Goal: Task Accomplishment & Management: Manage account settings

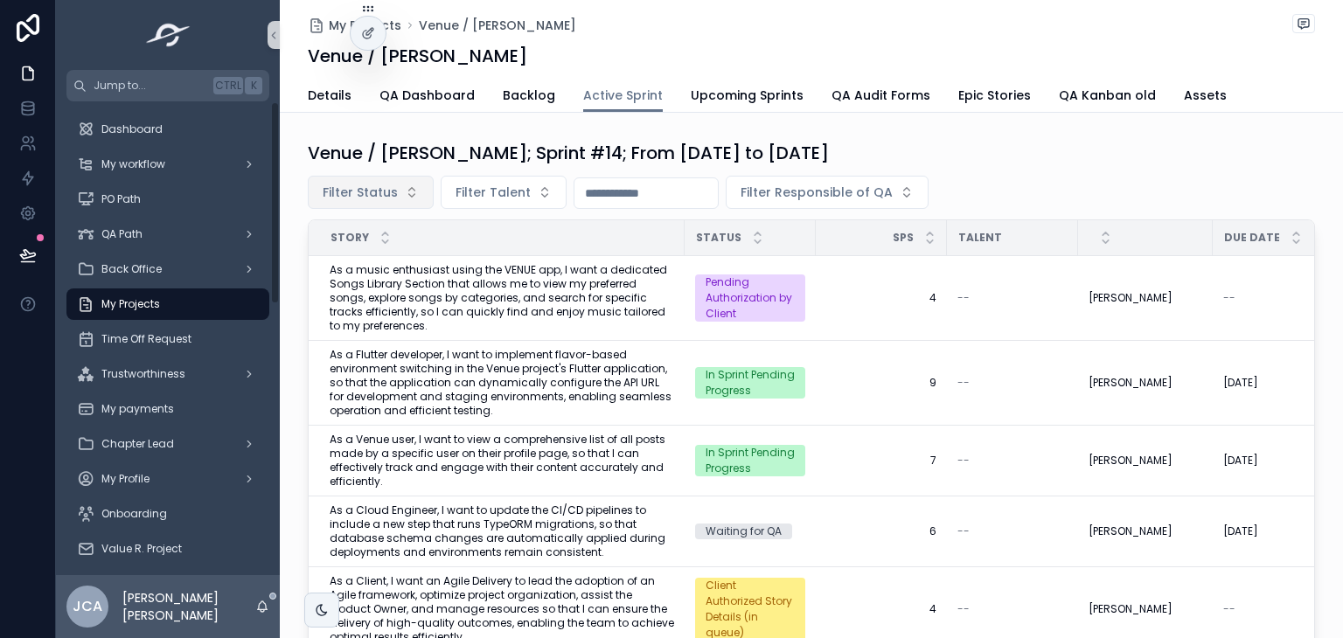
click at [377, 198] on span "Filter Status" at bounding box center [360, 192] width 75 height 17
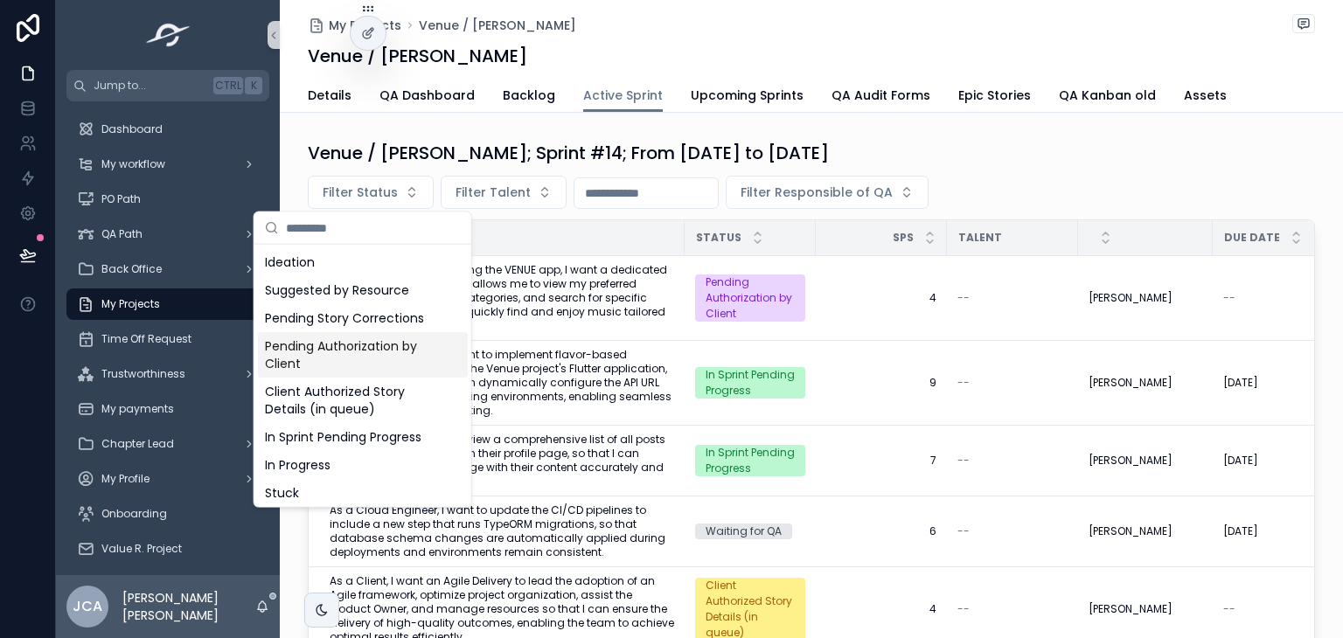
scroll to position [171, 0]
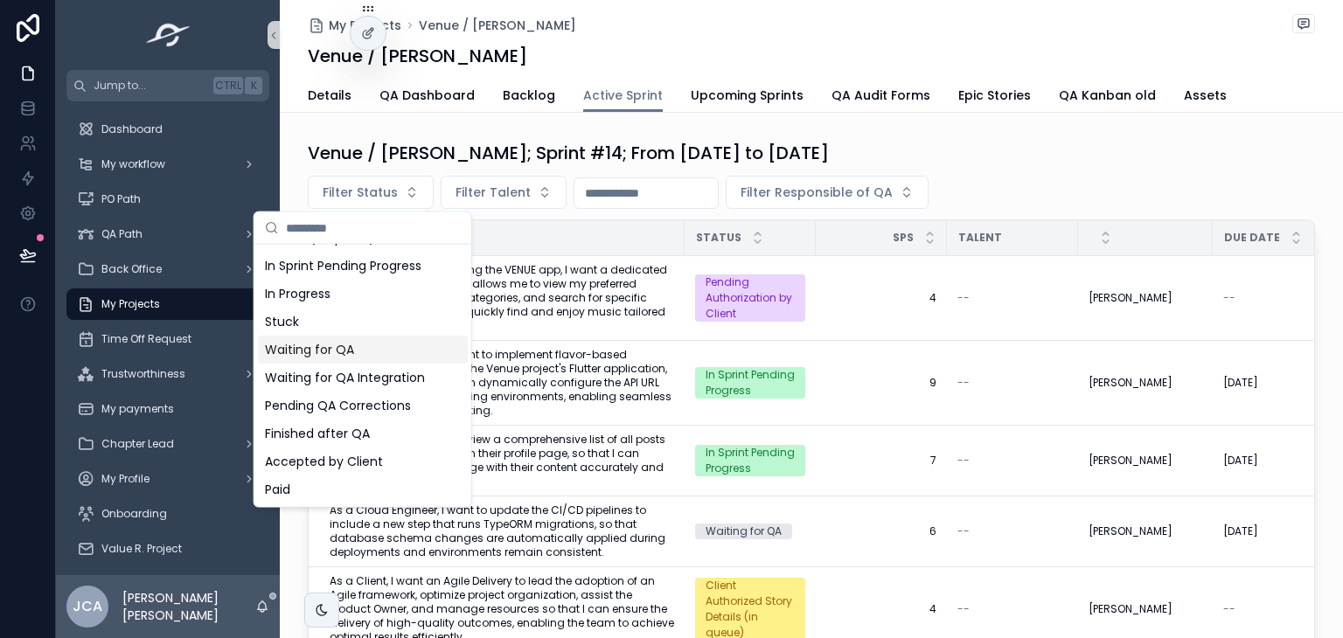
drag, startPoint x: 369, startPoint y: 352, endPoint x: 366, endPoint y: 336, distance: 16.8
click at [367, 356] on div "Waiting for QA" at bounding box center [363, 350] width 210 height 28
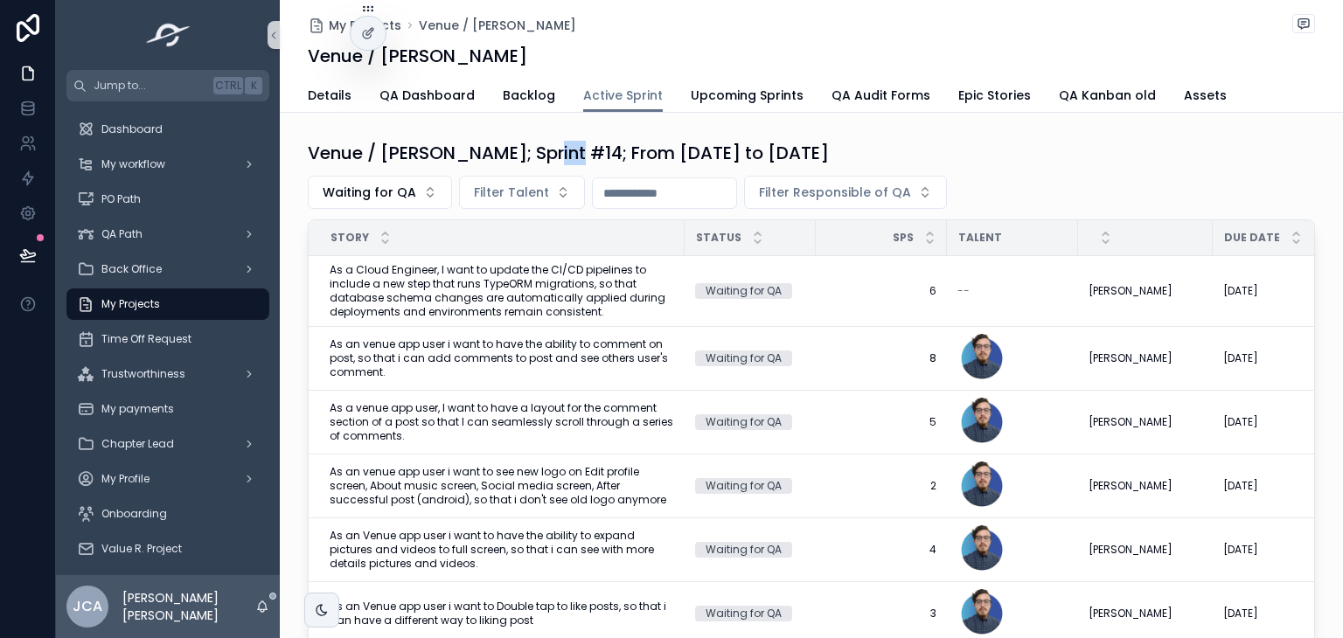
drag, startPoint x: 542, startPoint y: 148, endPoint x: 598, endPoint y: 142, distance: 56.3
click at [585, 142] on h1 "Venue / [PERSON_NAME]; Sprint #14; From [DATE] to [DATE]" at bounding box center [568, 153] width 521 height 24
drag, startPoint x: 598, startPoint y: 142, endPoint x: 704, endPoint y: 141, distance: 105.8
click at [703, 141] on h1 "Venue / [PERSON_NAME]; Sprint #14; From [DATE] to [DATE]" at bounding box center [568, 153] width 521 height 24
drag, startPoint x: 544, startPoint y: 149, endPoint x: 913, endPoint y: 135, distance: 369.2
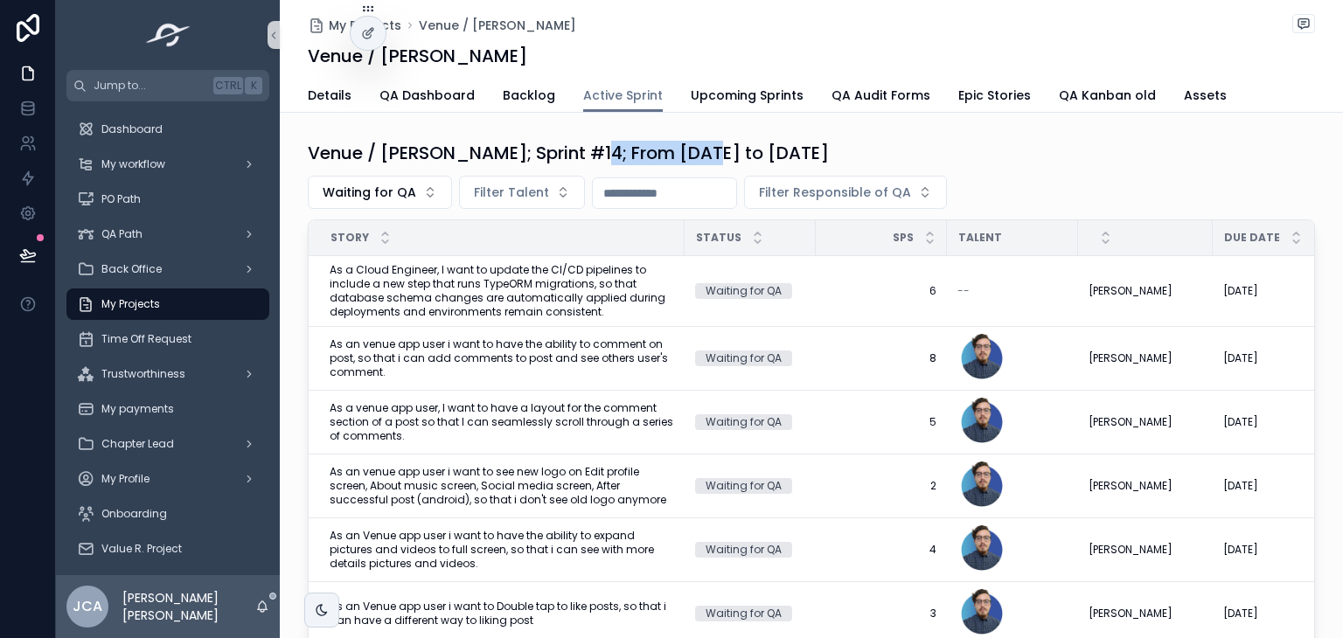
click at [913, 135] on div "Venue / Gabriel Campbell; Sprint #14; From Sep-17-25 to Sep-30-25 Waiting for Q…" at bounding box center [811, 421] width 1063 height 574
copy h1 "Sprint #14; From Sep-17-25 to Sep-30-25"
click at [1290, 232] on icon "scrollable content" at bounding box center [1295, 233] width 11 height 11
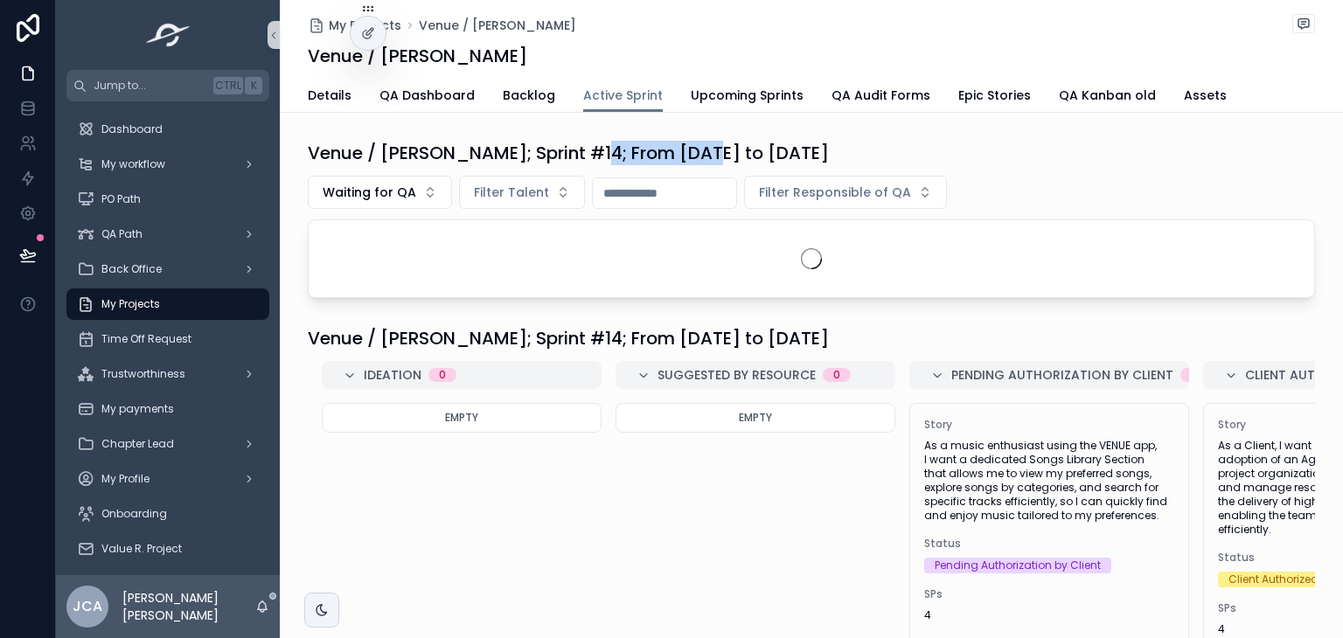
click at [829, 151] on h1 "Venue / [PERSON_NAME]; Sprint #14; From [DATE] to [DATE]" at bounding box center [568, 153] width 521 height 24
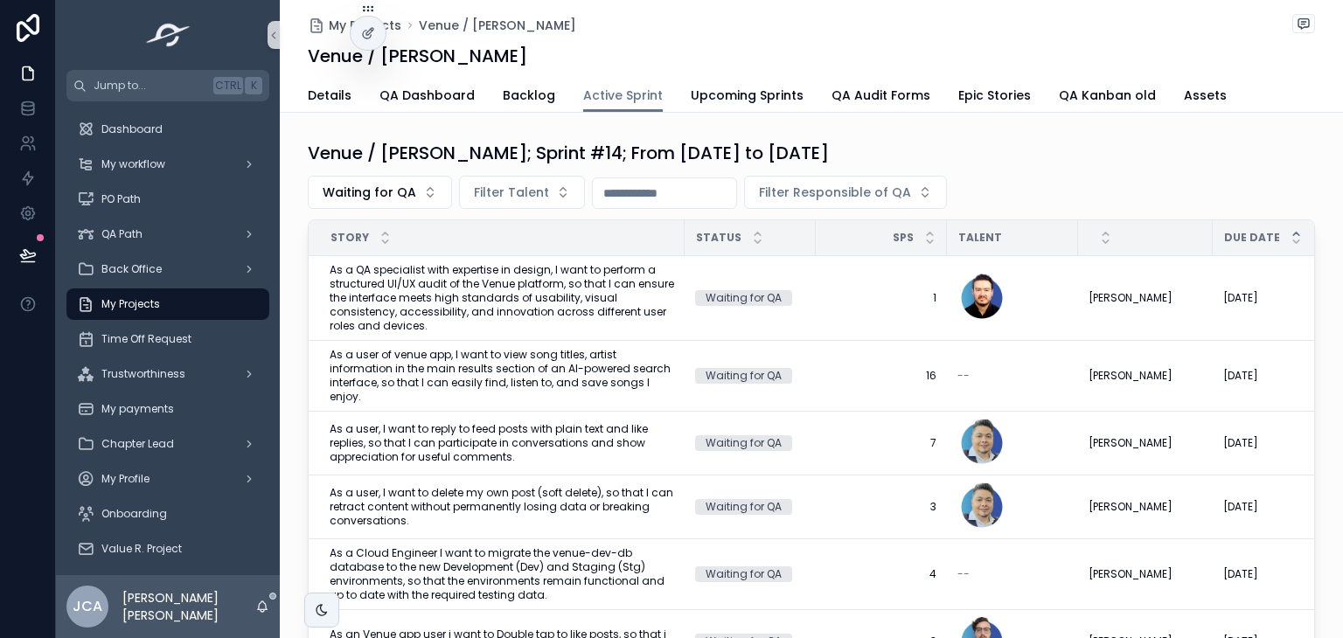
click at [1293, 233] on icon "scrollable content" at bounding box center [1296, 234] width 6 height 3
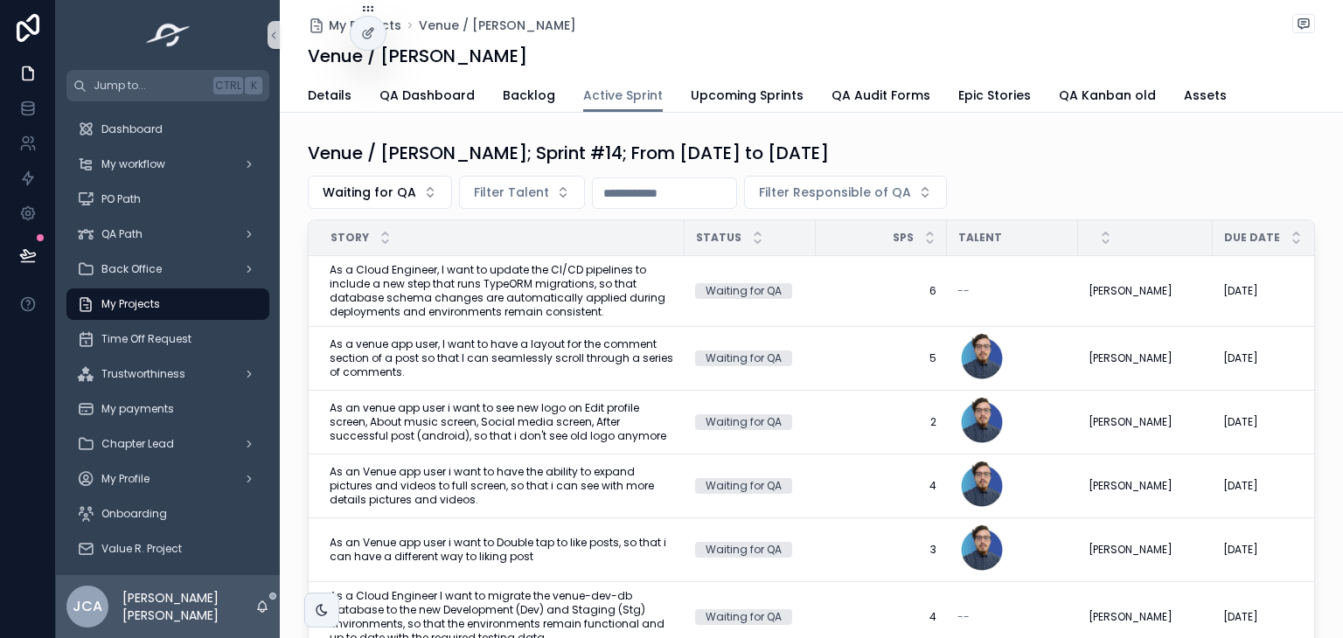
drag, startPoint x: 515, startPoint y: 353, endPoint x: 300, endPoint y: 365, distance: 215.4
click at [301, 367] on div "Venue / Gabriel Campbell; Sprint #14; From Sep-17-25 to Sep-30-25 Waiting for Q…" at bounding box center [811, 421] width 1063 height 574
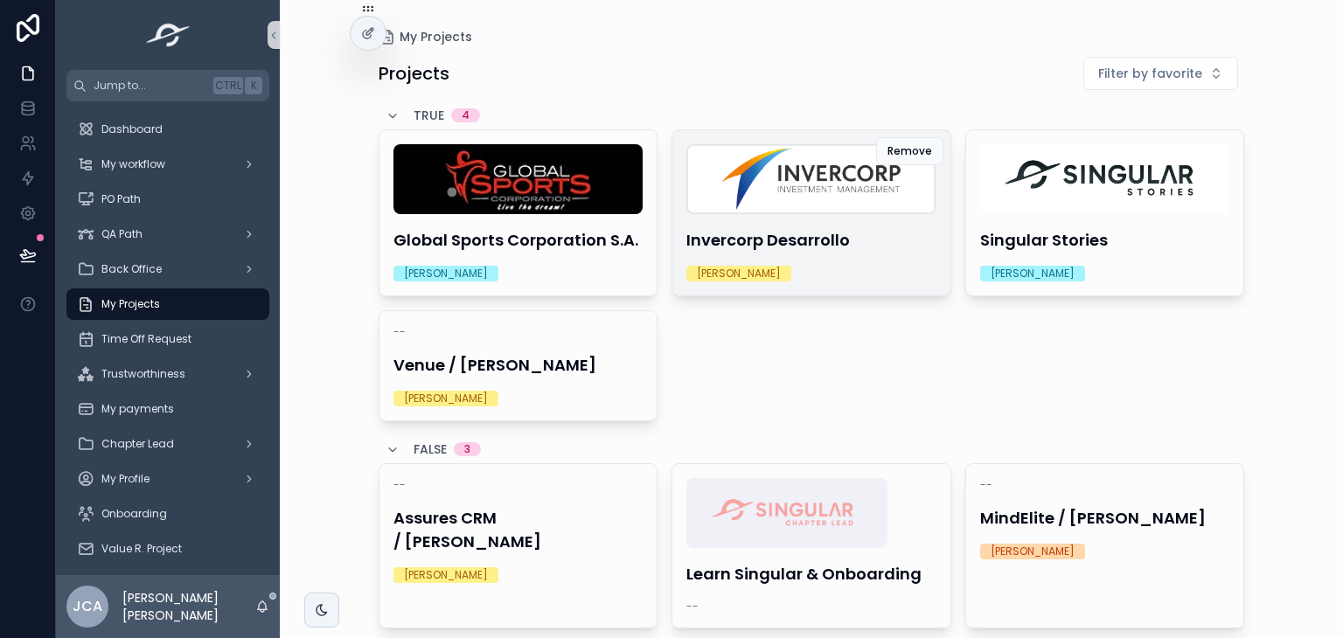
click at [847, 218] on div "Invercorp Desarrollo Gerardo Molina" at bounding box center [811, 212] width 278 height 165
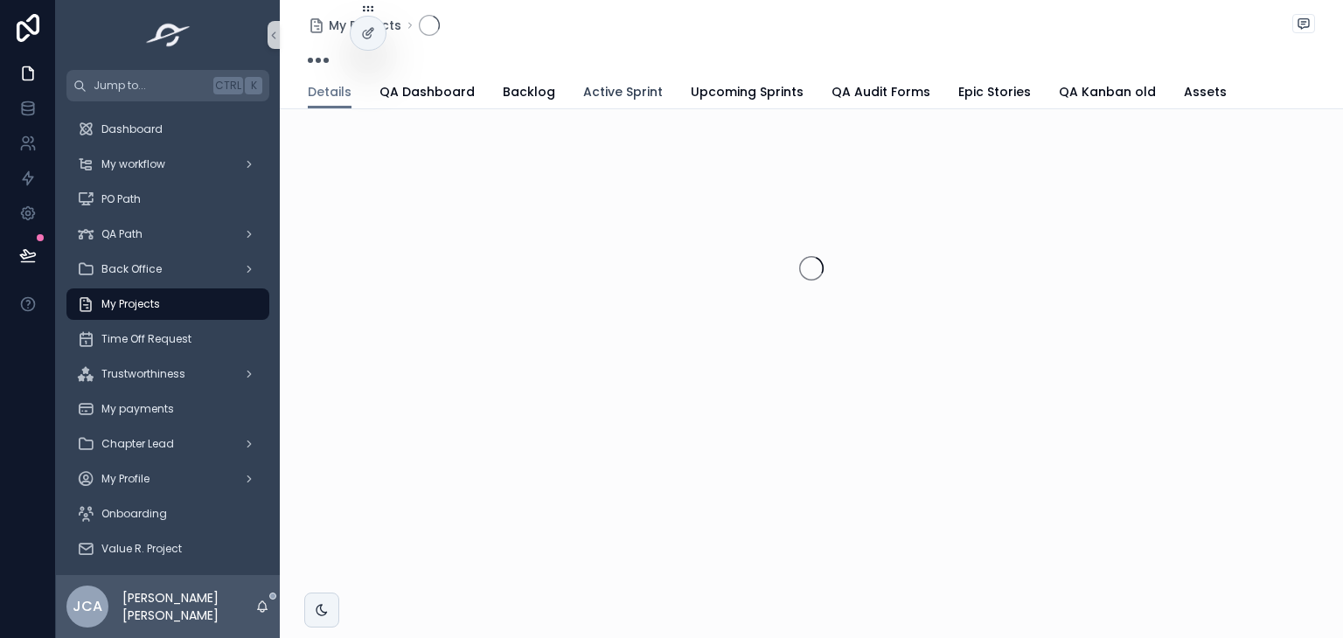
click at [629, 97] on span "Active Sprint" at bounding box center [623, 91] width 80 height 17
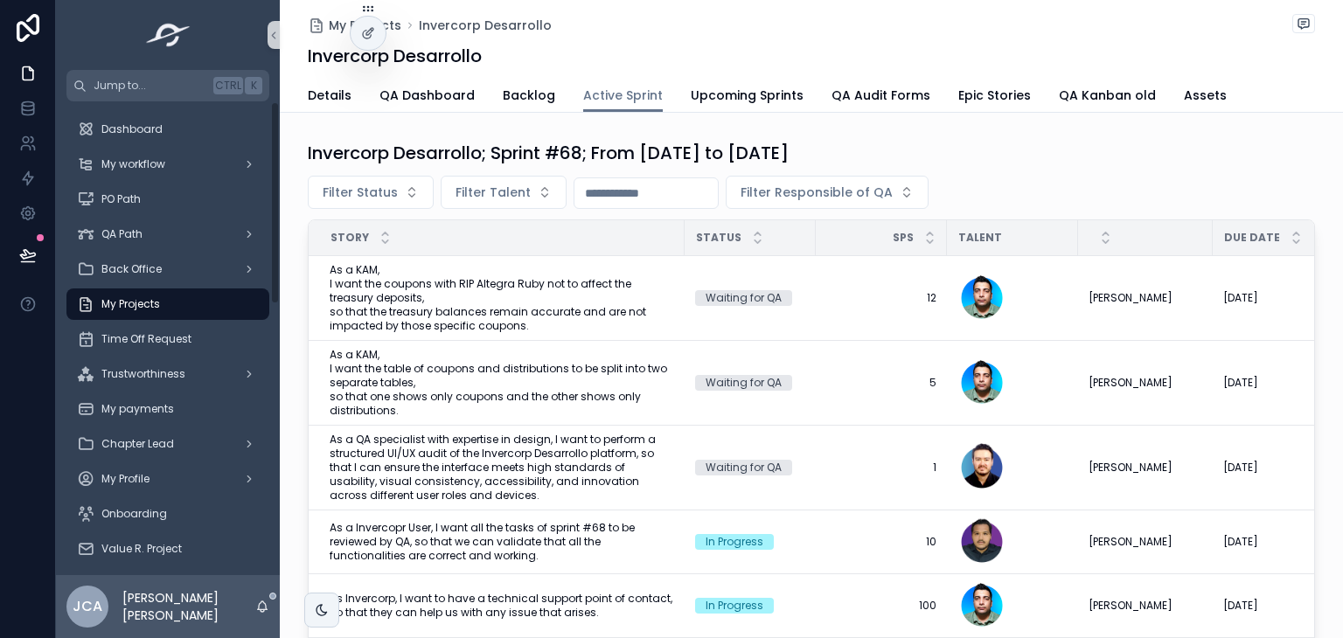
click at [215, 302] on div "My Projects" at bounding box center [168, 304] width 182 height 28
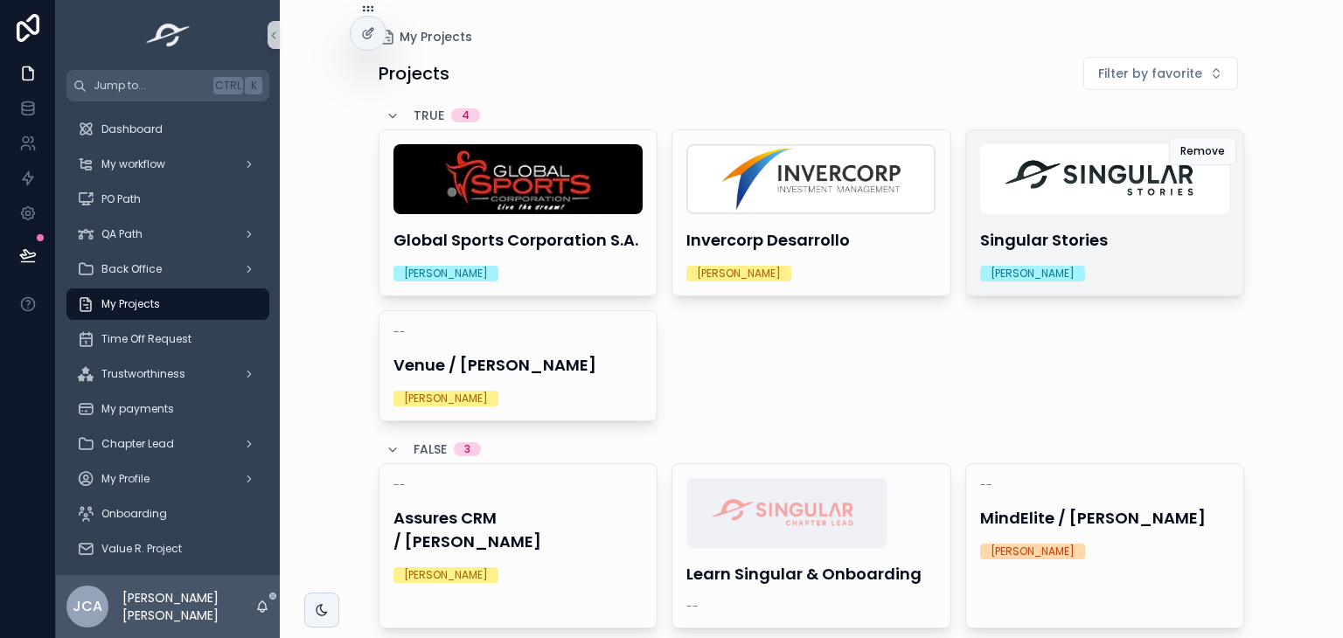
click at [1067, 231] on h4 "Singular Stories" at bounding box center [1105, 240] width 250 height 24
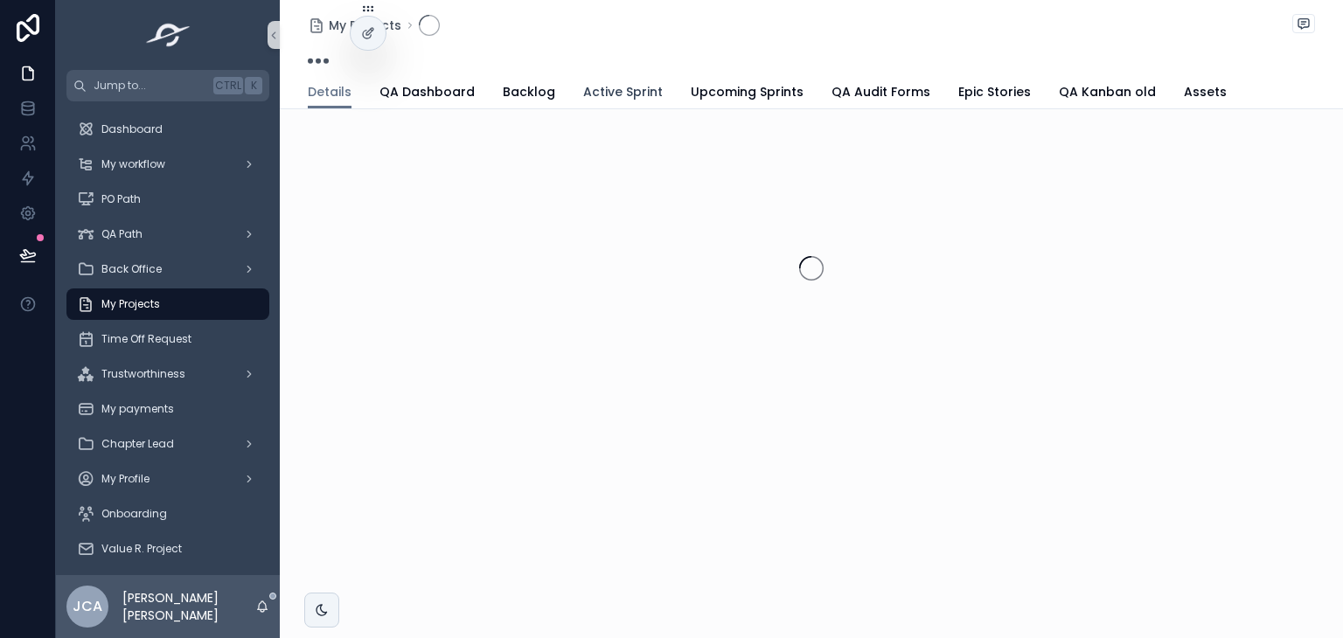
click at [640, 91] on span "Active Sprint" at bounding box center [623, 91] width 80 height 17
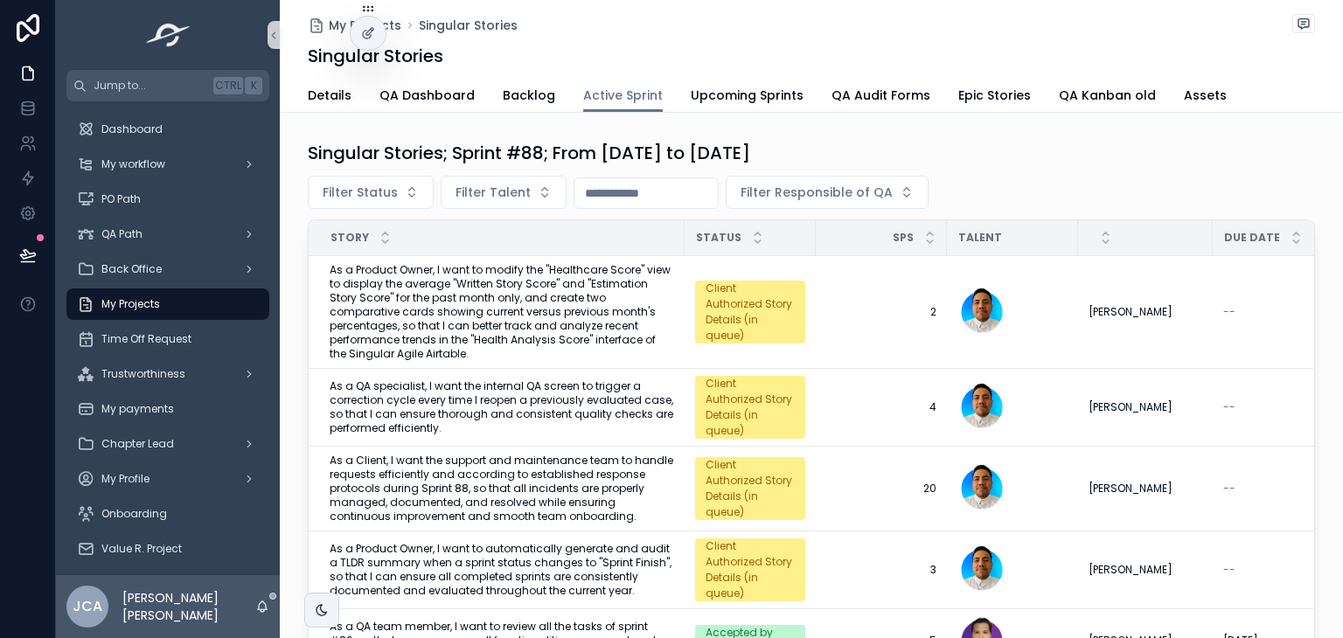
click at [177, 298] on div "My Projects" at bounding box center [168, 304] width 182 height 28
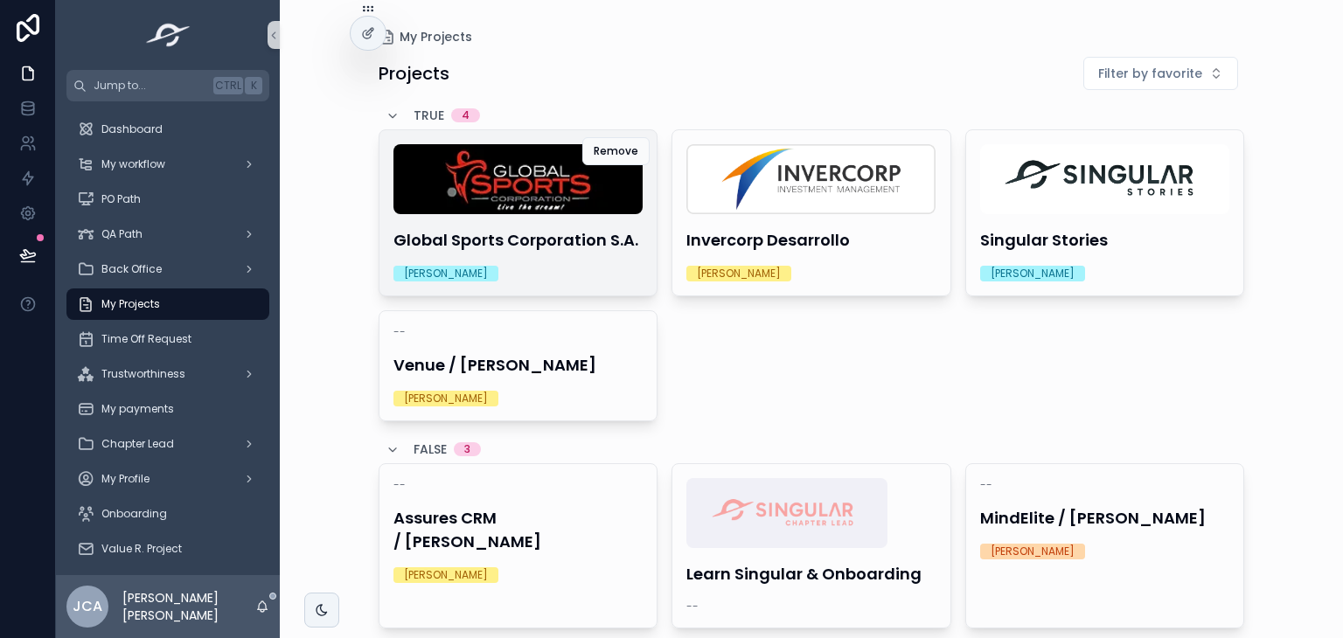
click at [556, 209] on img "scrollable content" at bounding box center [518, 179] width 250 height 70
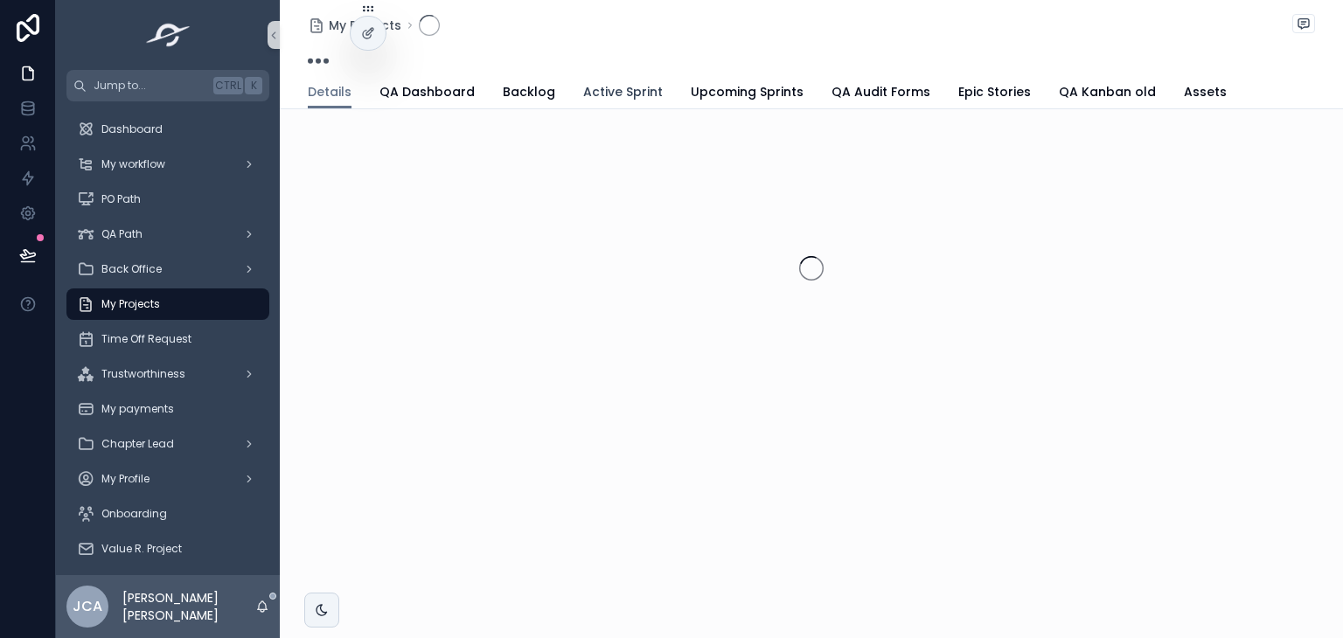
drag, startPoint x: 593, startPoint y: 111, endPoint x: 600, endPoint y: 91, distance: 21.3
click at [596, 108] on div "My Projects Details Details QA Dashboard Backlog Active Sprint Upcoming Sprints…" at bounding box center [811, 259] width 1063 height 518
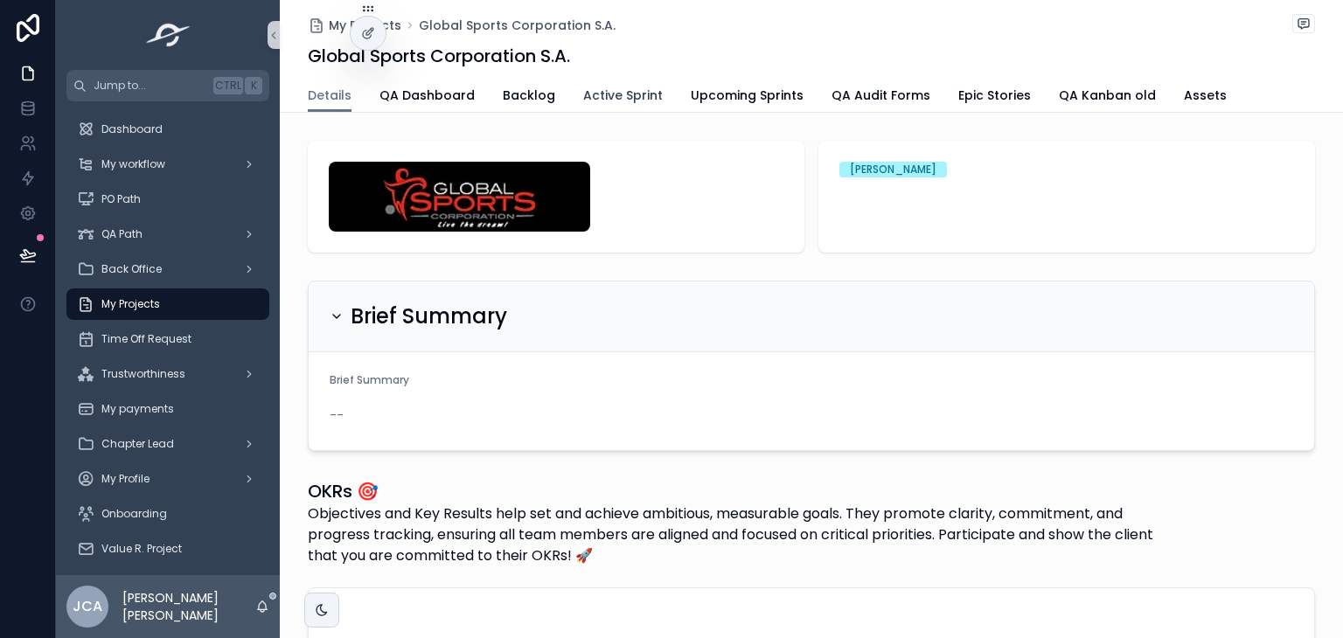
click at [584, 87] on span "Active Sprint" at bounding box center [623, 95] width 80 height 17
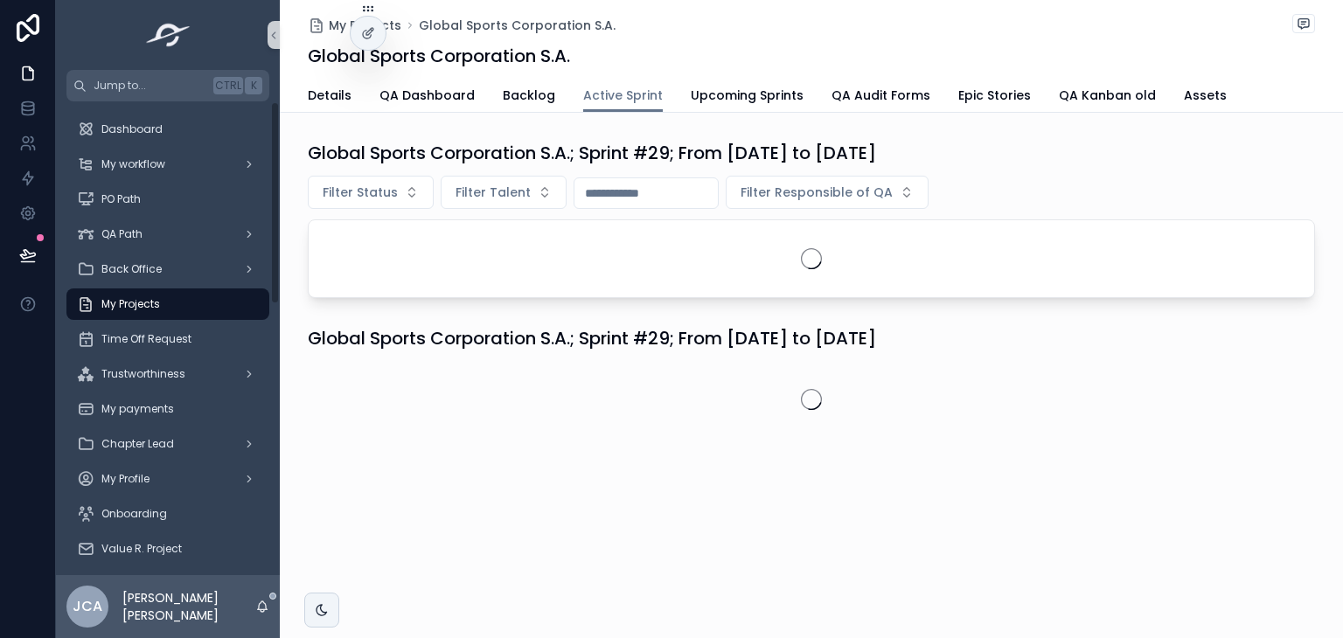
click at [234, 298] on div "My Projects" at bounding box center [168, 304] width 182 height 28
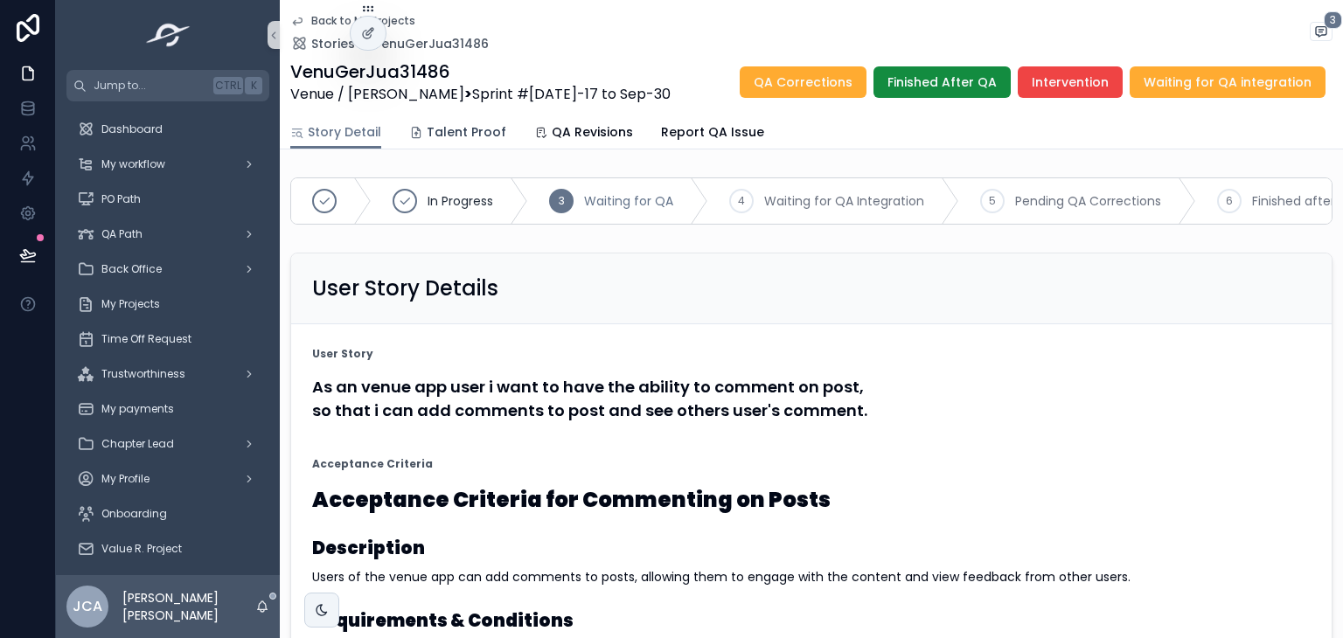
click at [455, 134] on span "Talent Proof" at bounding box center [467, 131] width 80 height 17
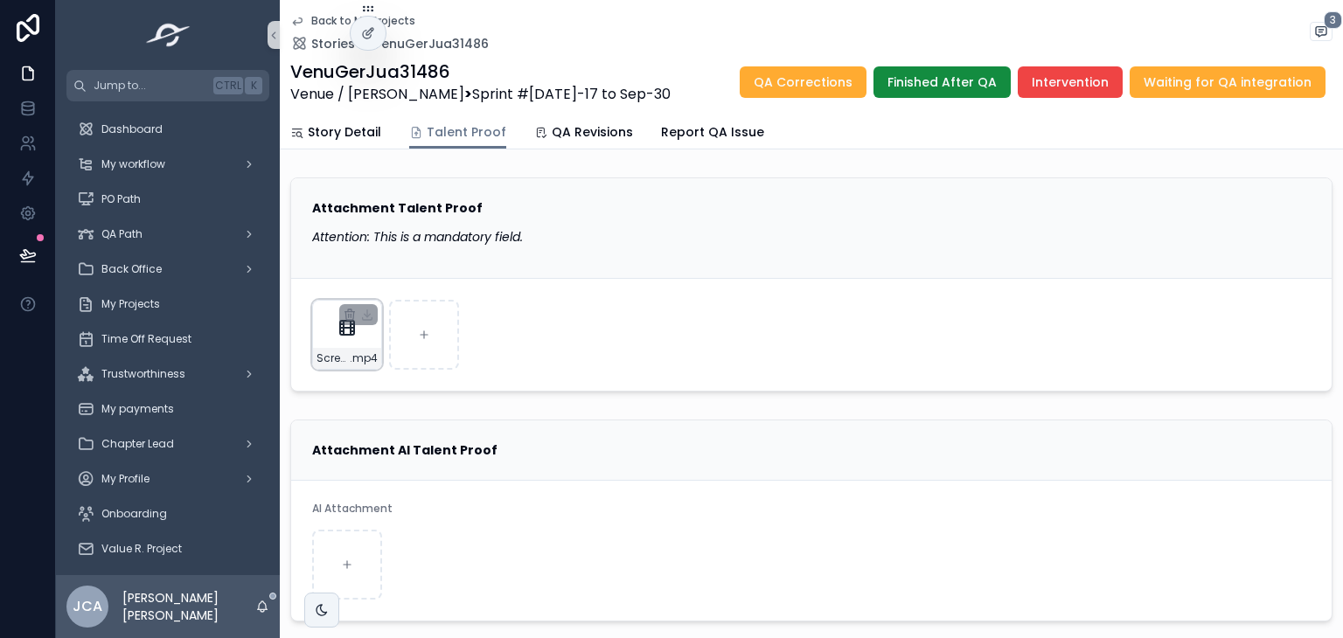
click at [332, 337] on div "Screenshare---2025-09-24-2_45_18-PM .mp4" at bounding box center [347, 335] width 70 height 70
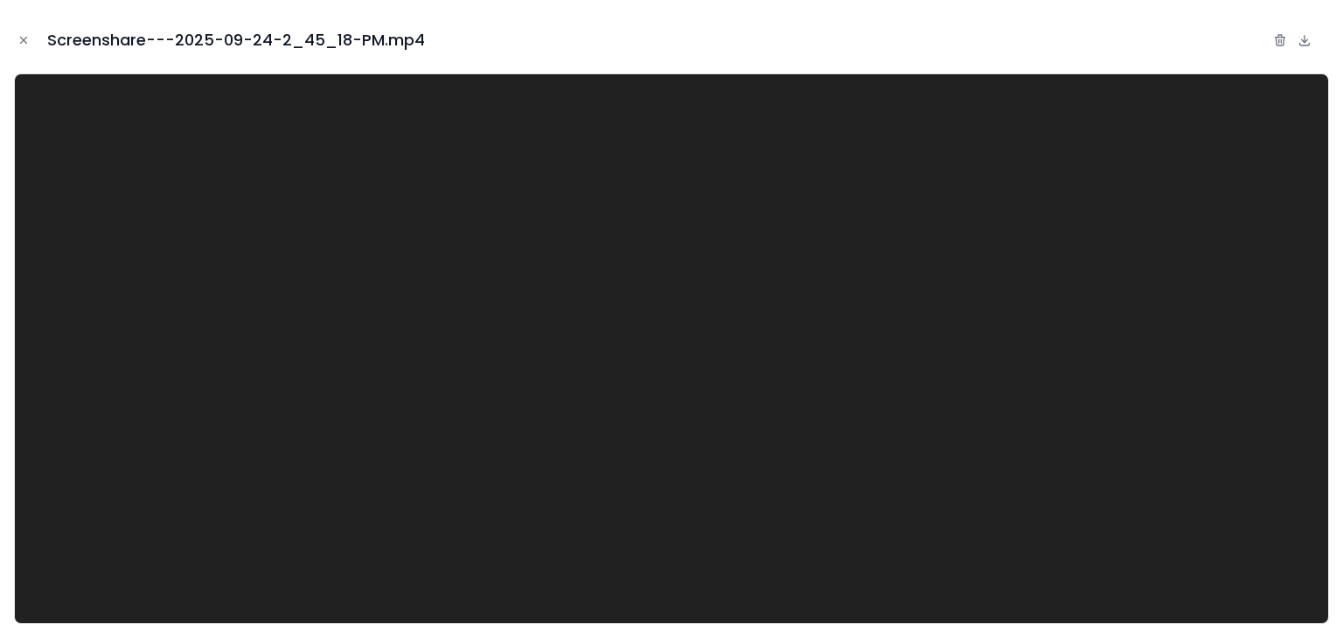
click at [25, 45] on icon "Close modal" at bounding box center [23, 40] width 12 height 12
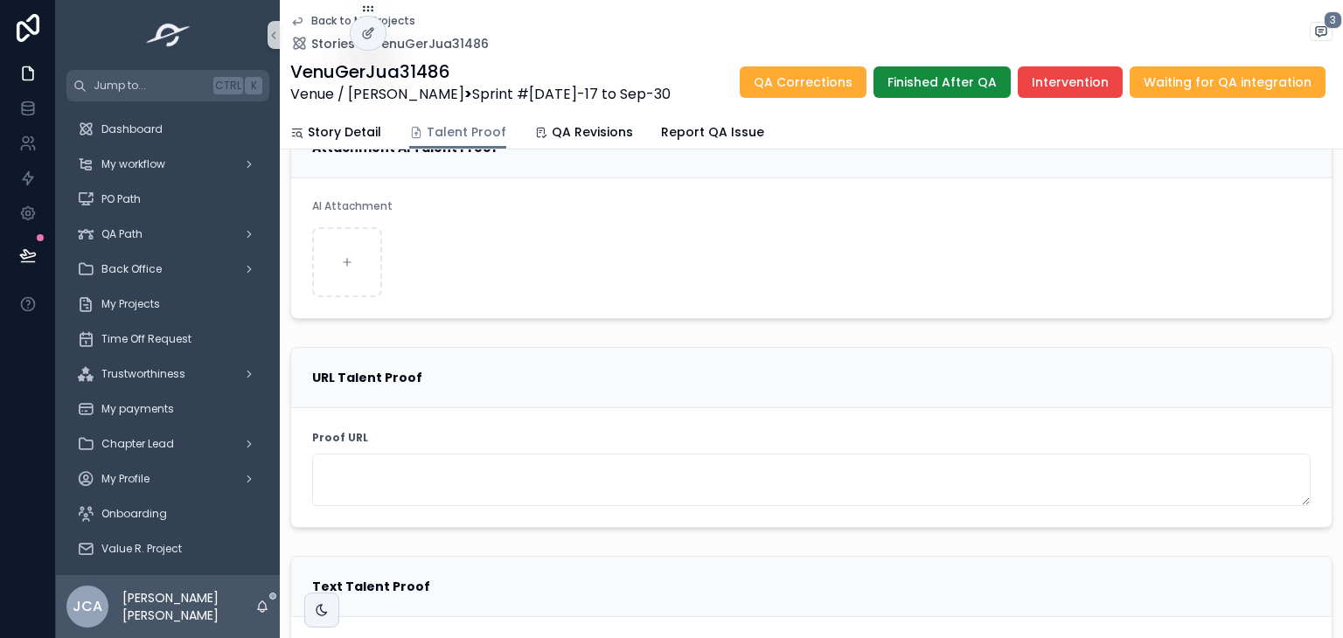
scroll to position [19, 0]
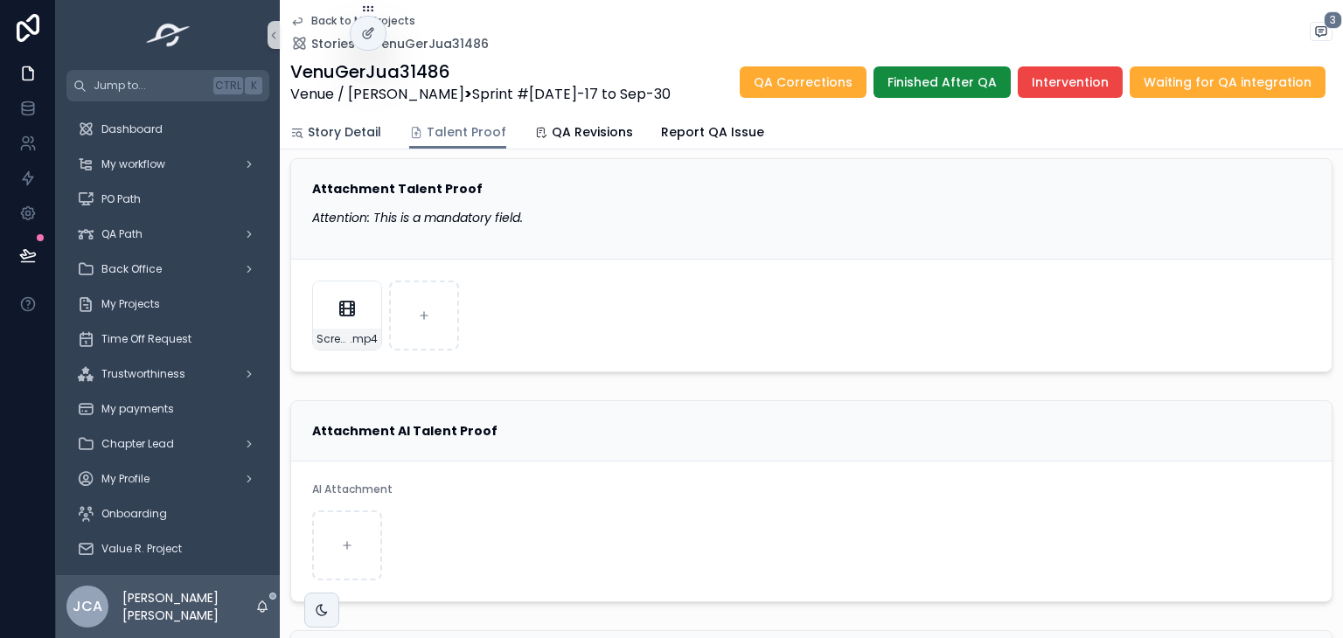
click at [357, 125] on span "Story Detail" at bounding box center [344, 131] width 73 height 17
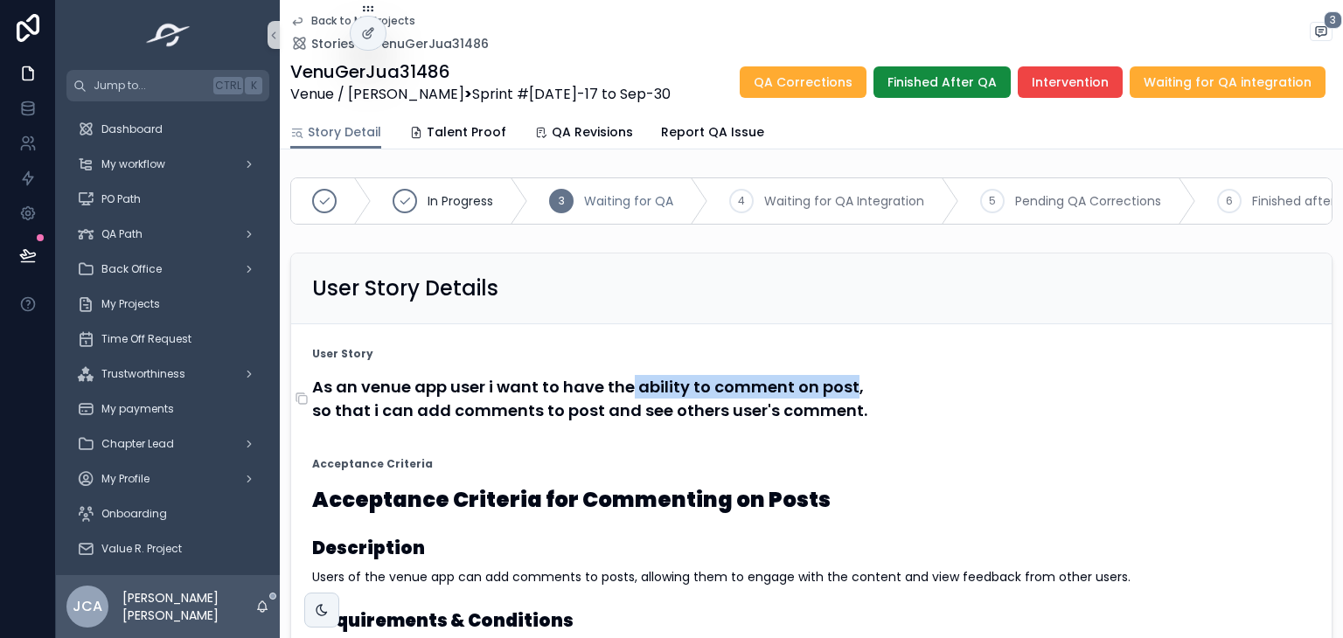
drag, startPoint x: 632, startPoint y: 399, endPoint x: 850, endPoint y: 390, distance: 217.9
click at [850, 390] on h4 "As an venue app user i want to have the ability to comment on post, so that i c…" at bounding box center [811, 398] width 998 height 47
click at [427, 136] on span "Talent Proof" at bounding box center [467, 131] width 80 height 17
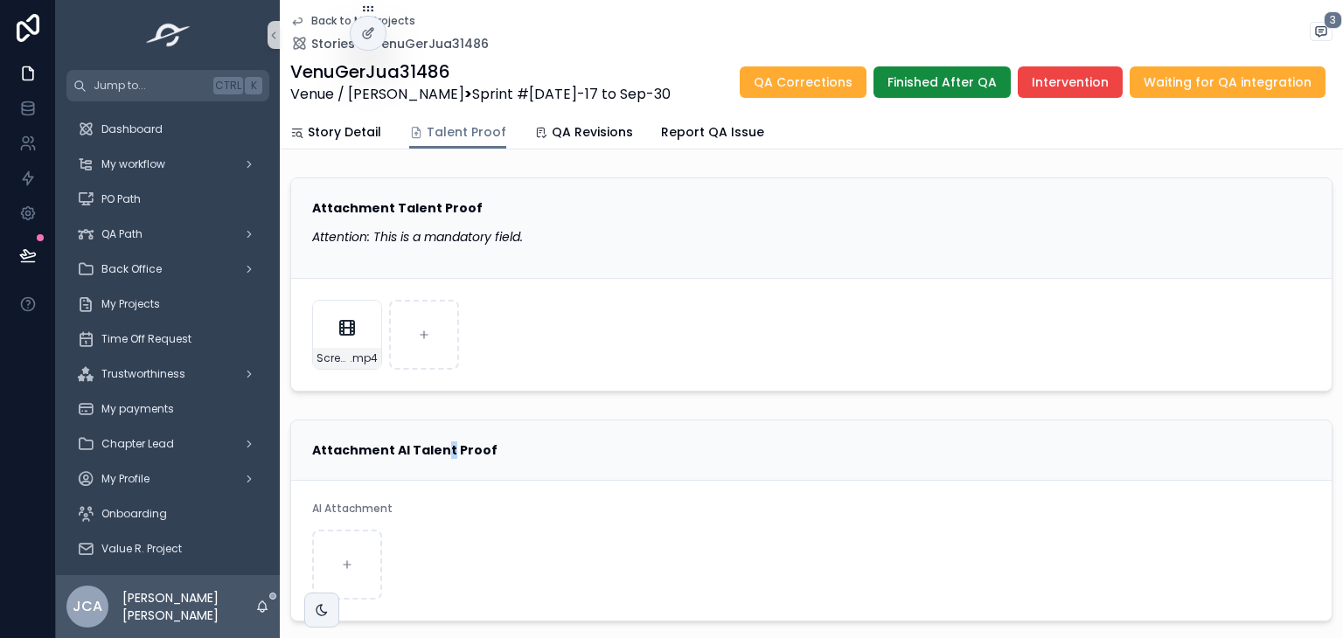
drag, startPoint x: 337, startPoint y: 330, endPoint x: 444, endPoint y: 433, distance: 149.0
click at [444, 439] on div "Attachment AI Talent Proof" at bounding box center [811, 451] width 1040 height 60
click at [368, 309] on icon "scrollable content" at bounding box center [367, 315] width 14 height 14
click at [572, 131] on span "QA Revisions" at bounding box center [592, 131] width 81 height 17
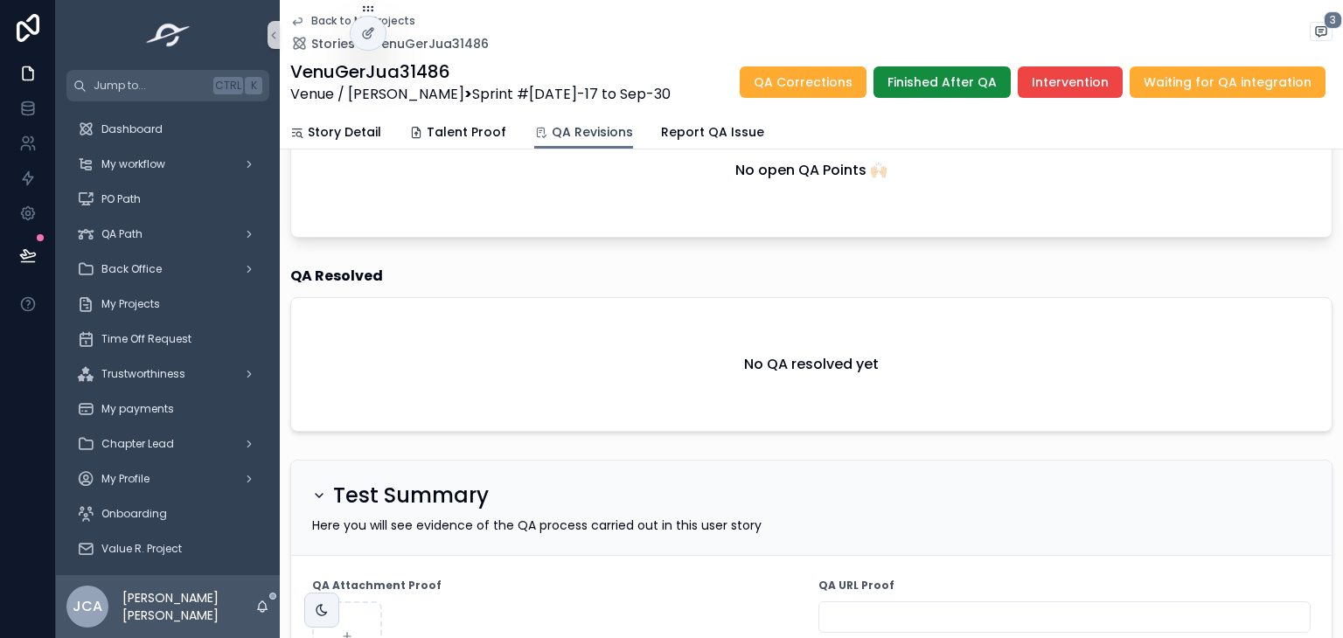
scroll to position [525, 0]
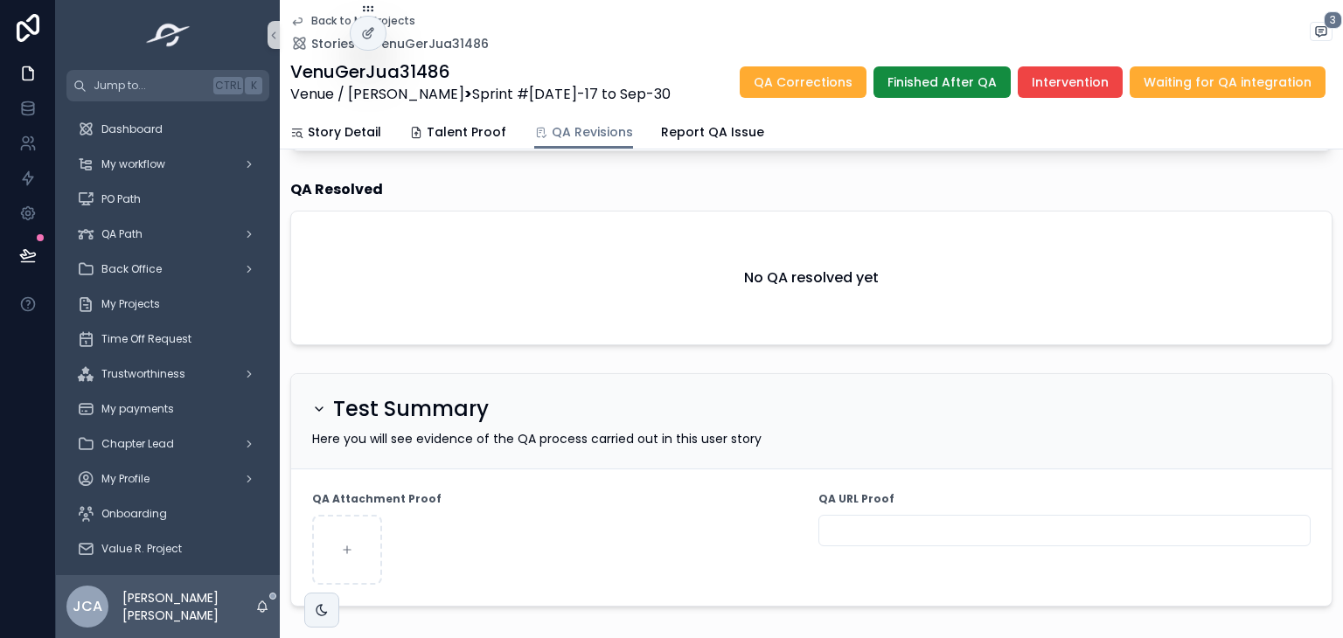
click at [890, 518] on input "scrollable content" at bounding box center [1064, 530] width 490 height 24
paste input "**********"
type input "**********"
click at [776, 542] on div "scrollable content" at bounding box center [558, 550] width 492 height 70
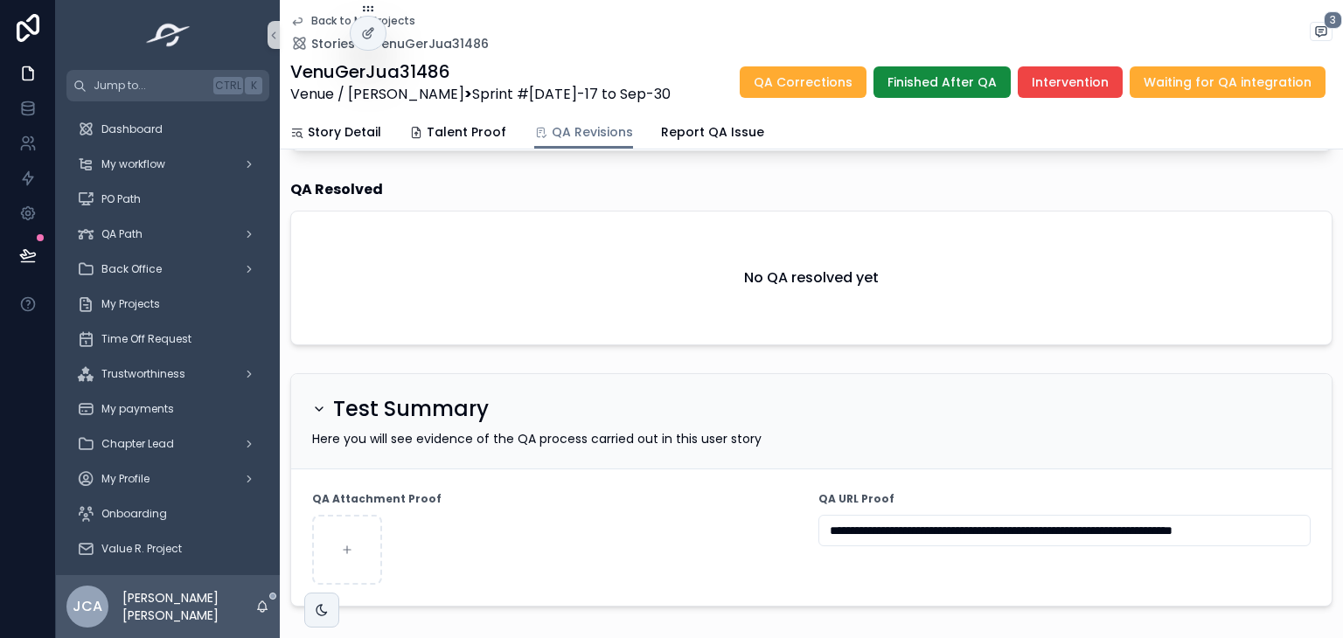
scroll to position [0, 0]
click at [1198, 78] on span "Waiting for QA integration" at bounding box center [1228, 81] width 168 height 17
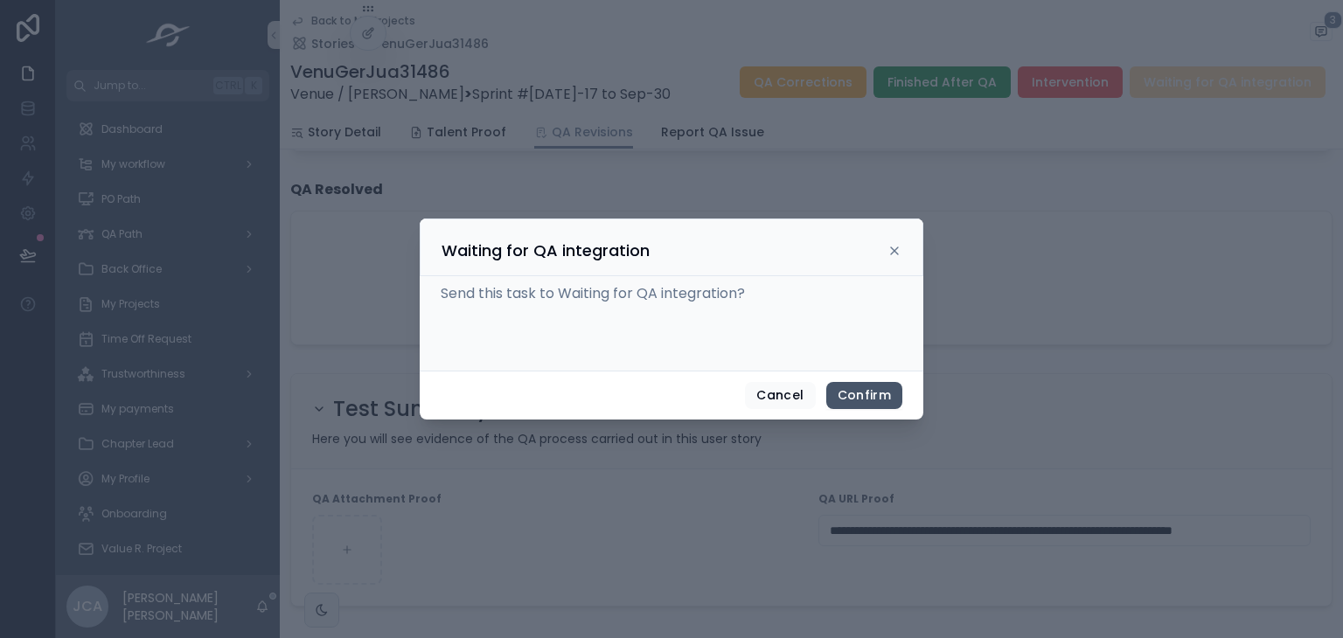
click at [857, 393] on button "Confirm" at bounding box center [864, 396] width 76 height 28
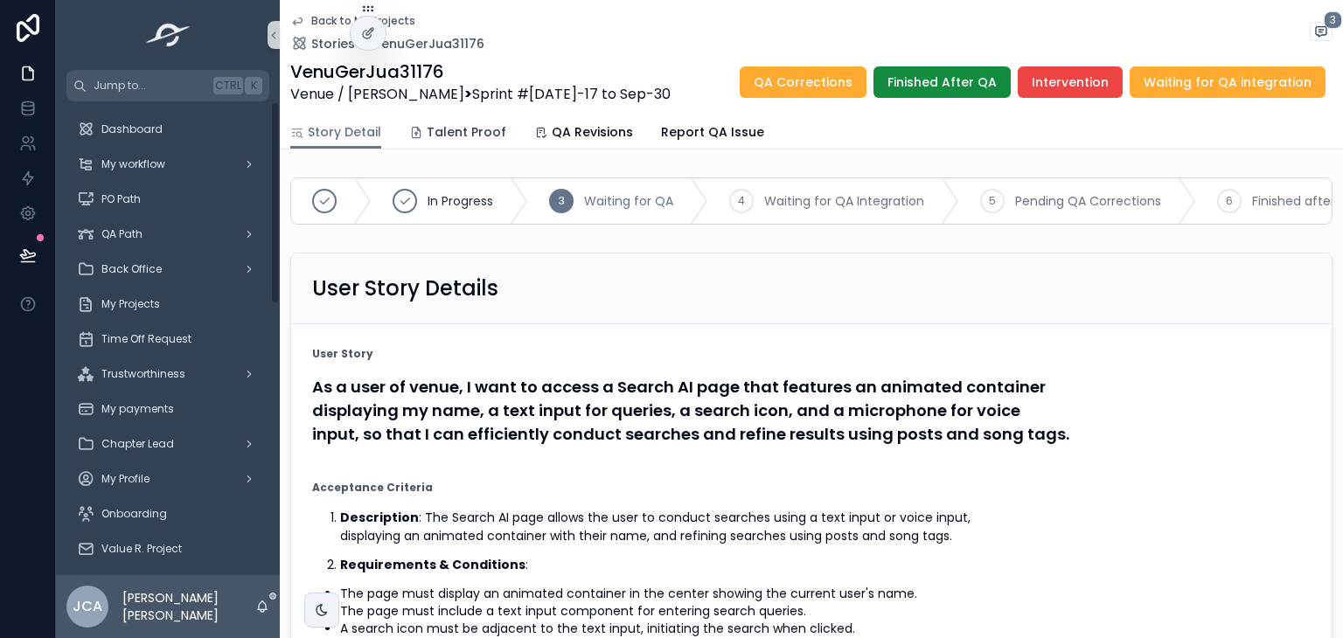
click at [419, 133] on icon "scrollable content" at bounding box center [416, 133] width 14 height 14
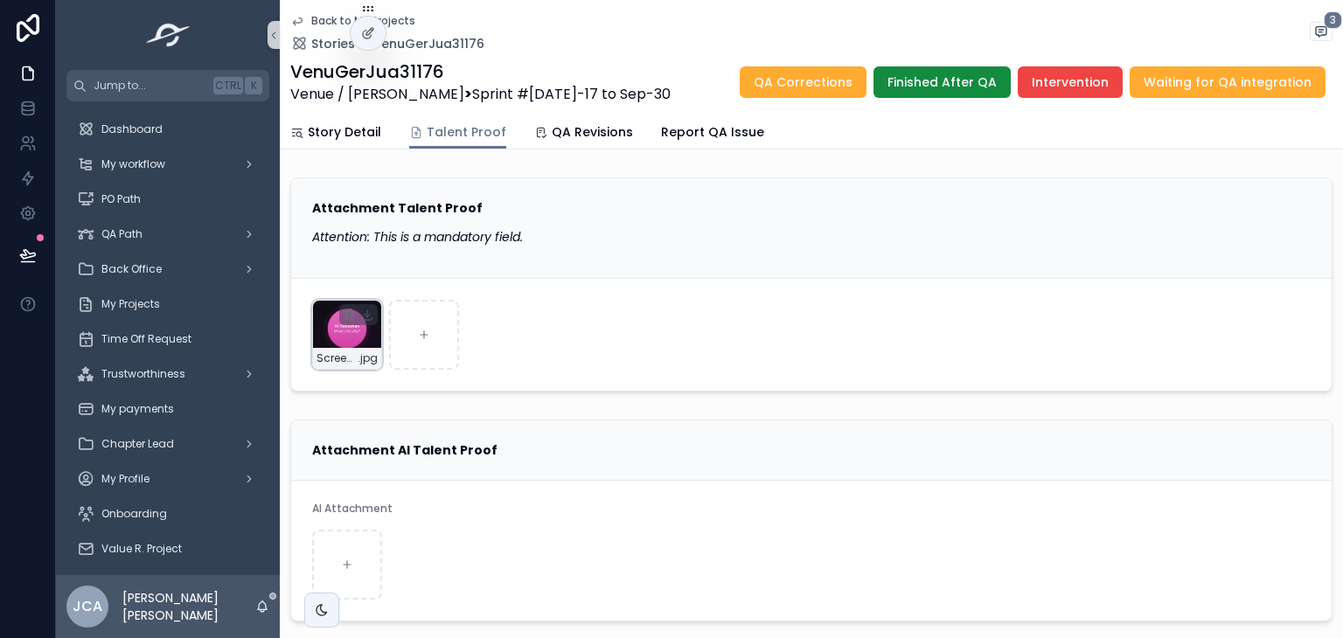
click at [330, 339] on div "Screenshot_20250923_151032_com_venuemediamusicapp_app_dev_MainActivity .jpg" at bounding box center [347, 335] width 70 height 70
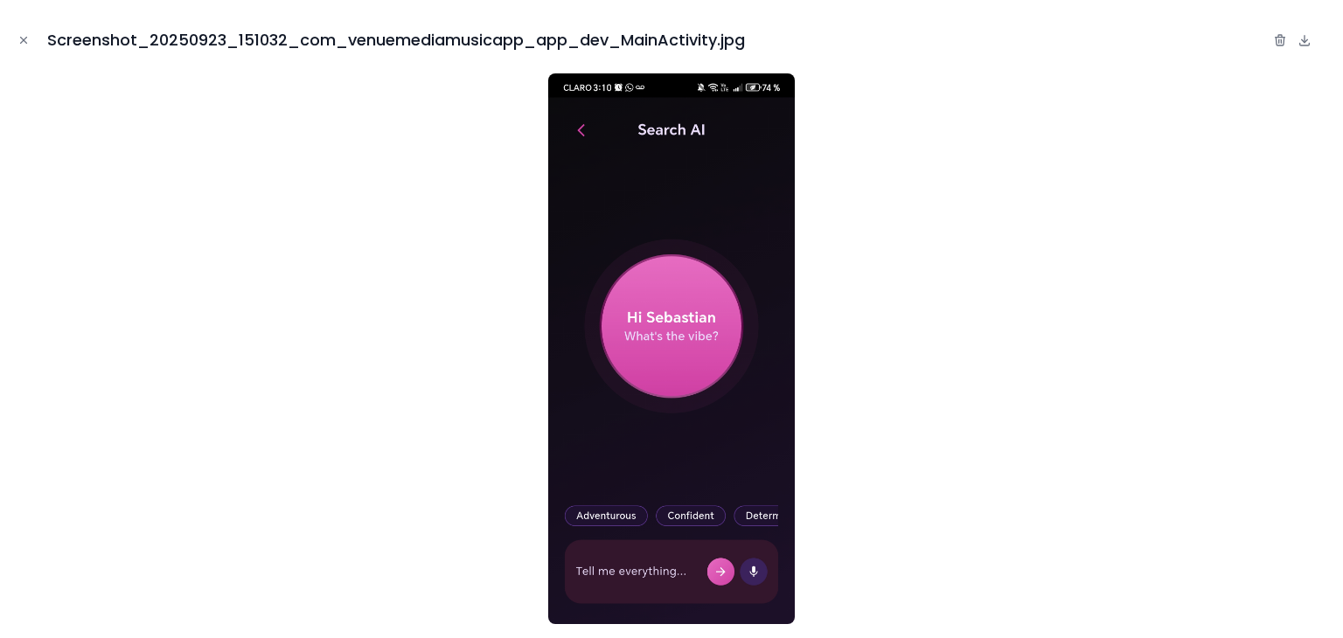
click at [371, 360] on div at bounding box center [671, 348] width 1315 height 551
click at [27, 35] on icon "Close modal" at bounding box center [23, 40] width 12 height 12
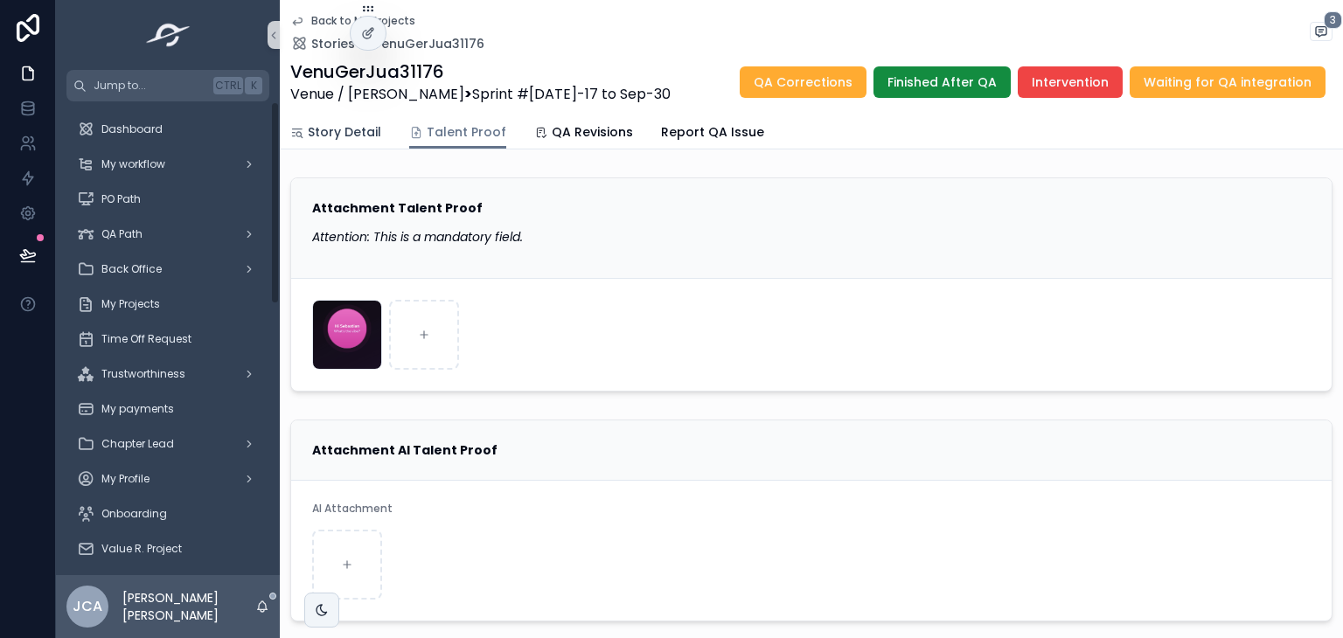
click at [338, 122] on link "Story Detail" at bounding box center [335, 133] width 91 height 35
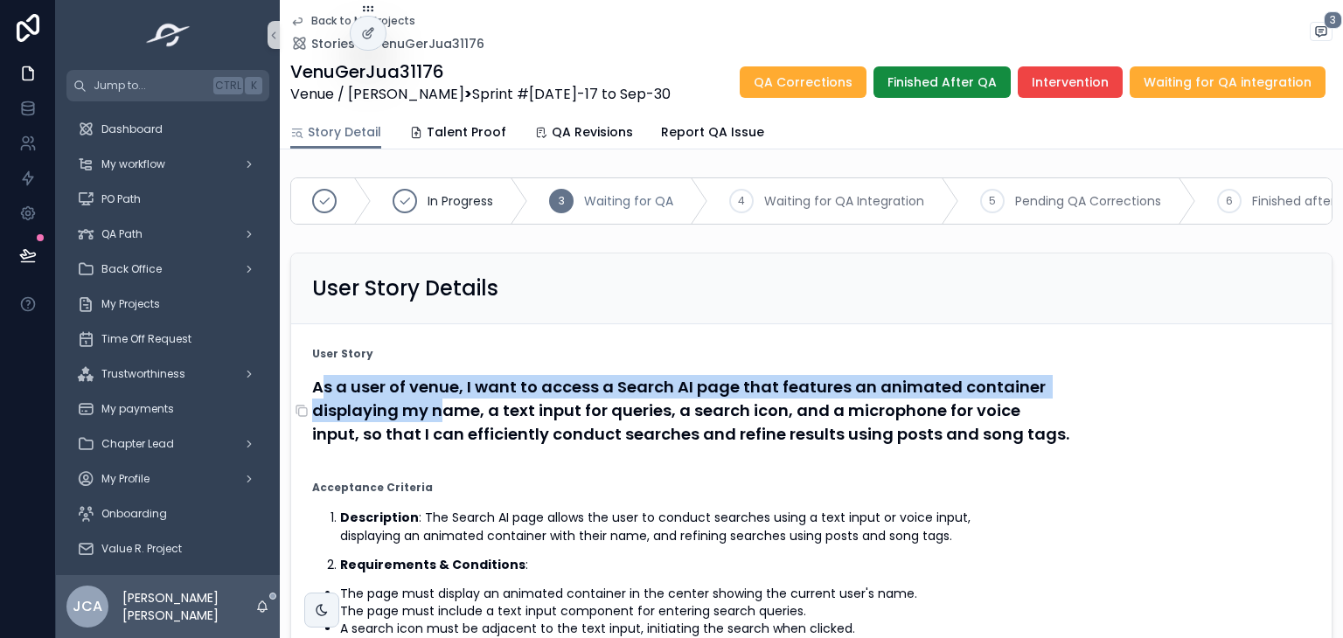
drag, startPoint x: 324, startPoint y: 402, endPoint x: 444, endPoint y: 421, distance: 121.3
click at [444, 421] on h4 "As a user of venue, I want to access a Search AI page that features an animated…" at bounding box center [811, 410] width 998 height 71
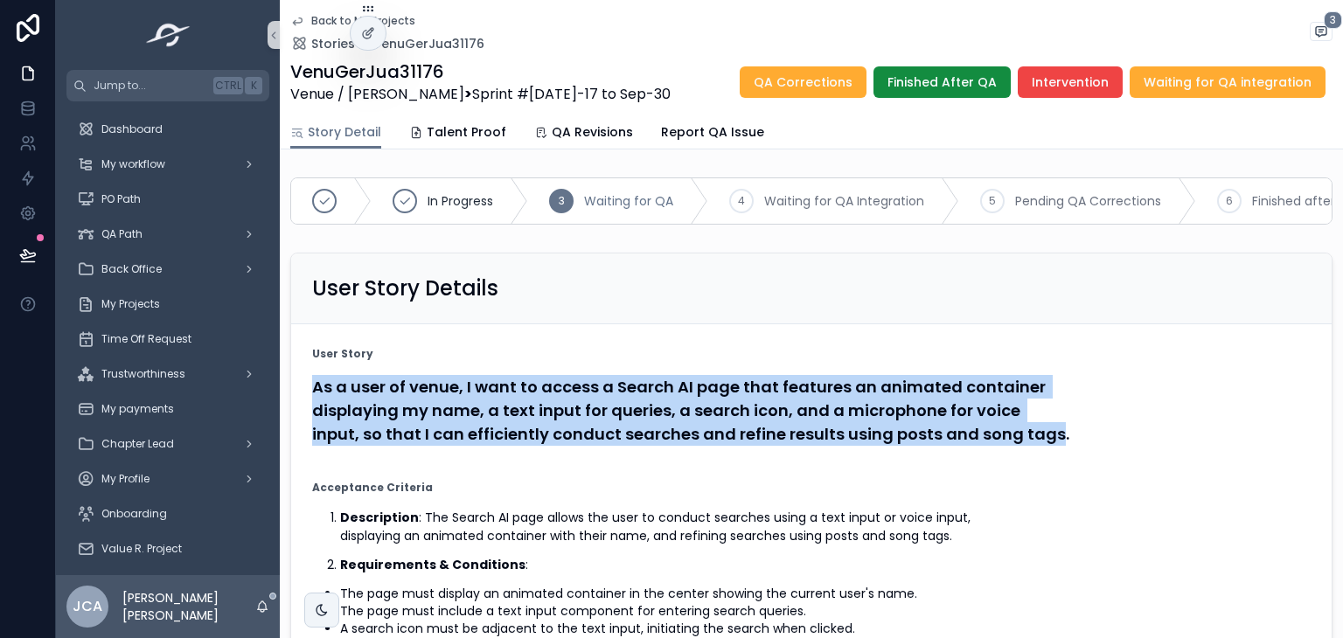
drag, startPoint x: 316, startPoint y: 395, endPoint x: 1047, endPoint y: 459, distance: 734.5
click at [1047, 451] on div "As a user of venue, I want to access a Search AI page that features an animated…" at bounding box center [811, 410] width 998 height 81
copy h4 "As a user of venue, I want to access a Search AI page that features an animated…"
click at [570, 123] on span "QA Revisions" at bounding box center [592, 131] width 81 height 17
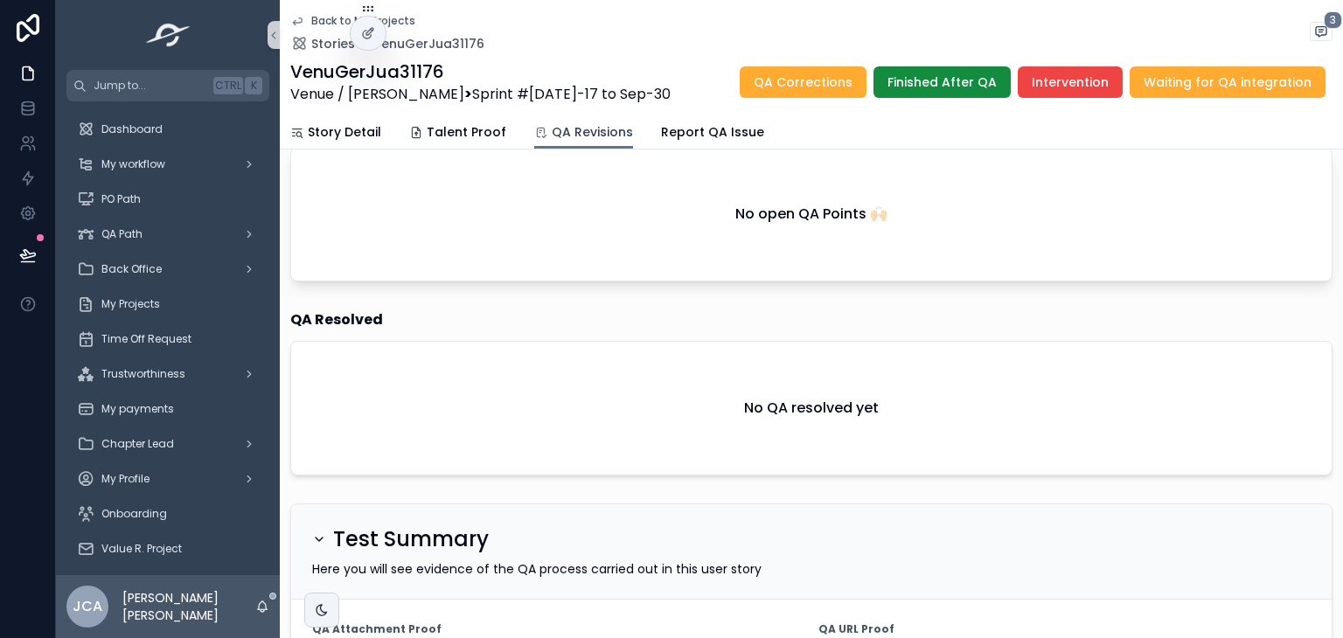
scroll to position [491, 0]
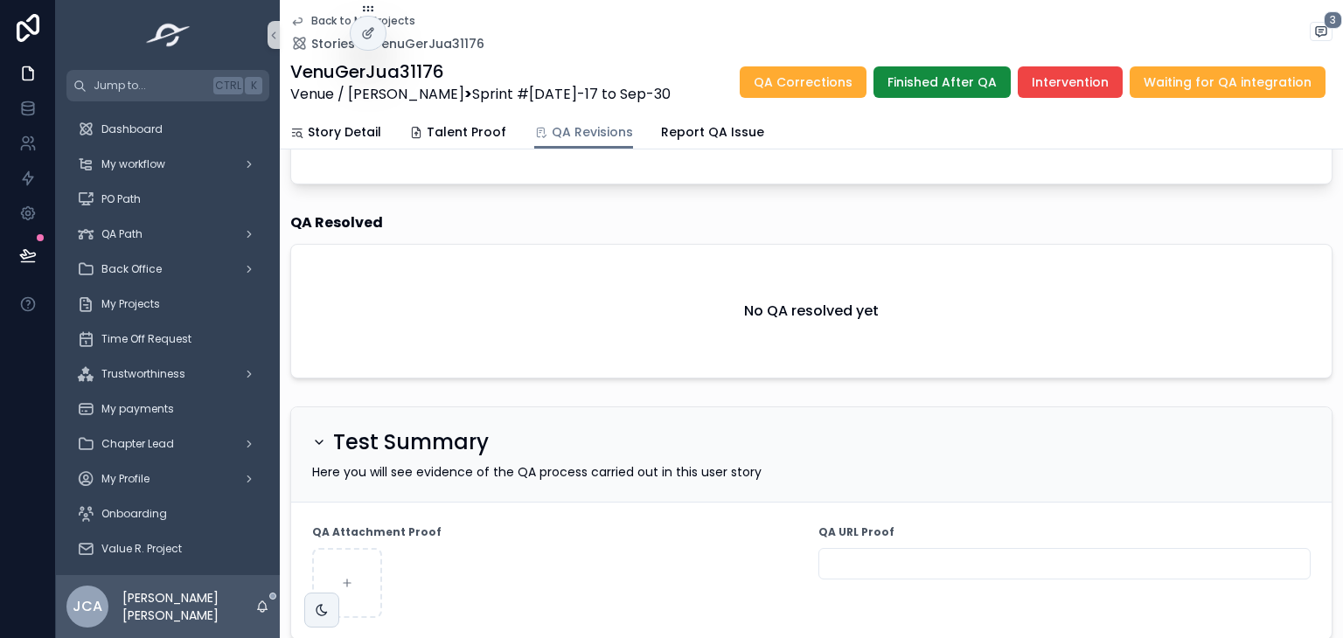
click at [953, 564] on input "scrollable content" at bounding box center [1064, 564] width 490 height 24
paste input "**********"
type input "**********"
click at [750, 560] on div "scrollable content" at bounding box center [558, 583] width 492 height 70
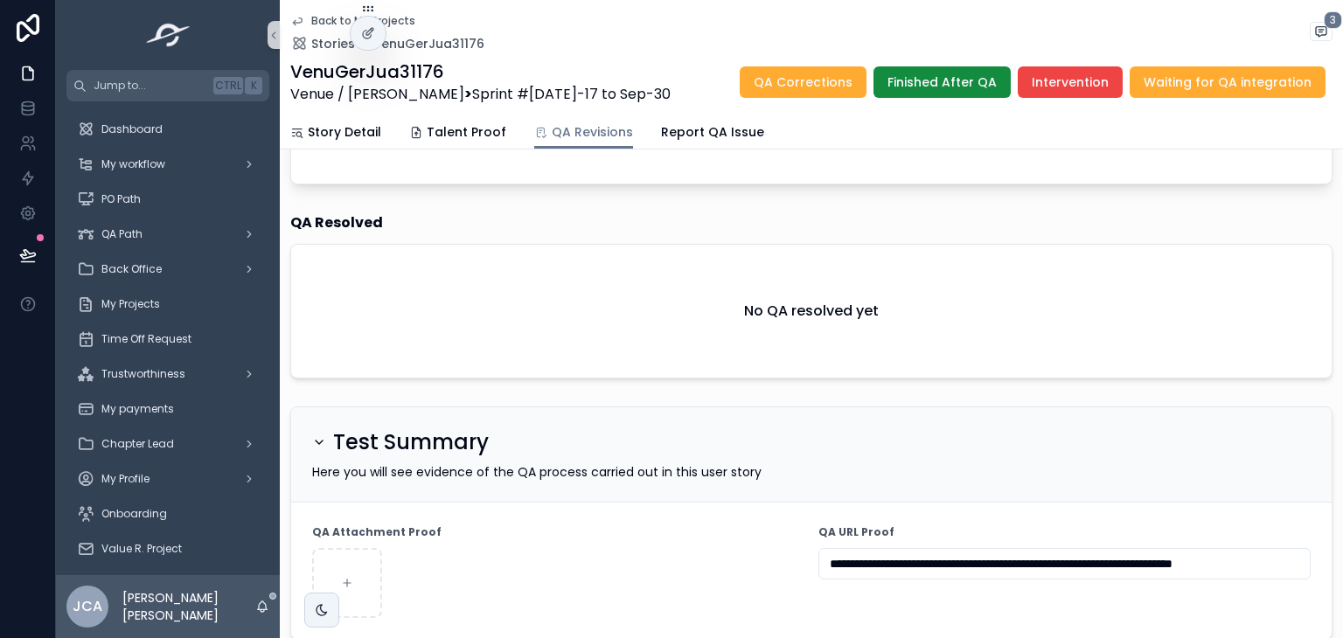
scroll to position [0, 0]
click at [934, 79] on span "Finished After QA" at bounding box center [941, 81] width 109 height 17
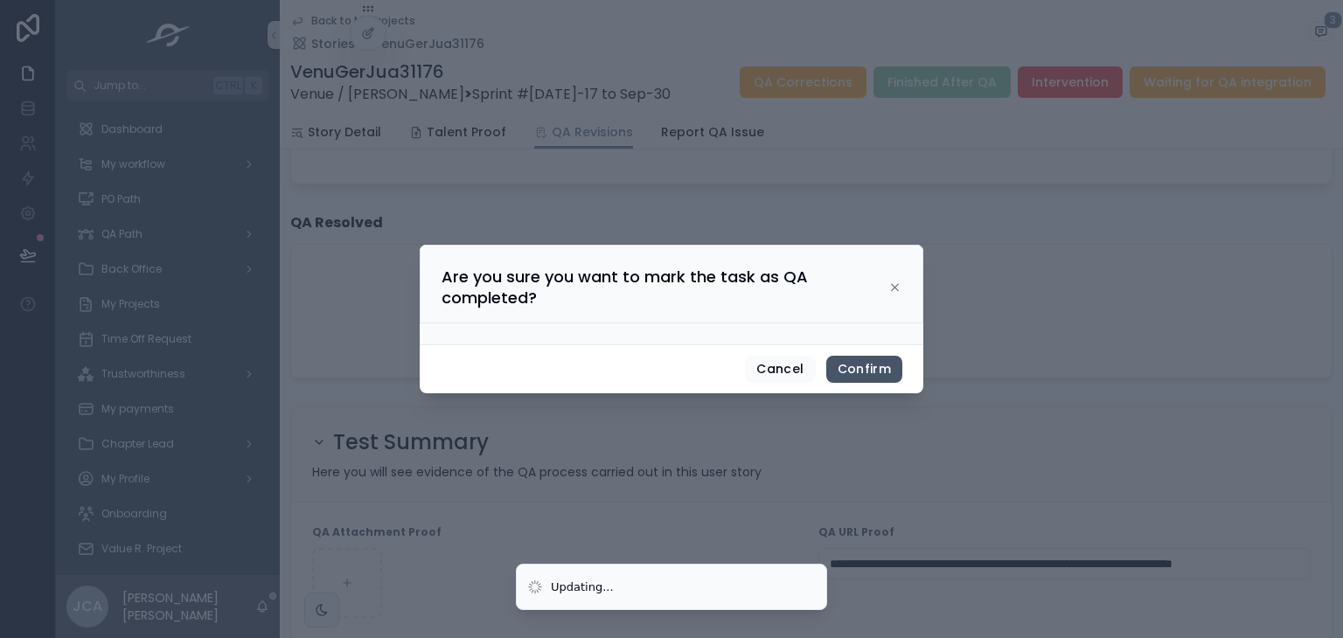
click at [839, 372] on button "Confirm" at bounding box center [864, 370] width 76 height 28
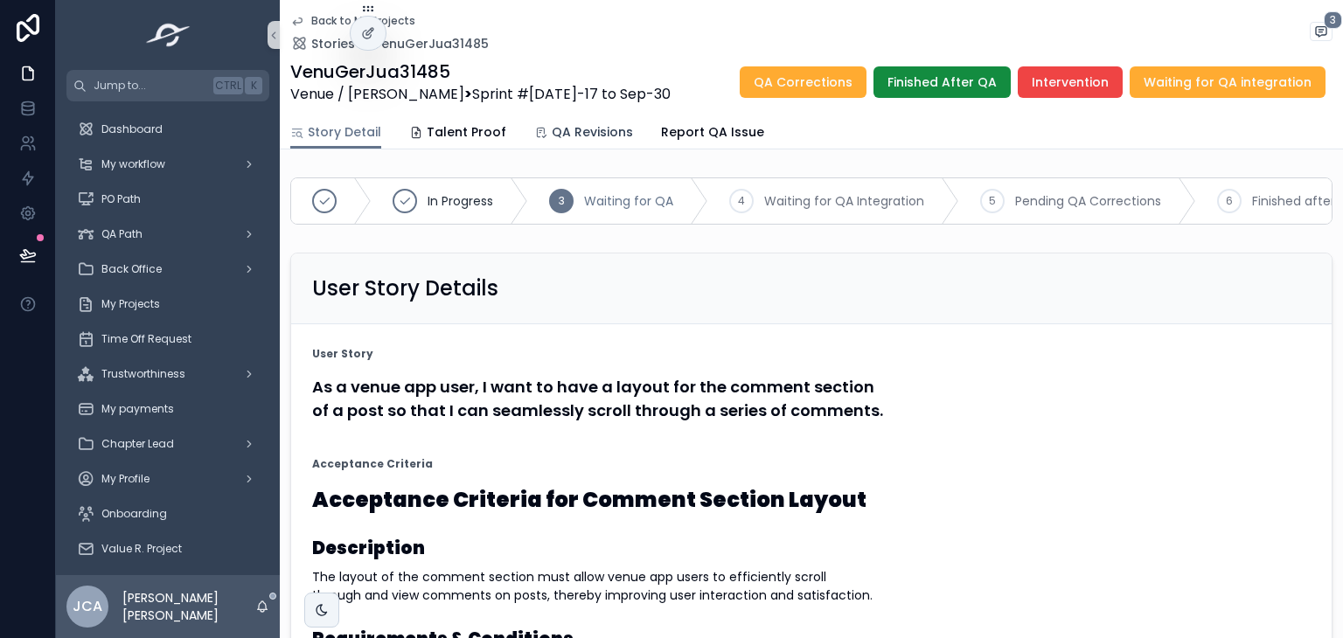
click at [587, 136] on span "QA Revisions" at bounding box center [592, 131] width 81 height 17
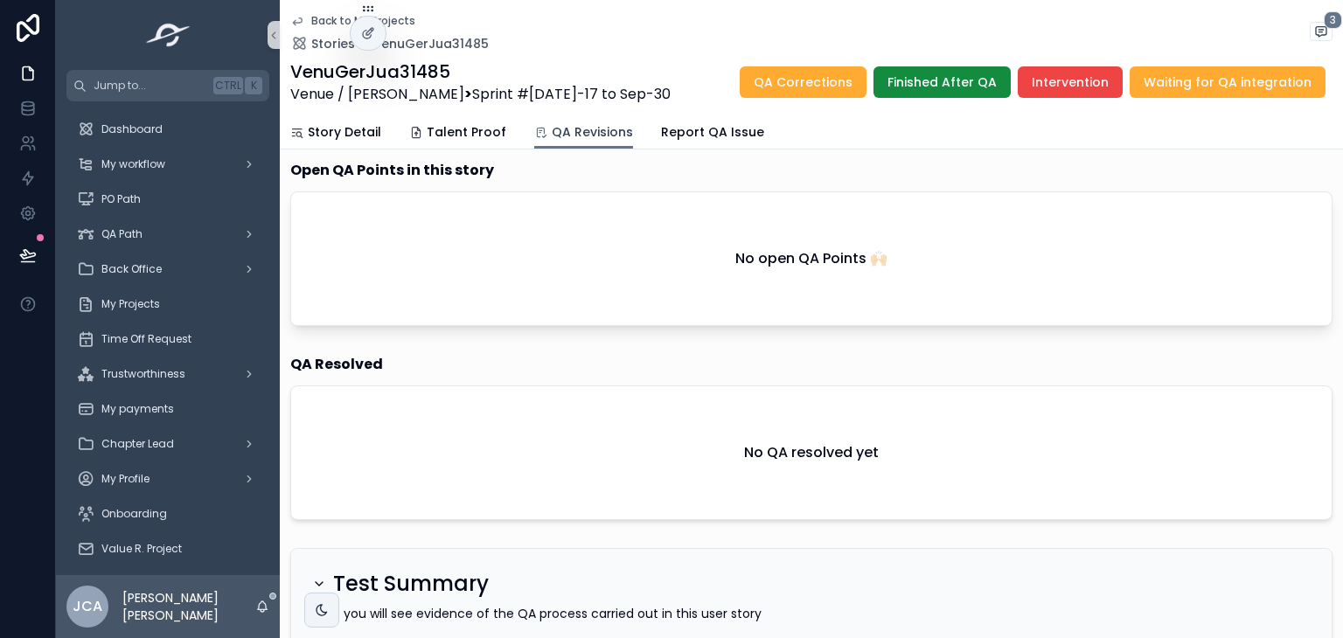
scroll to position [603, 0]
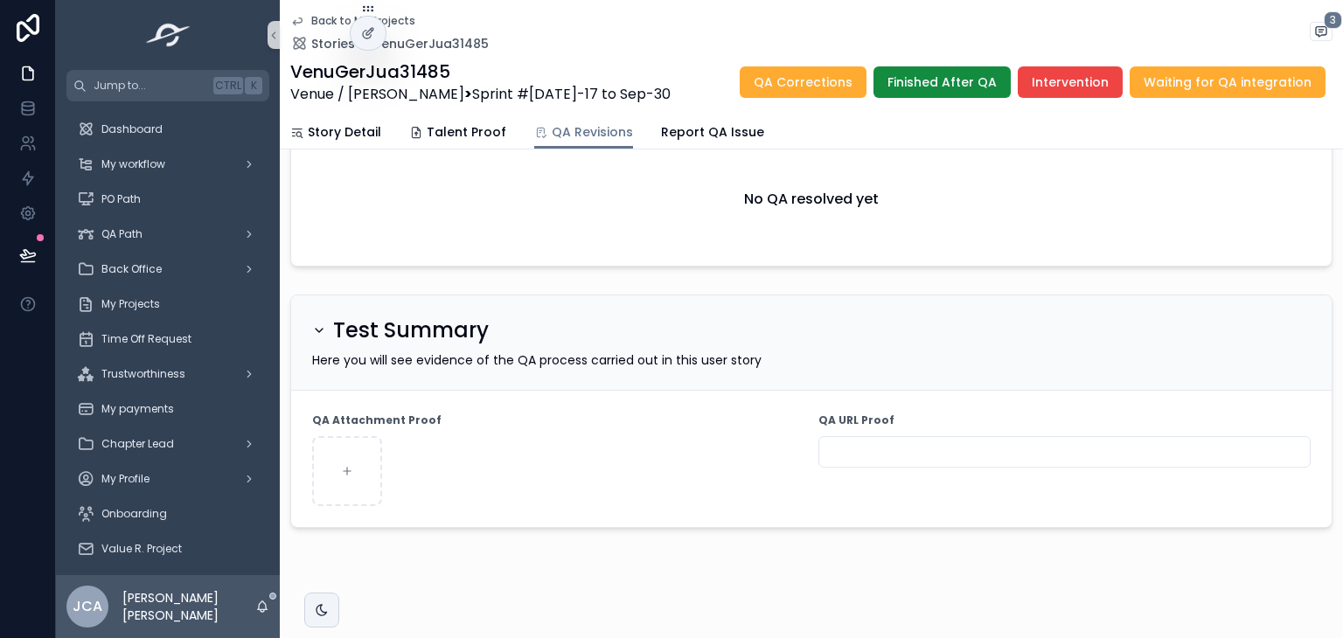
drag, startPoint x: 909, startPoint y: 442, endPoint x: 892, endPoint y: 442, distance: 17.5
click at [909, 442] on input "scrollable content" at bounding box center [1064, 452] width 490 height 24
paste input "**********"
type input "**********"
click at [733, 439] on div "scrollable content" at bounding box center [558, 471] width 492 height 70
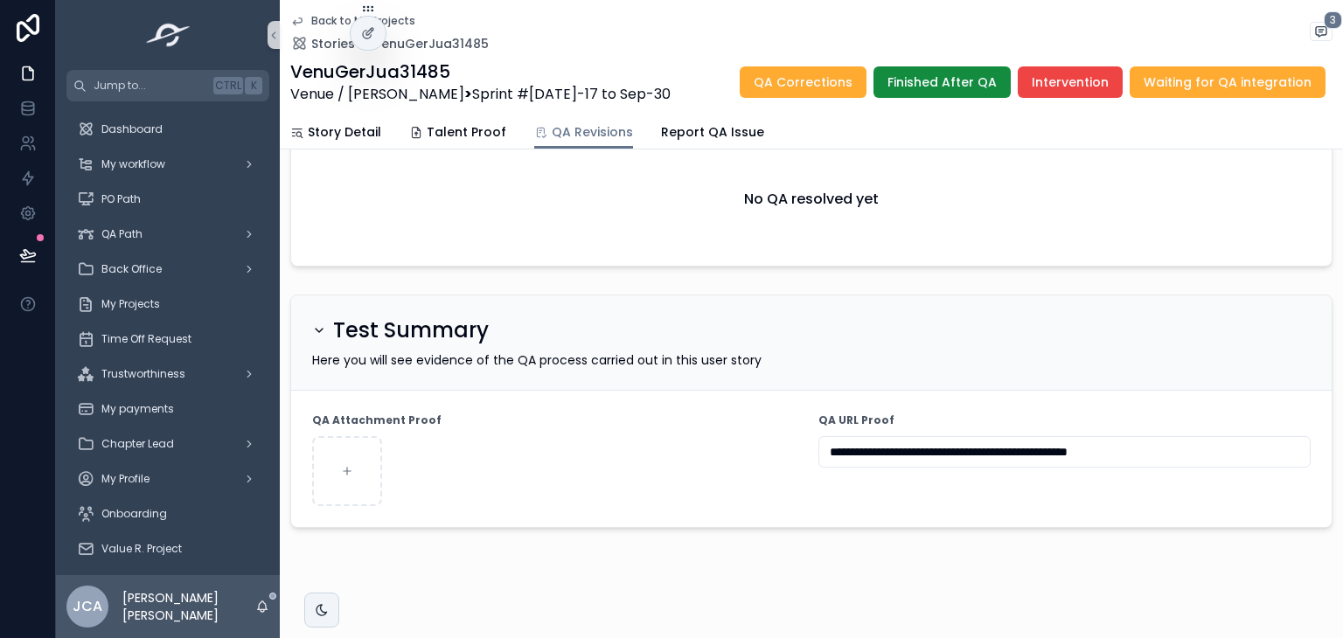
drag, startPoint x: 823, startPoint y: 84, endPoint x: 1056, endPoint y: 317, distance: 330.1
click at [1055, 317] on div "**********" at bounding box center [811, 22] width 1063 height 1250
click at [1213, 79] on span "Waiting for QA integration" at bounding box center [1228, 81] width 168 height 17
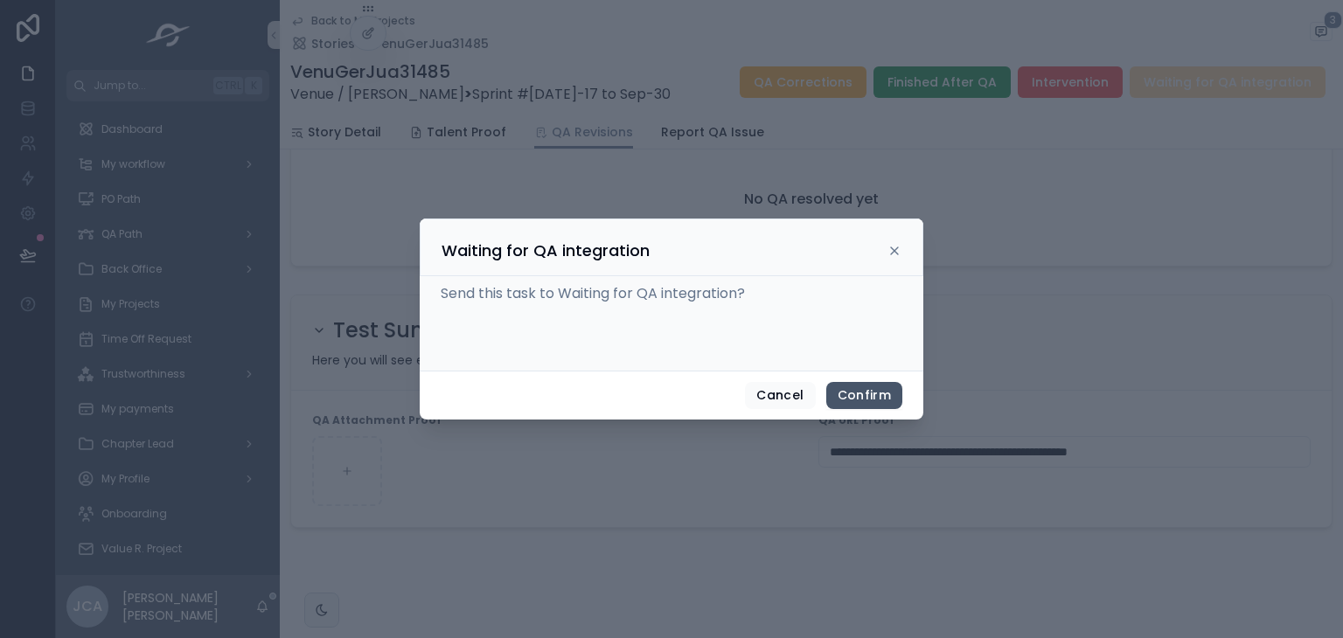
click at [881, 395] on button "Confirm" at bounding box center [864, 396] width 76 height 28
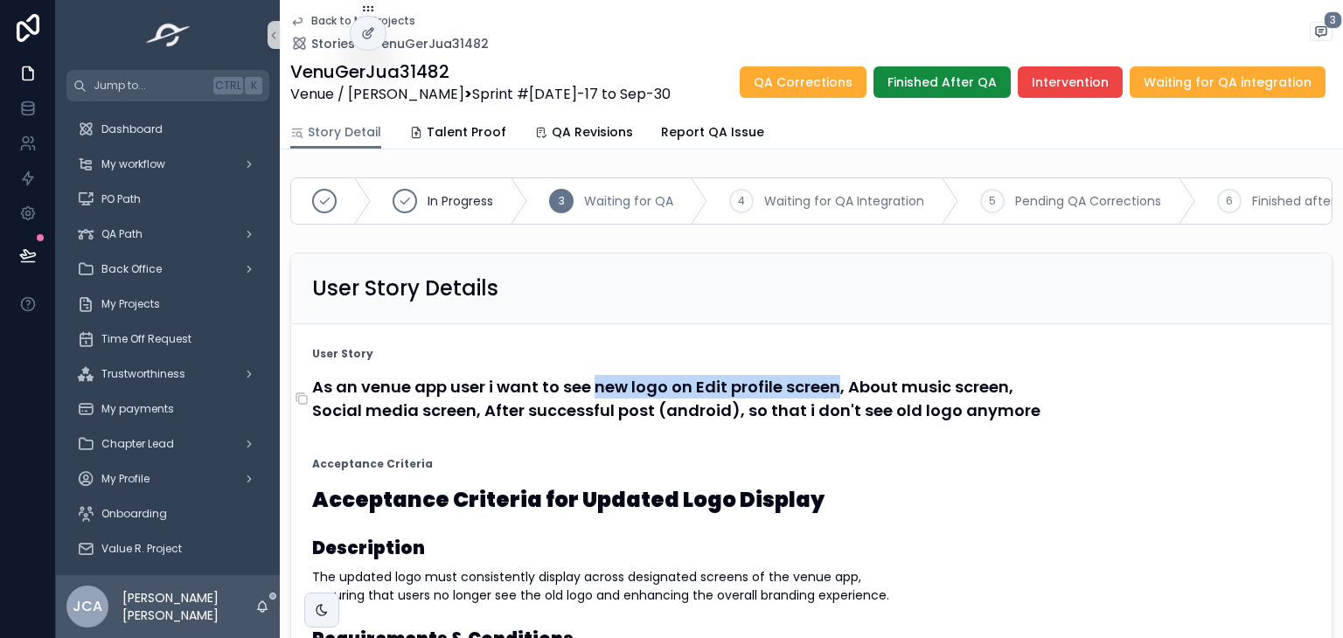
drag, startPoint x: 594, startPoint y: 400, endPoint x: 832, endPoint y: 395, distance: 237.9
click at [832, 395] on h4 "As an venue app user i want to see new logo on Edit profile screen, About music…" at bounding box center [811, 398] width 998 height 47
click at [464, 114] on div "Back to My Projects Stories VenuGerJua31482 3 VenuGerJua31482 Venue / Gabriel C…" at bounding box center [811, 57] width 1042 height 115
click at [466, 127] on span "Talent Proof" at bounding box center [467, 131] width 80 height 17
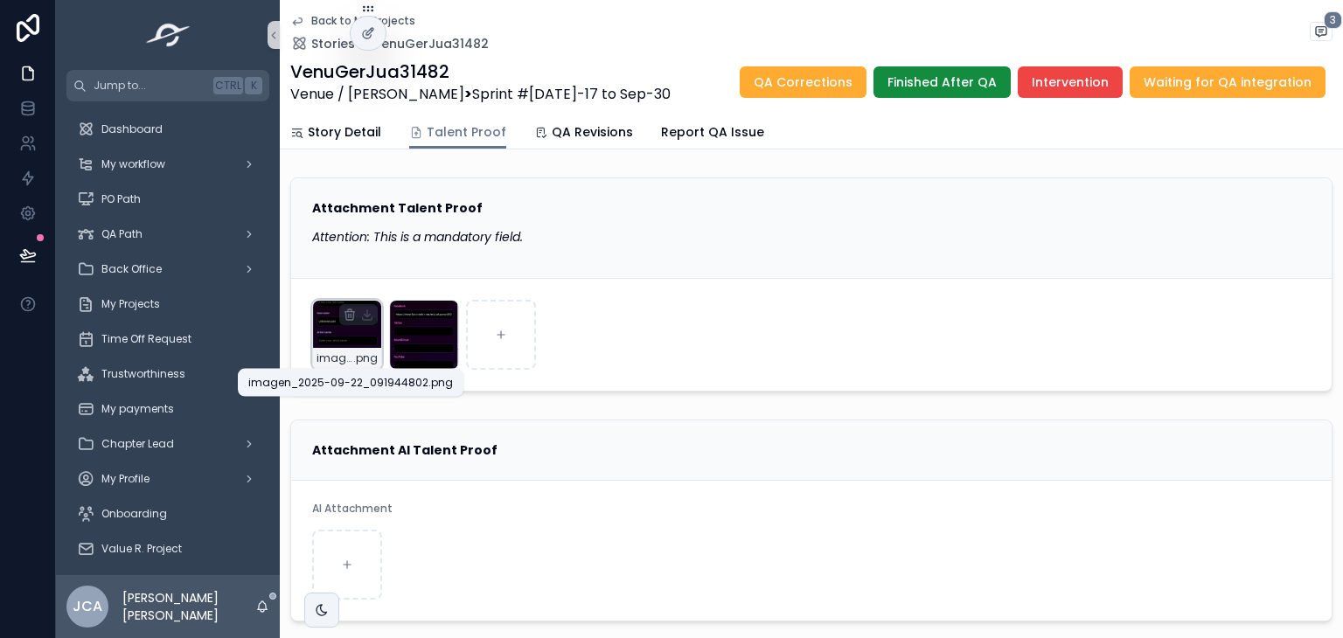
click at [350, 354] on span "imagen_2025-09-22_091944802" at bounding box center [334, 358] width 37 height 14
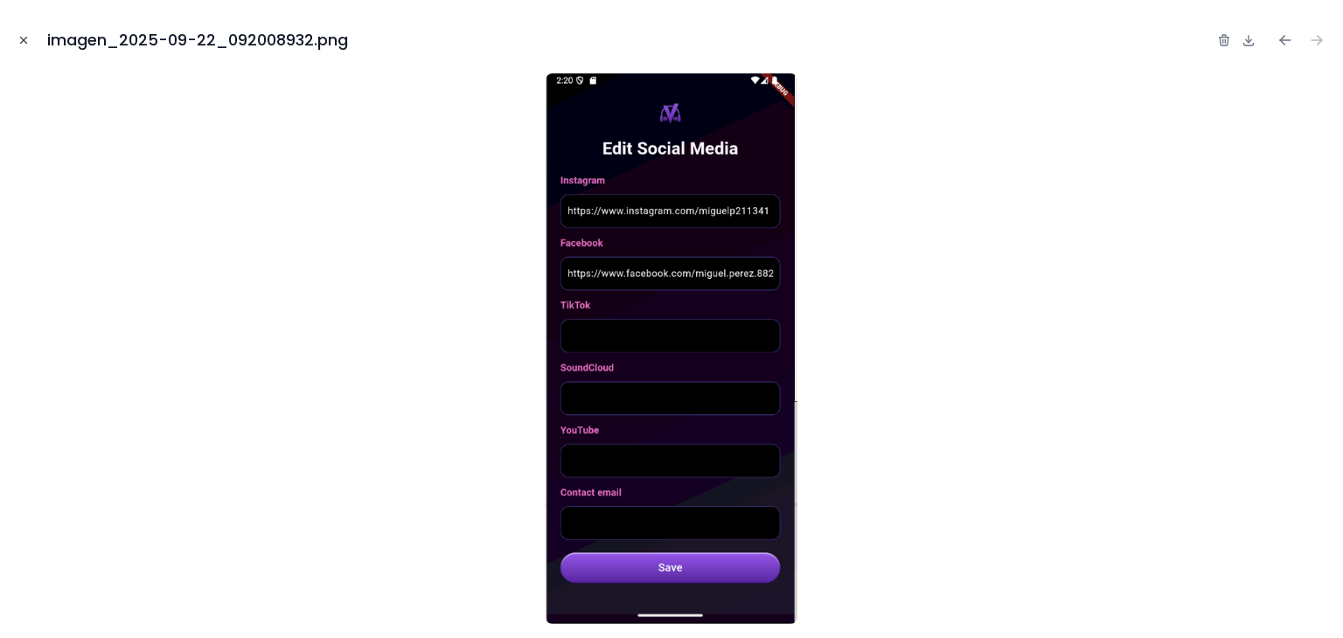
click at [24, 38] on icon "Close modal" at bounding box center [23, 40] width 12 height 12
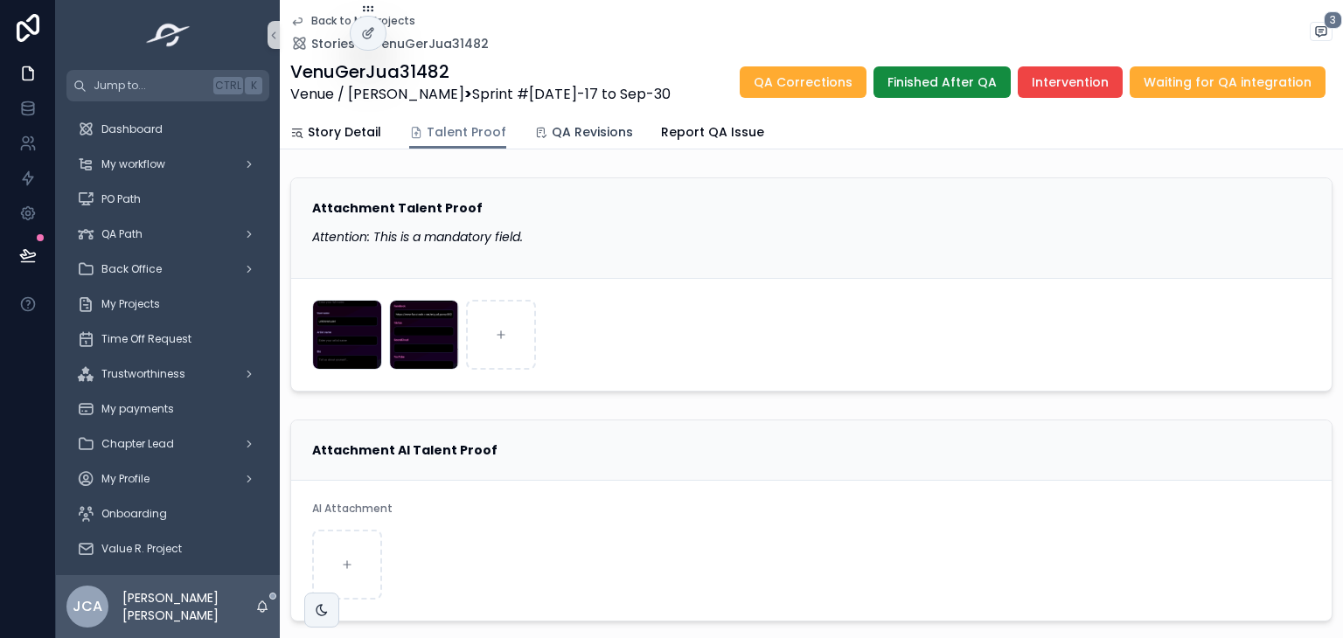
click at [581, 139] on span "QA Revisions" at bounding box center [592, 131] width 81 height 17
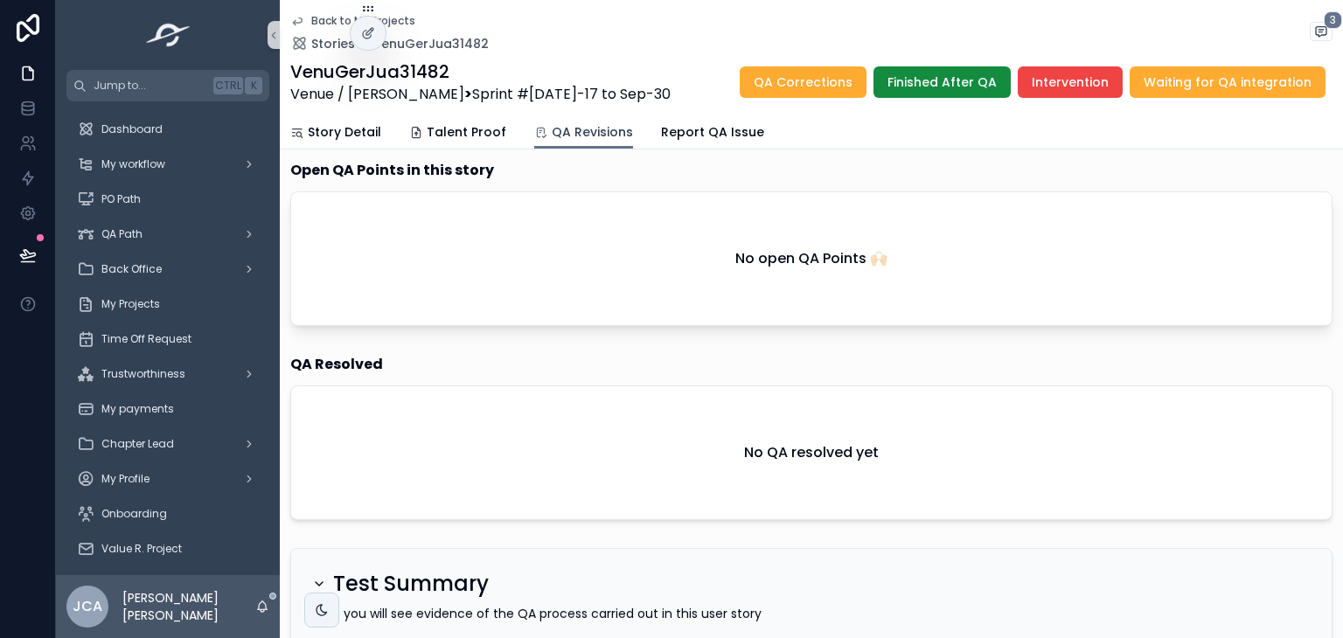
scroll to position [603, 0]
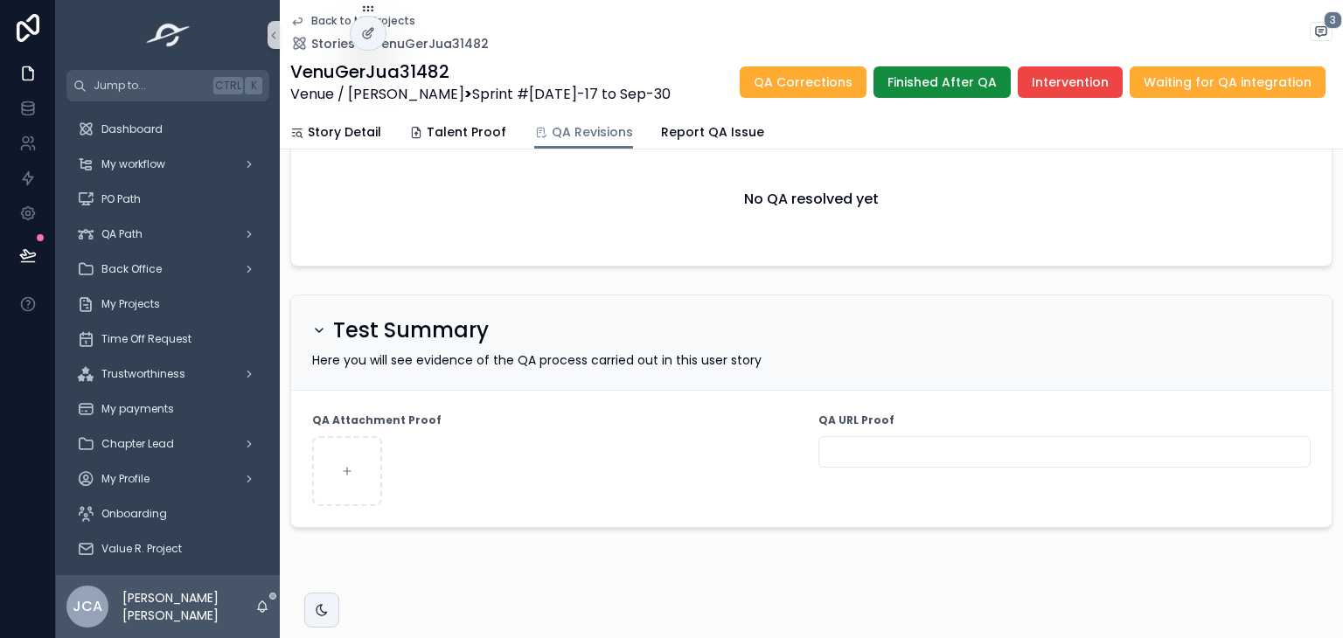
drag, startPoint x: 949, startPoint y: 442, endPoint x: 908, endPoint y: 444, distance: 41.2
click at [949, 443] on input "scrollable content" at bounding box center [1064, 452] width 490 height 24
paste input "**********"
type input "**********"
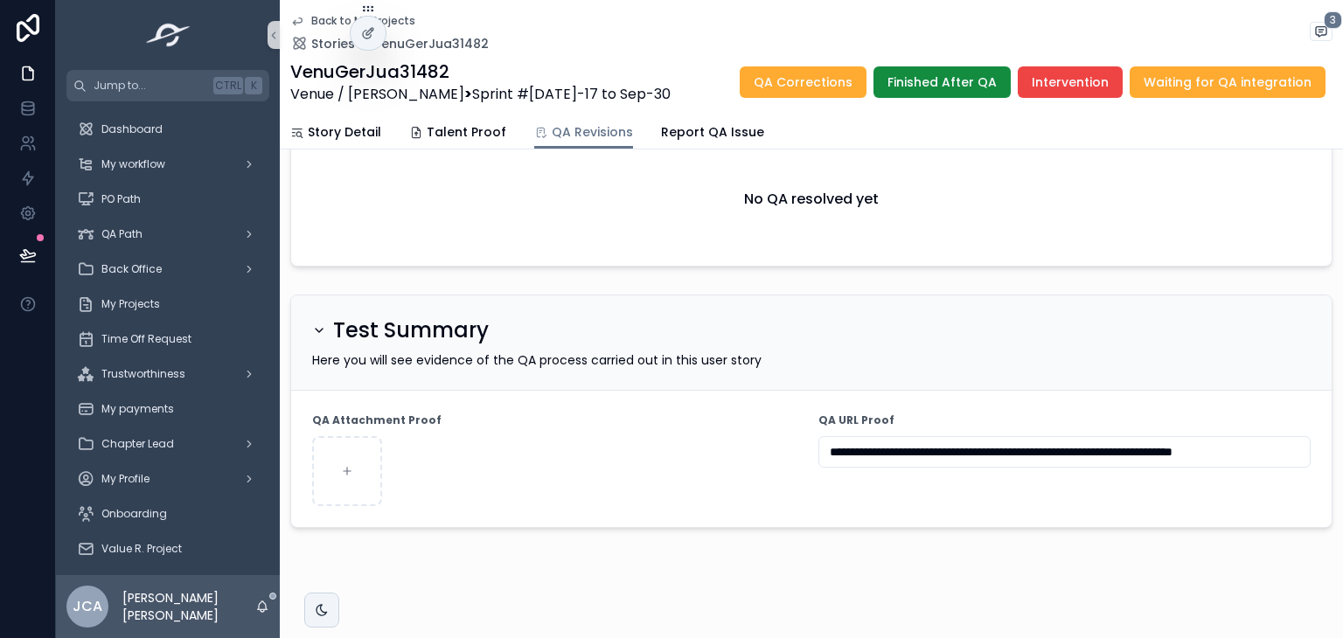
click at [784, 443] on div "scrollable content" at bounding box center [558, 471] width 492 height 70
click at [910, 88] on span "Finished After QA" at bounding box center [941, 81] width 109 height 17
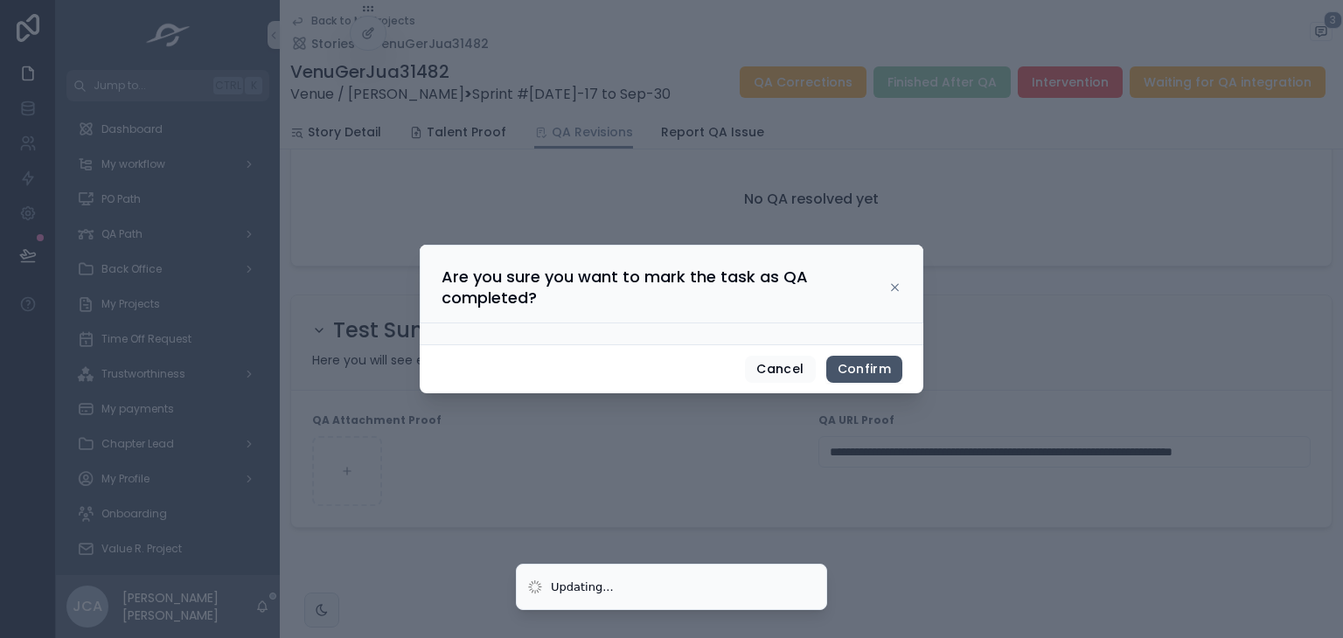
click at [866, 370] on button "Confirm" at bounding box center [864, 370] width 76 height 28
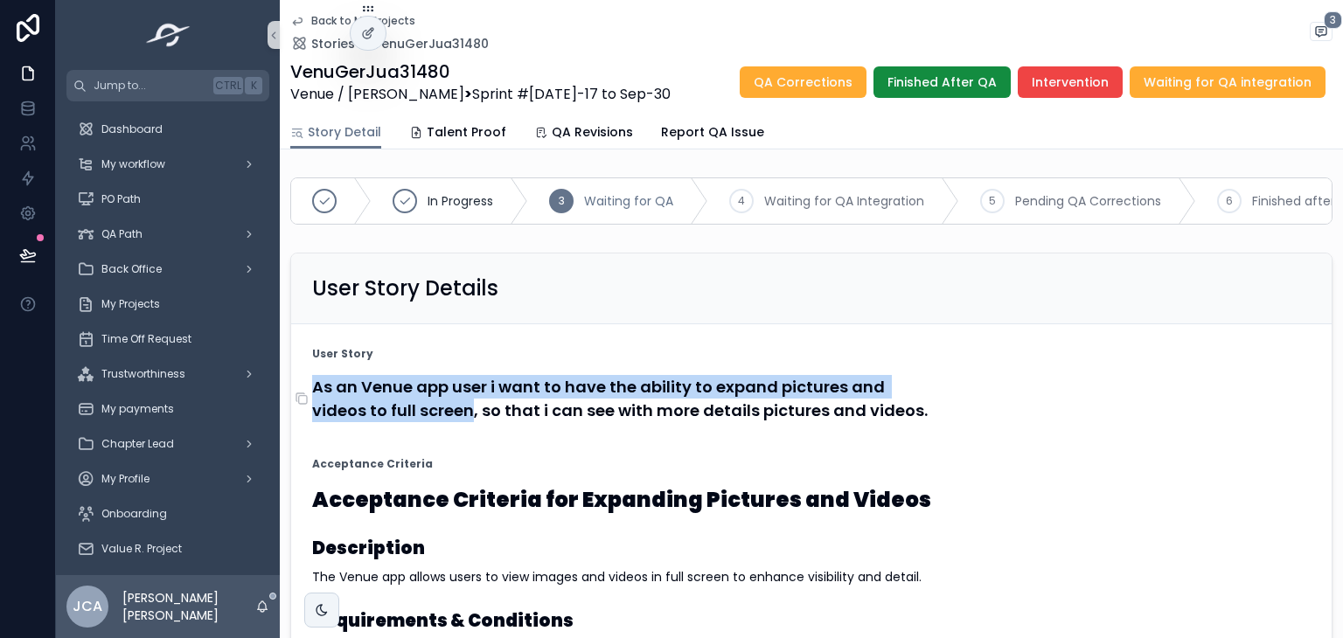
drag, startPoint x: 636, startPoint y: 393, endPoint x: 466, endPoint y: 416, distance: 172.1
click at [717, 396] on h4 "As an Venue app user i want to have the ability to expand pictures and videos t…" at bounding box center [811, 398] width 998 height 47
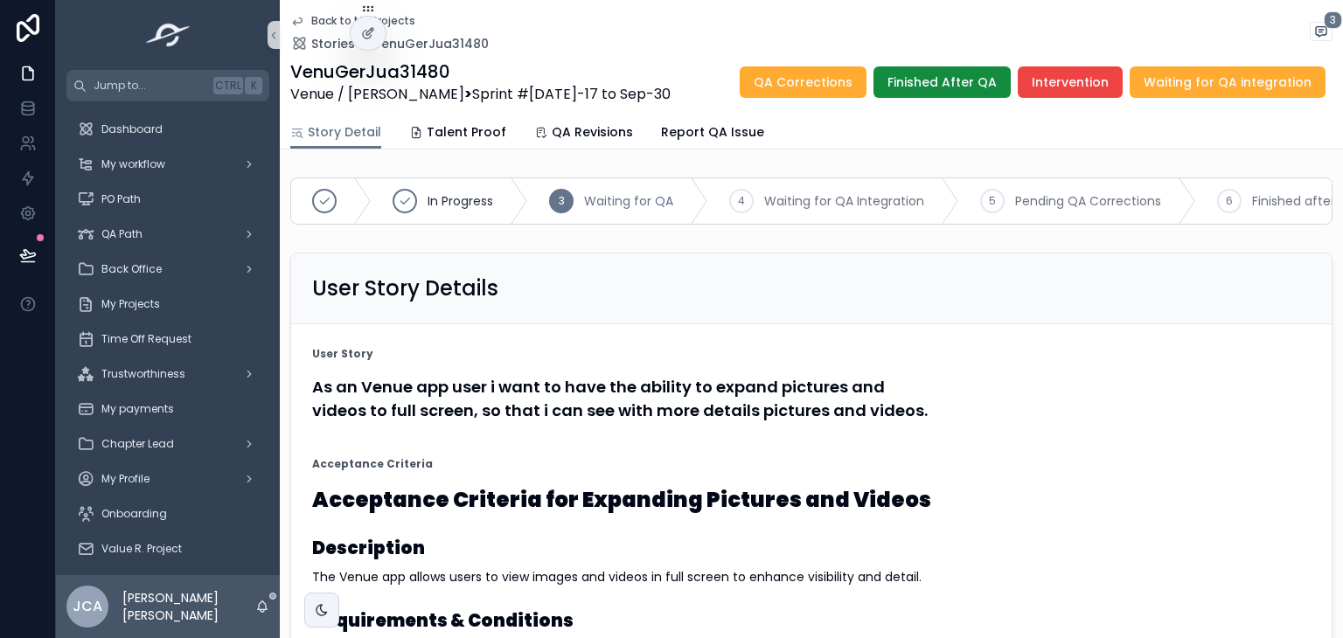
drag, startPoint x: 640, startPoint y: 399, endPoint x: 468, endPoint y: 421, distance: 173.6
click at [458, 130] on span "Talent Proof" at bounding box center [467, 131] width 80 height 17
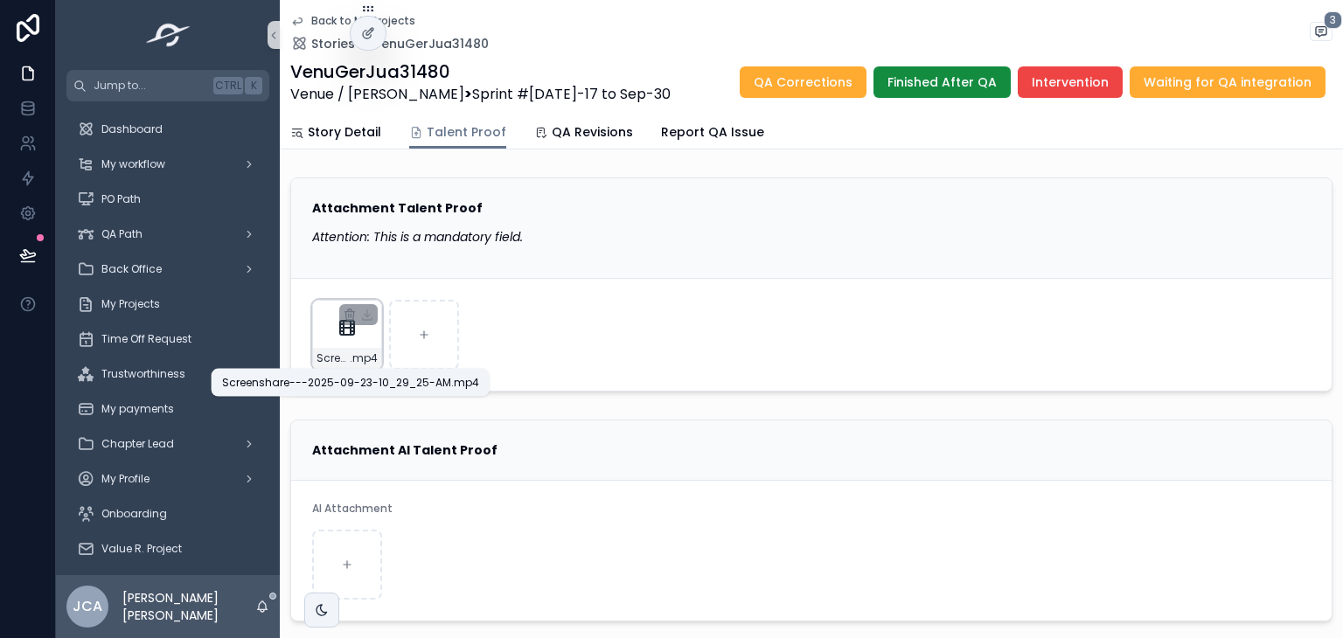
click at [353, 351] on span ".mp4" at bounding box center [364, 358] width 28 height 14
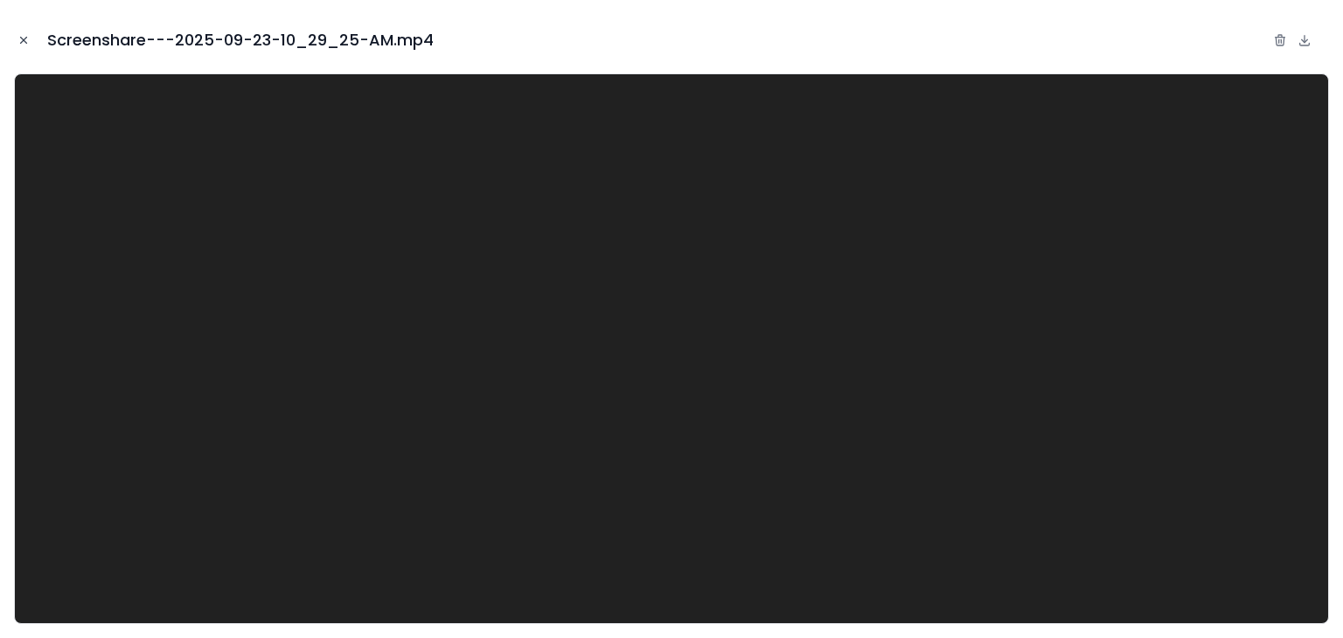
click at [31, 46] on button "Close modal" at bounding box center [23, 40] width 19 height 19
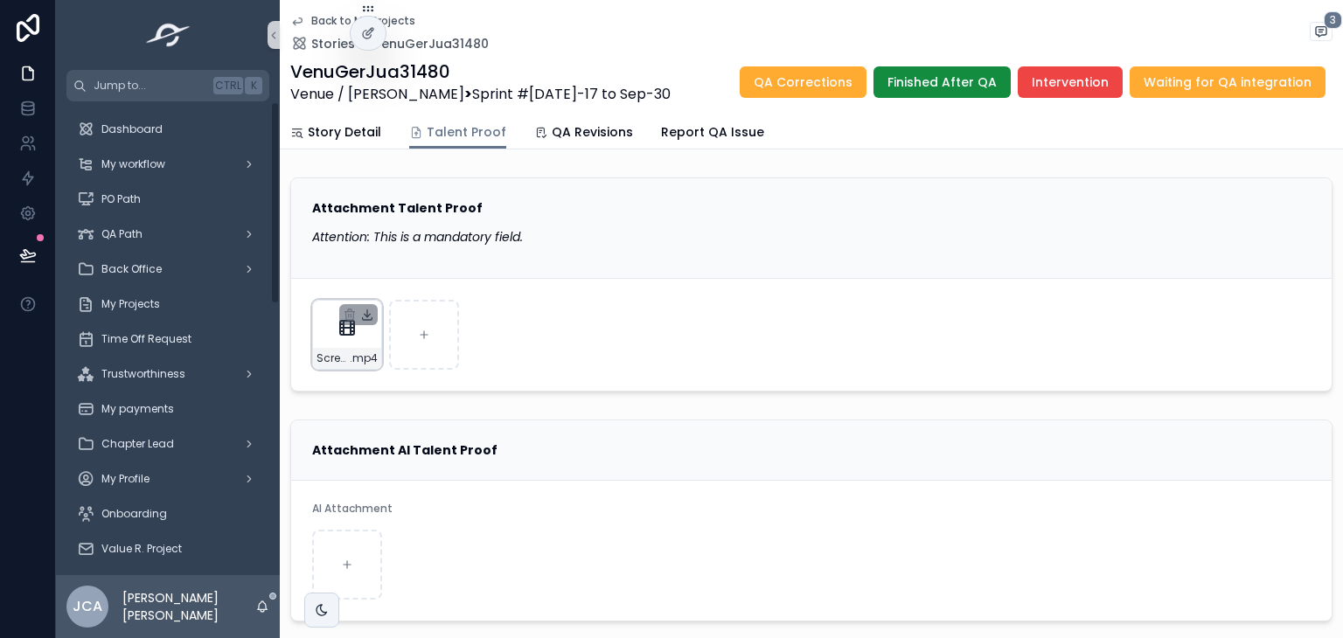
click at [368, 312] on icon "scrollable content" at bounding box center [367, 315] width 14 height 14
click at [581, 130] on span "QA Revisions" at bounding box center [592, 131] width 81 height 17
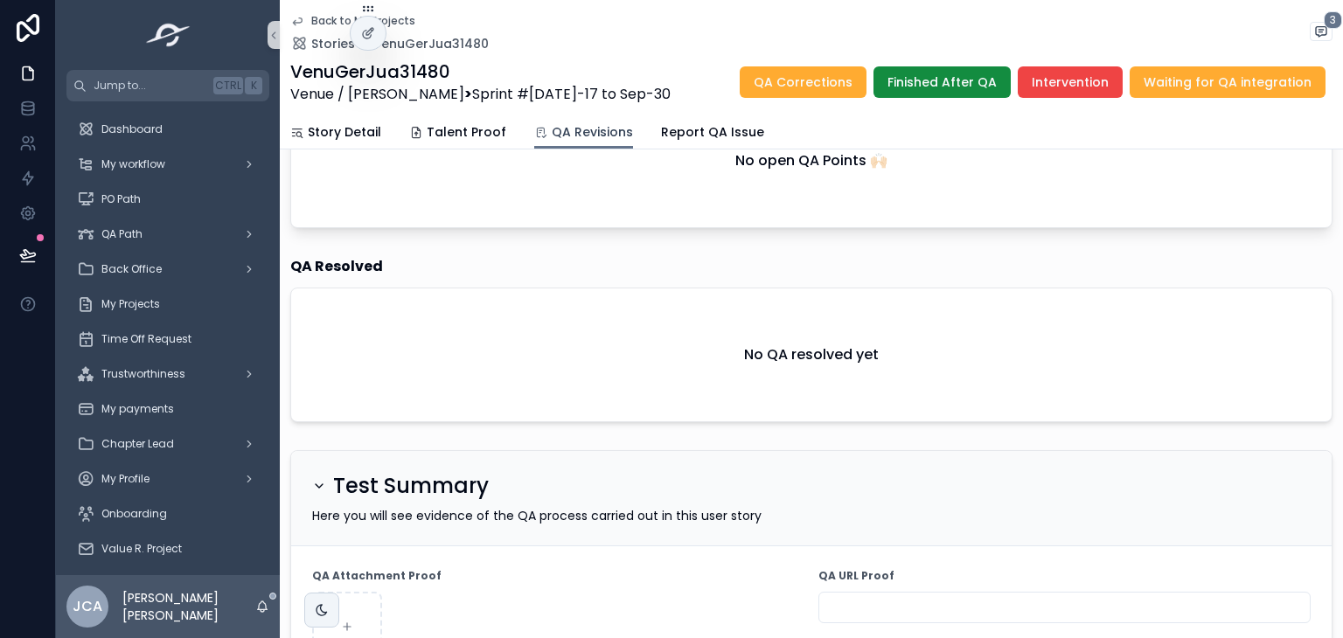
scroll to position [603, 0]
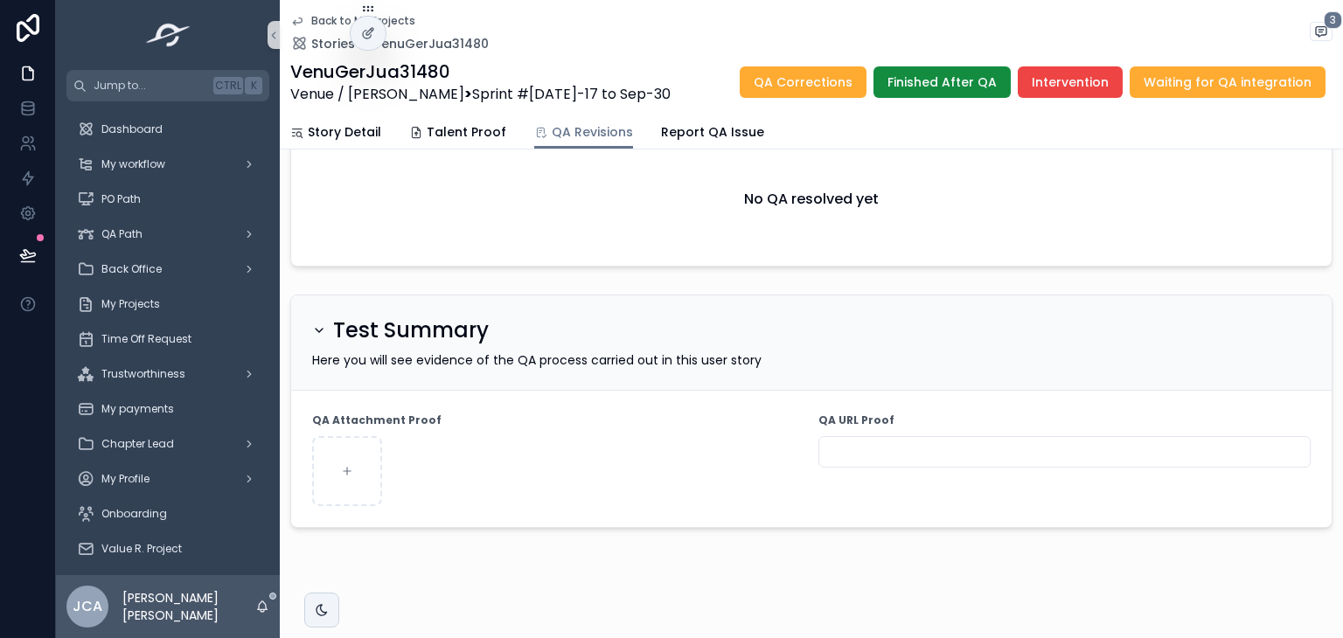
click at [882, 445] on input "scrollable content" at bounding box center [1064, 452] width 490 height 24
paste input "**********"
type input "**********"
click at [650, 458] on div "scrollable content" at bounding box center [558, 471] width 492 height 70
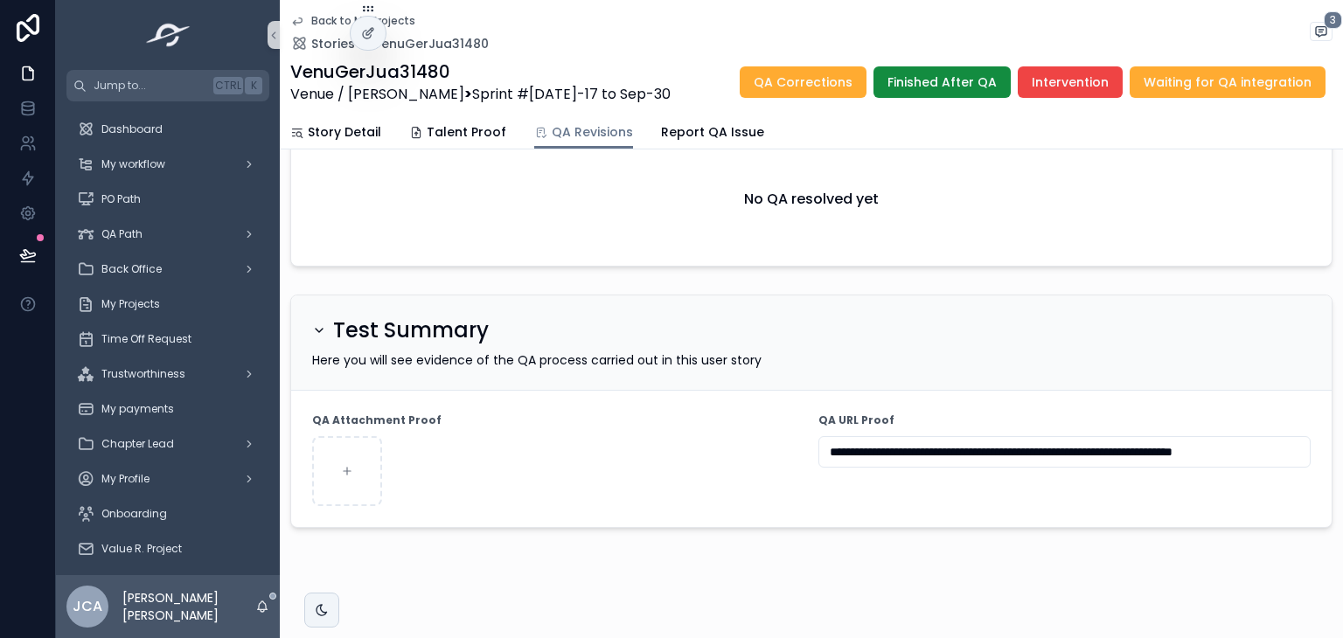
scroll to position [0, 0]
click at [935, 79] on span "Finished After QA" at bounding box center [941, 81] width 109 height 17
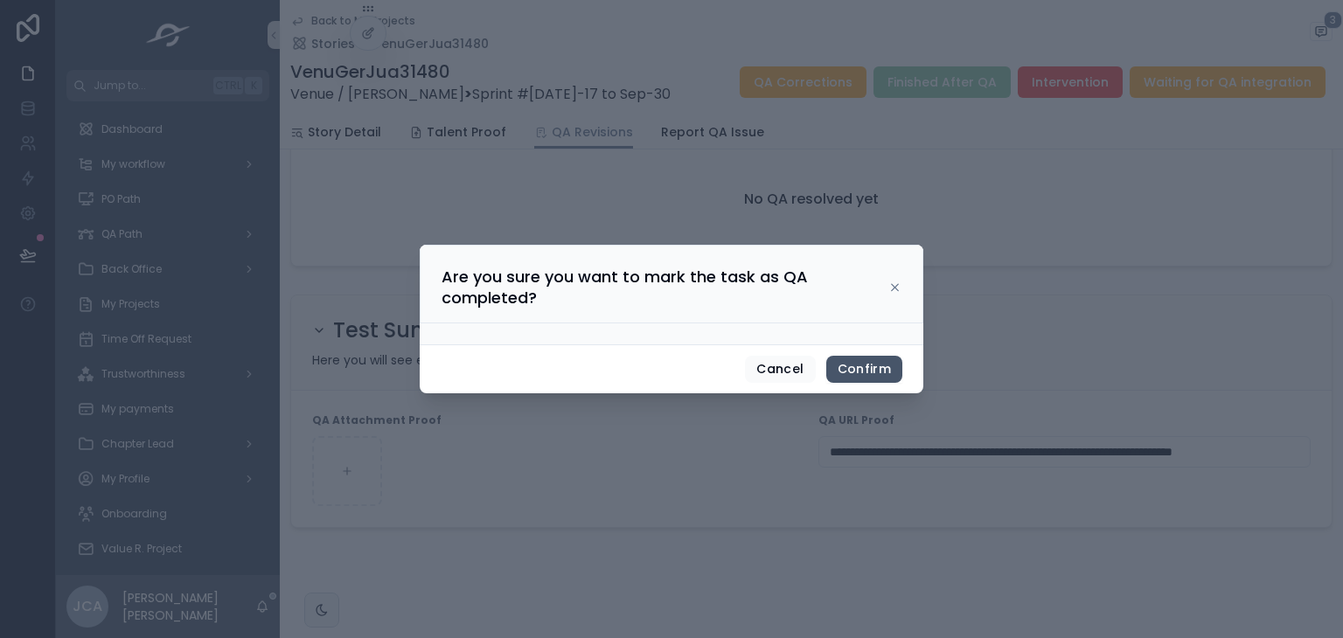
click at [860, 368] on button "Confirm" at bounding box center [864, 370] width 76 height 28
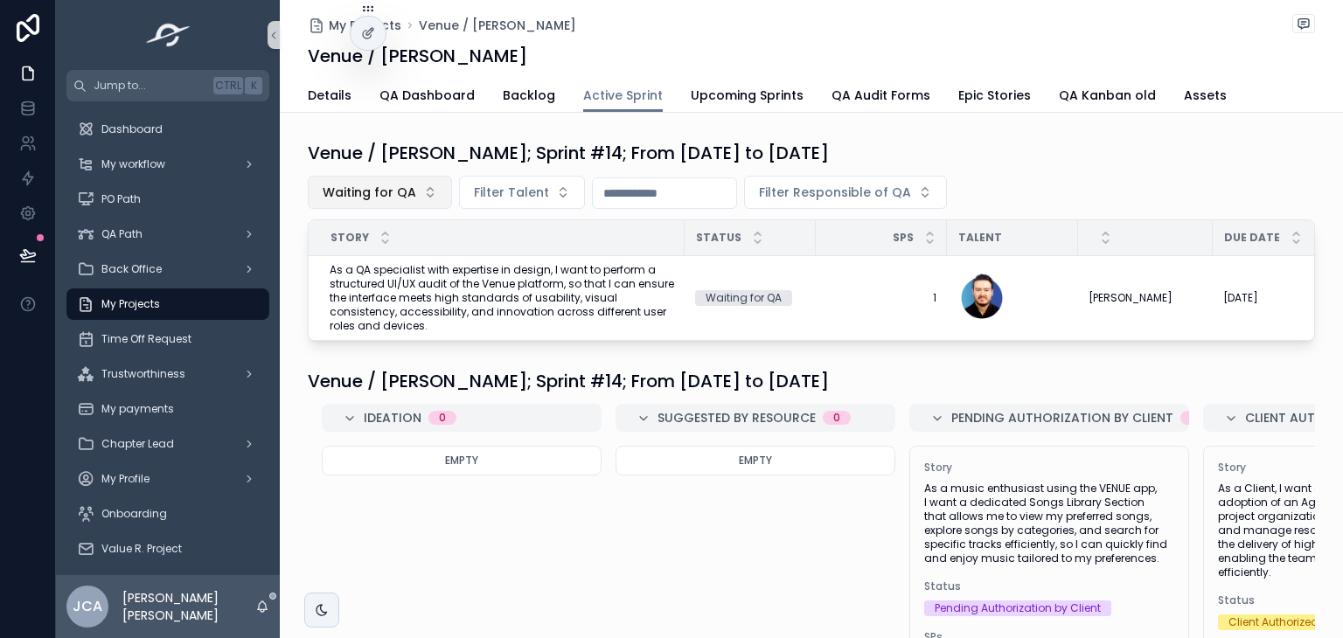
click at [406, 179] on button "Waiting for QA" at bounding box center [380, 192] width 144 height 33
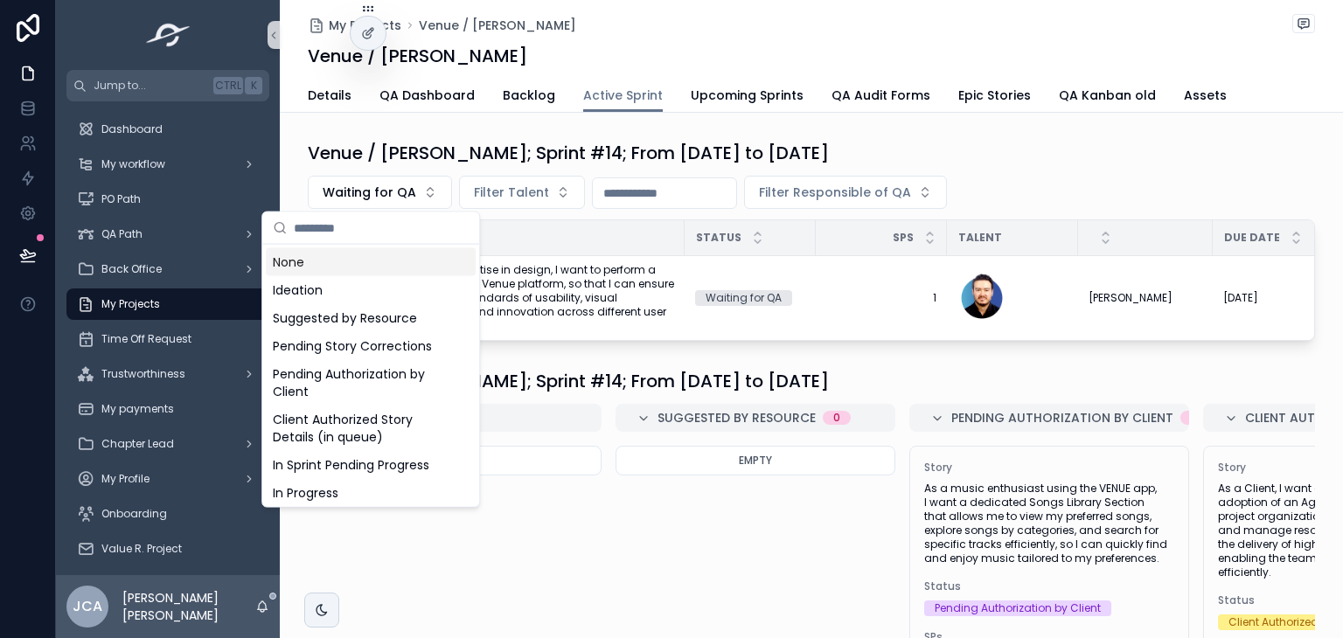
click at [343, 260] on div "None" at bounding box center [371, 262] width 210 height 28
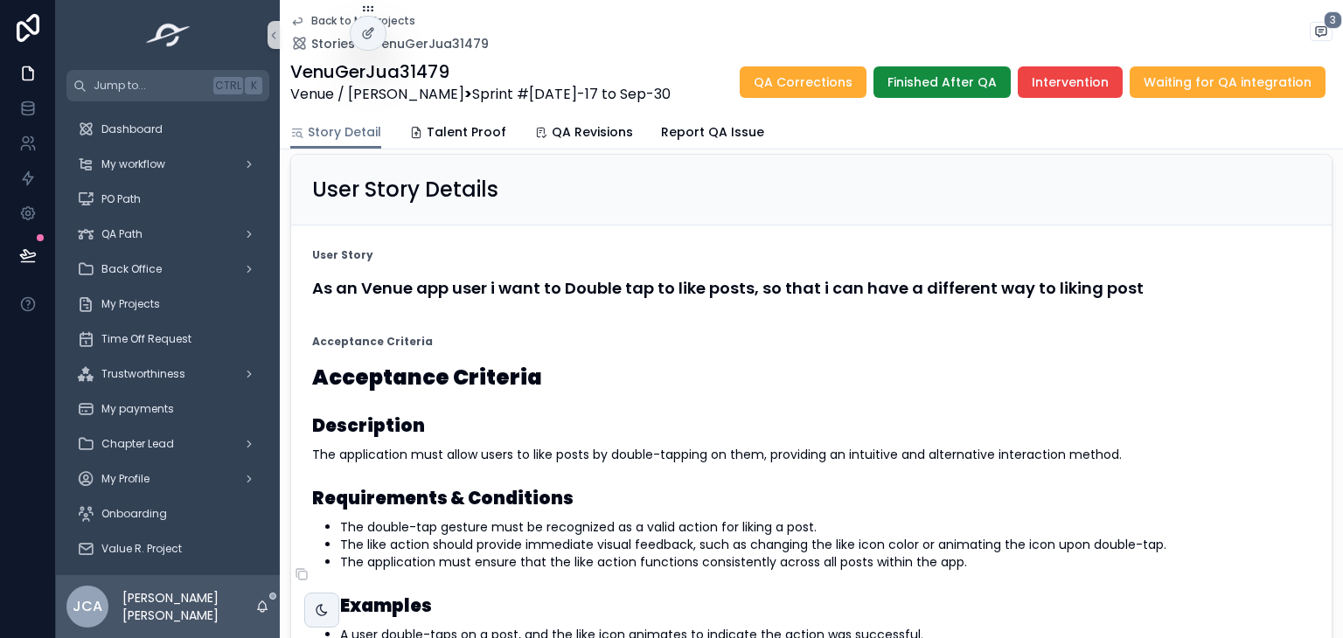
scroll to position [175, 0]
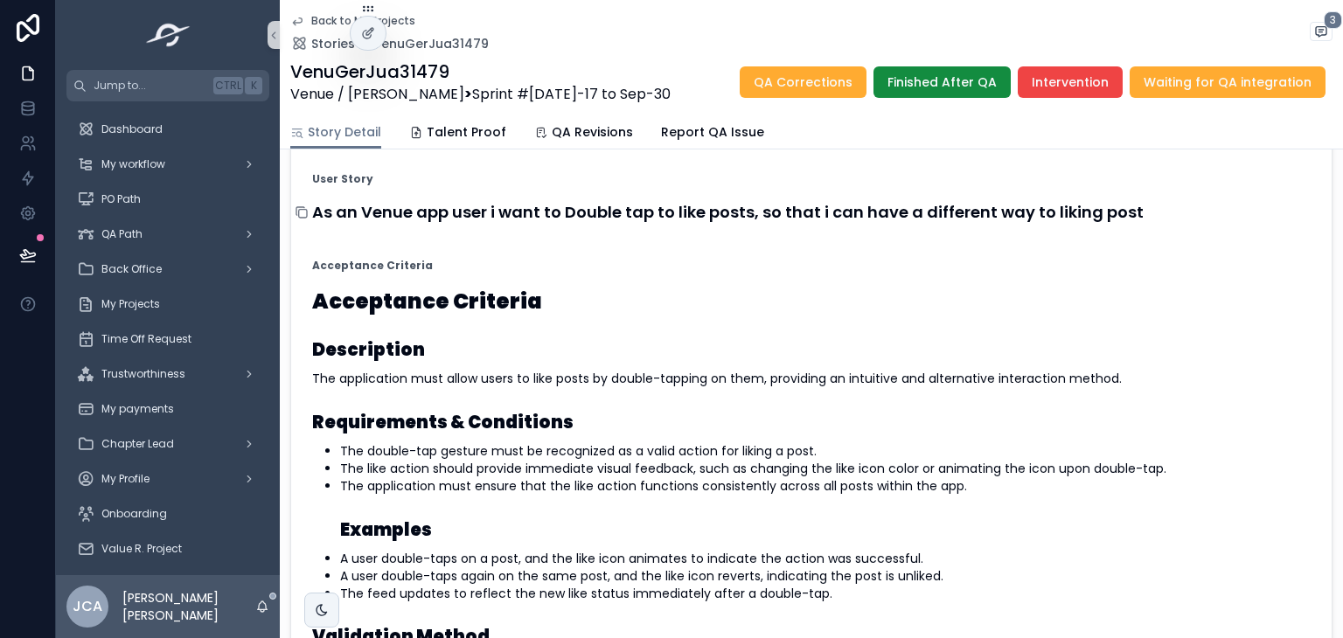
click at [311, 219] on div "scrollable content" at bounding box center [309, 212] width 28 height 14
click at [299, 219] on icon "scrollable content" at bounding box center [302, 212] width 14 height 14
click at [455, 148] on link "Talent Proof" at bounding box center [457, 133] width 97 height 35
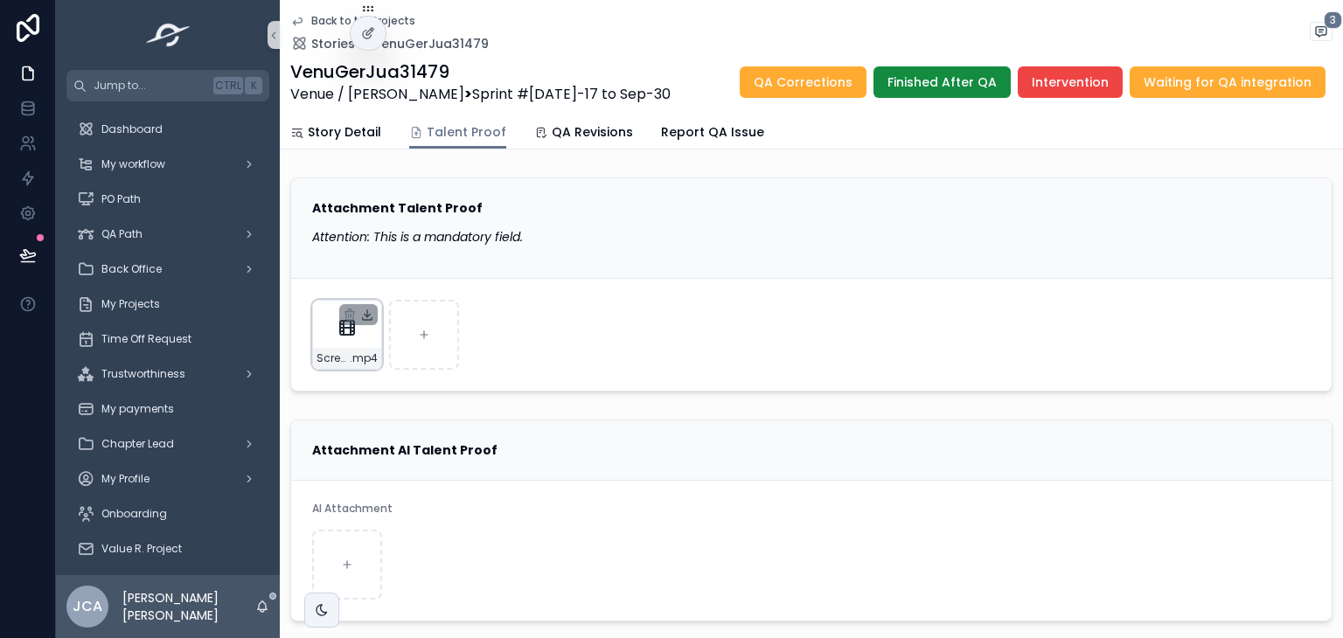
click at [365, 309] on icon "scrollable content" at bounding box center [367, 315] width 14 height 14
click at [574, 128] on span "QA Revisions" at bounding box center [592, 131] width 81 height 17
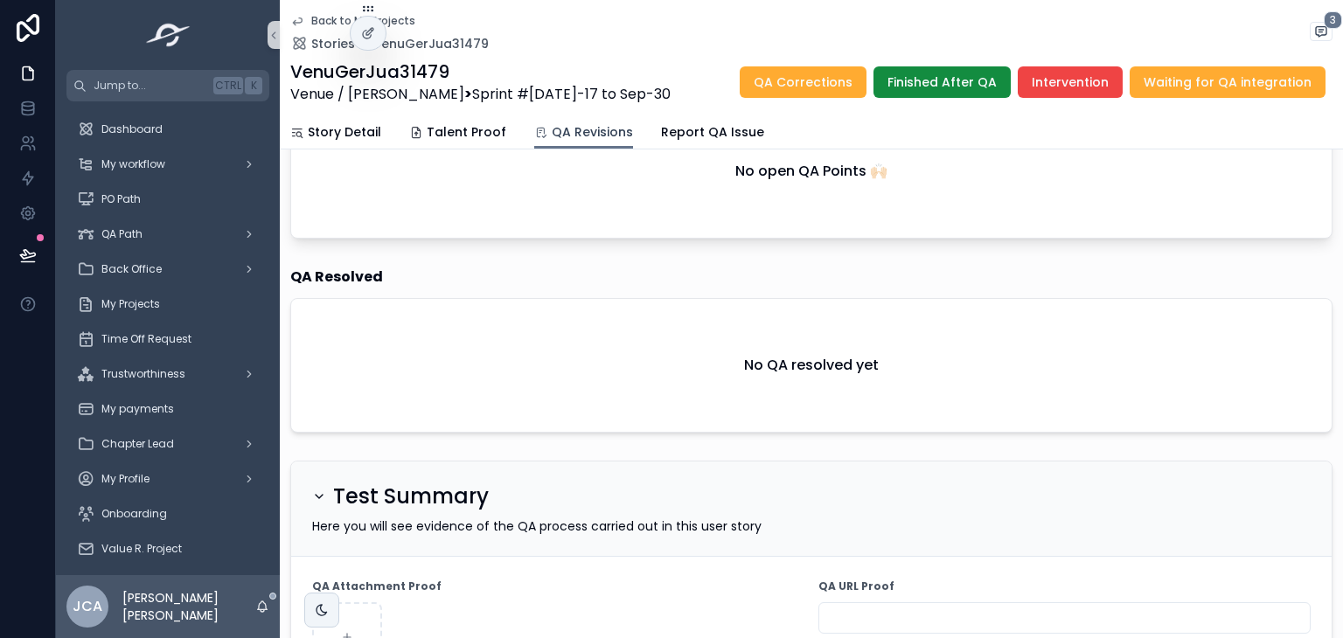
scroll to position [603, 0]
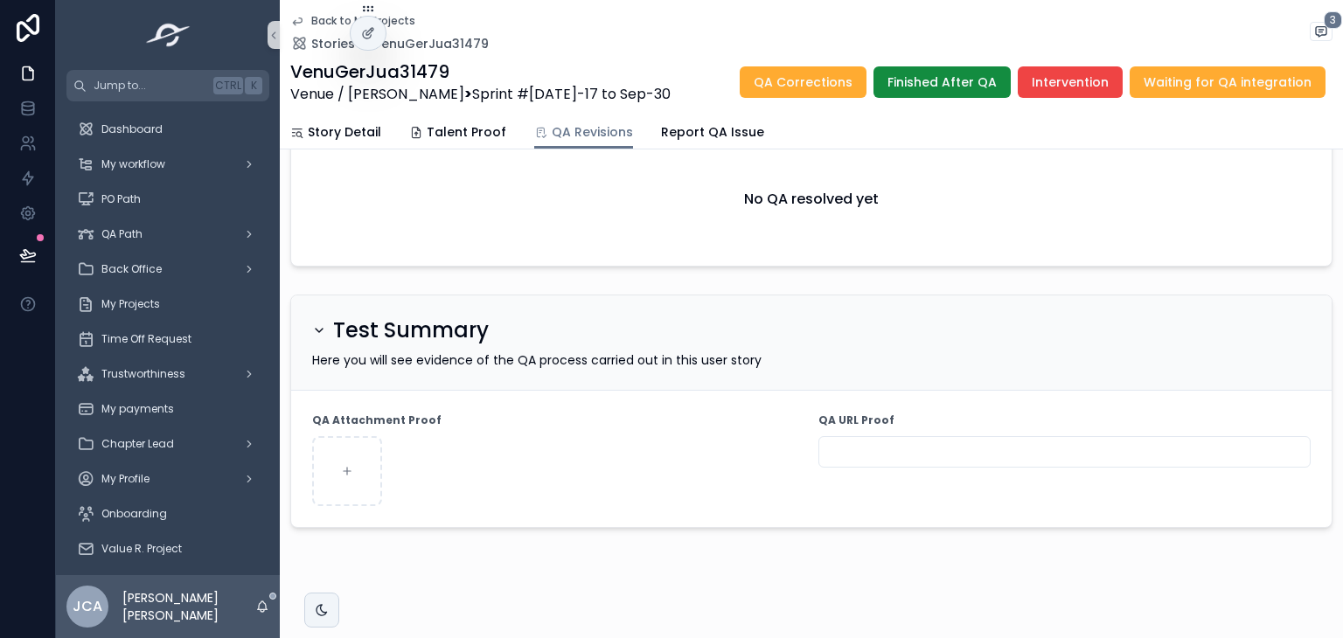
drag, startPoint x: 895, startPoint y: 445, endPoint x: 876, endPoint y: 442, distance: 19.5
click at [892, 445] on input "scrollable content" at bounding box center [1064, 452] width 490 height 24
paste input "**********"
type input "**********"
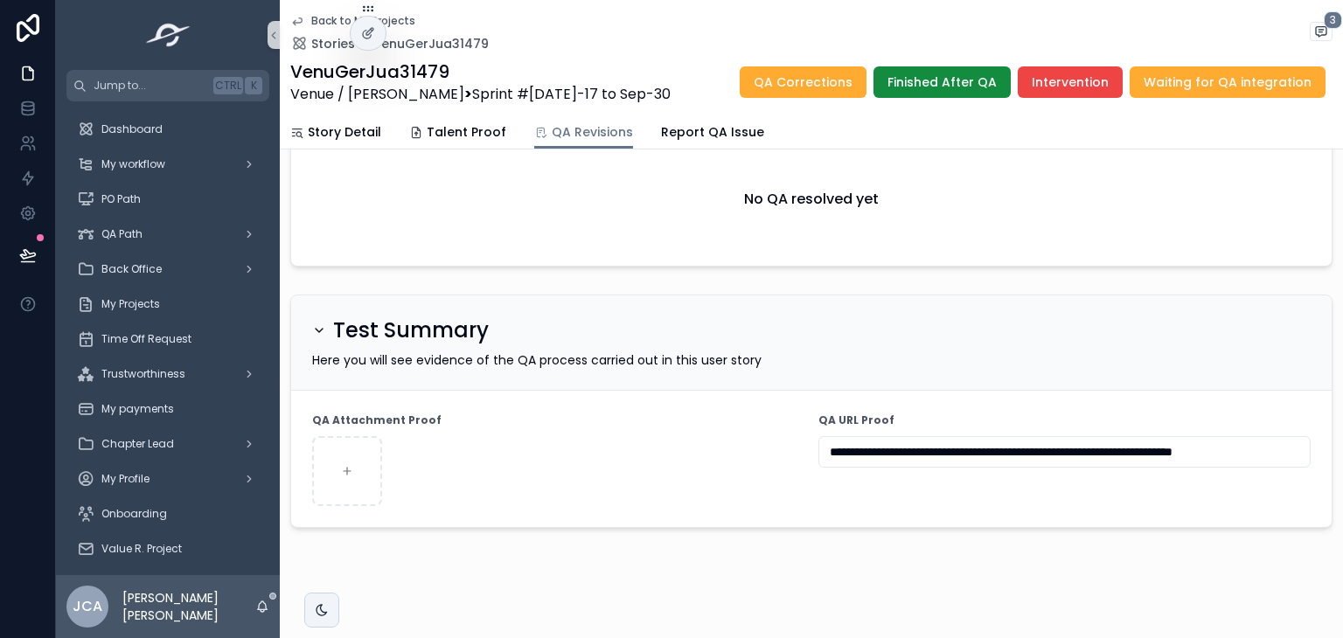
click at [773, 436] on div "scrollable content" at bounding box center [558, 471] width 492 height 70
click at [953, 71] on button "Finished After QA" at bounding box center [941, 81] width 137 height 31
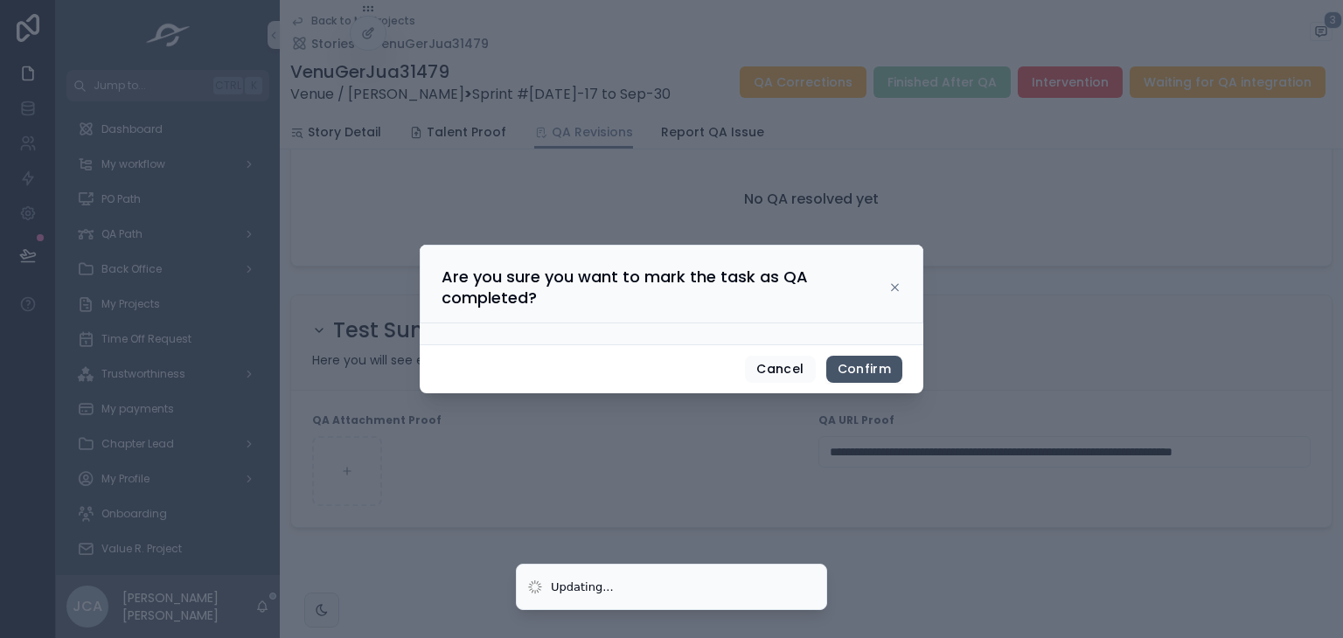
click at [857, 370] on button "Confirm" at bounding box center [864, 370] width 76 height 28
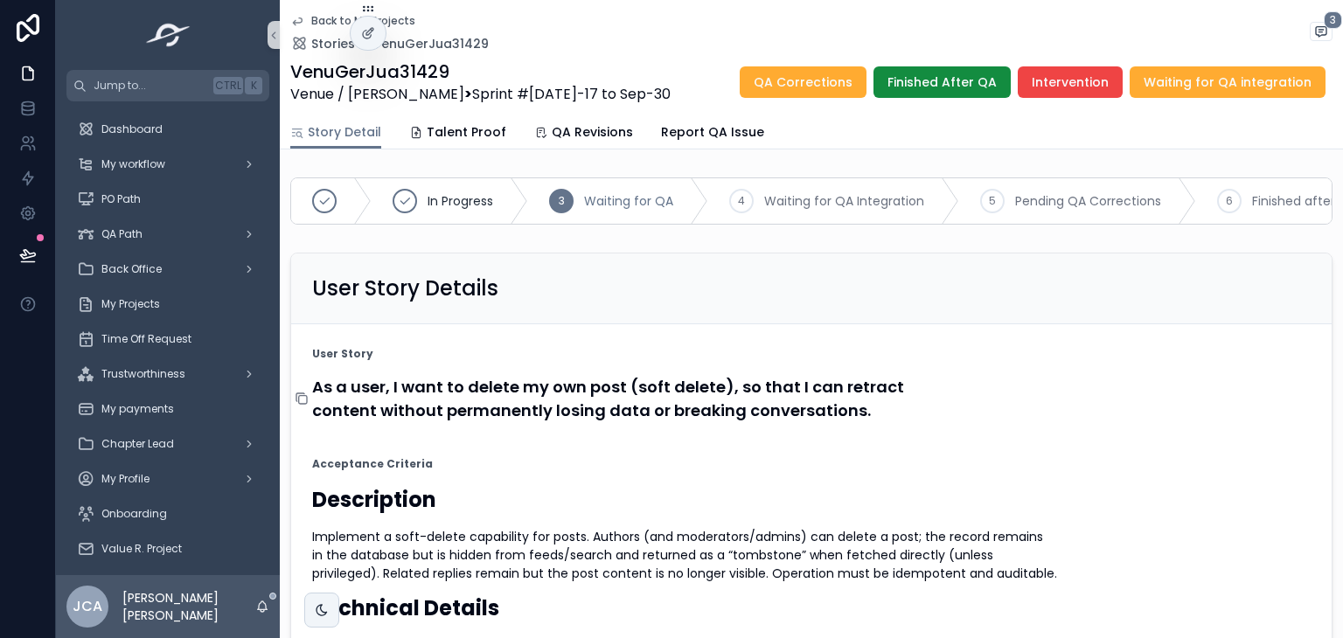
click at [308, 406] on icon "scrollable content" at bounding box center [302, 399] width 14 height 14
click at [466, 136] on span "Talent Proof" at bounding box center [467, 131] width 80 height 17
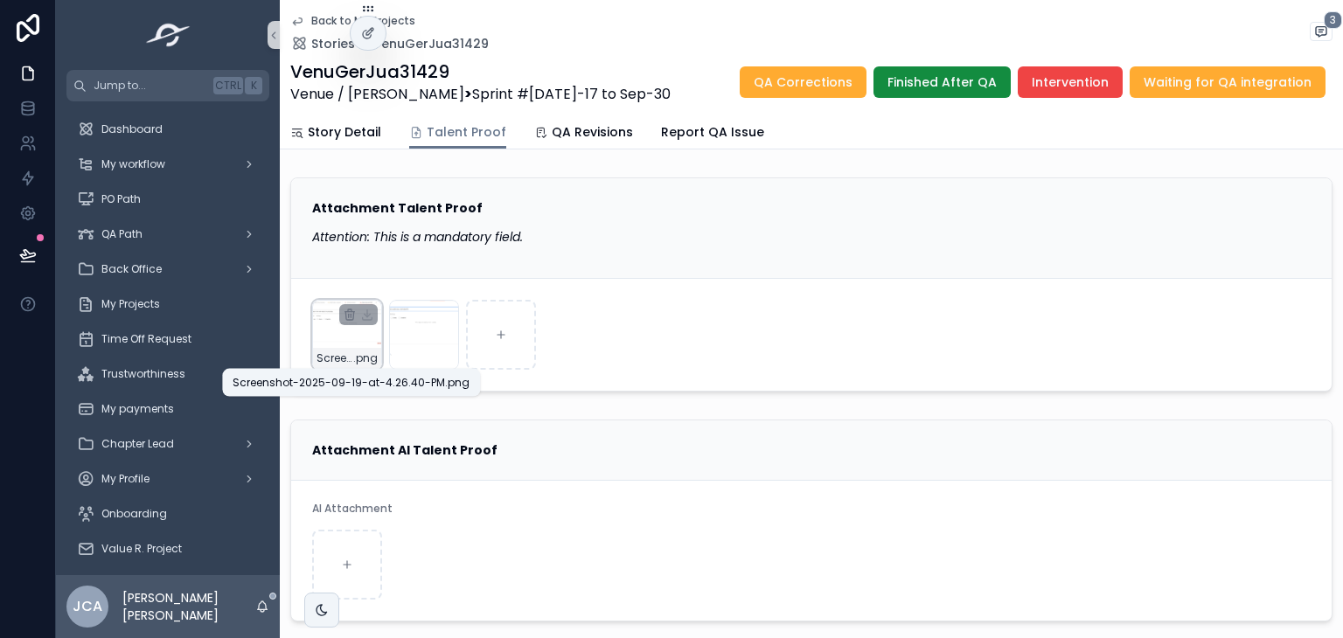
click at [347, 356] on span "Screenshot-2025-09-19-at-4.26.40-PM" at bounding box center [334, 358] width 37 height 14
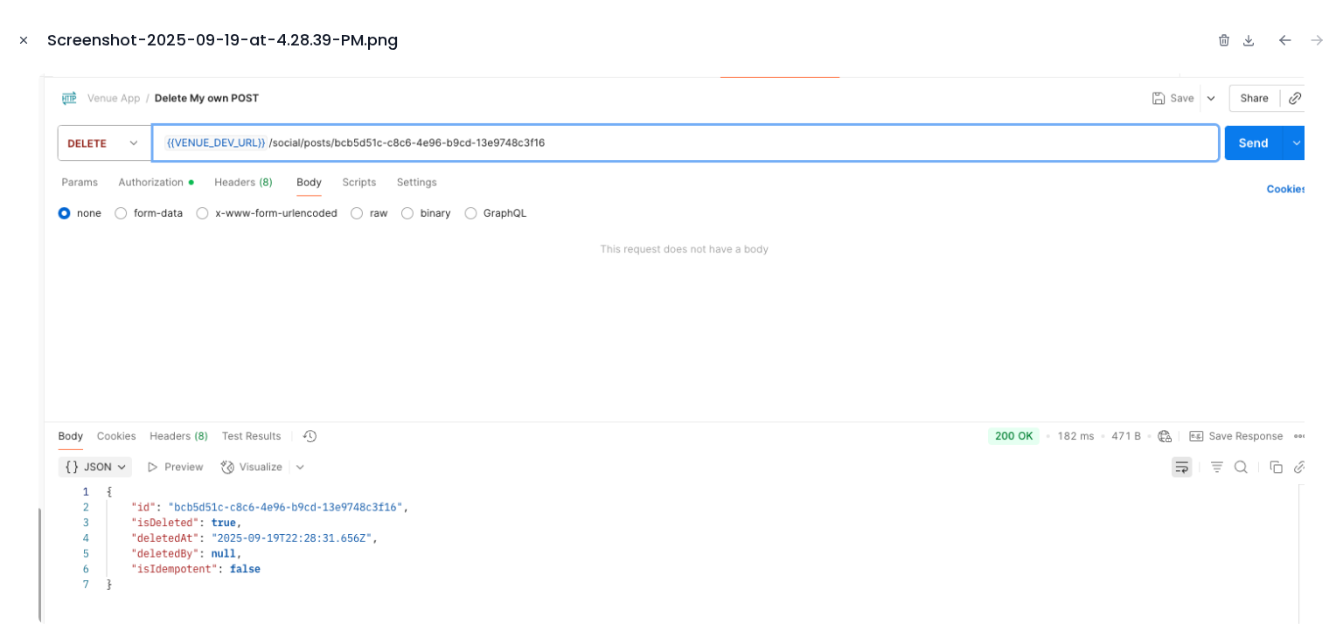
click at [15, 34] on button "Close modal" at bounding box center [23, 40] width 19 height 19
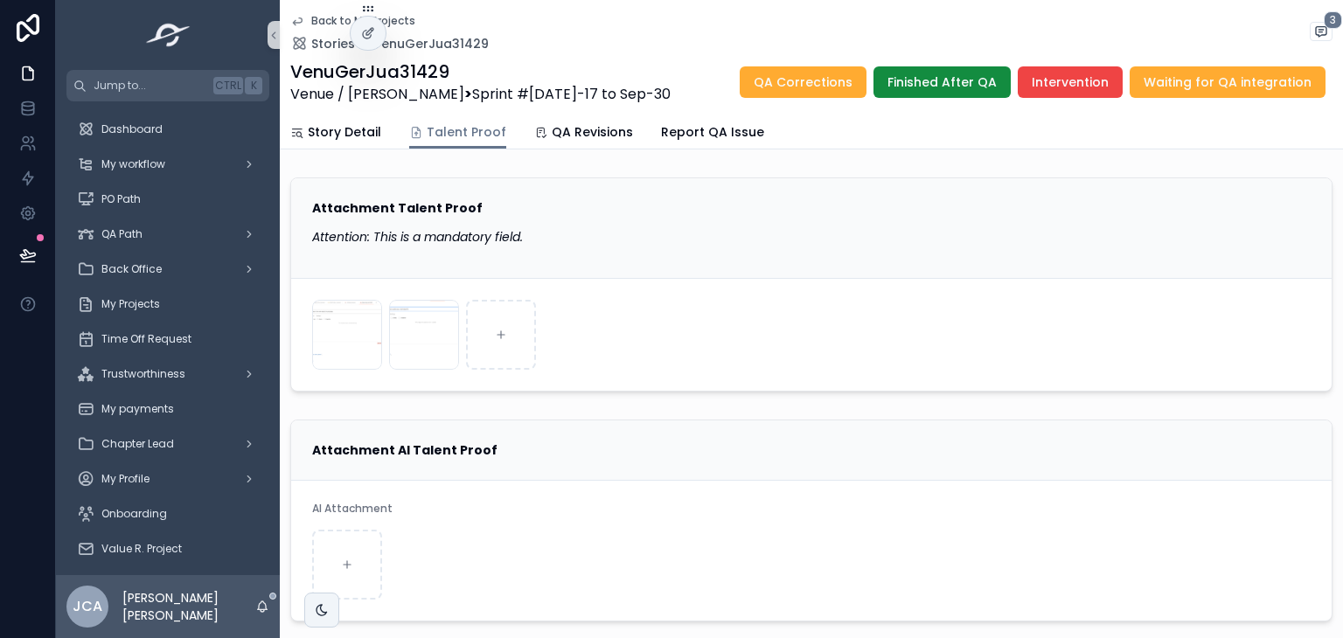
click at [515, 122] on div "Story Detail Talent Proof QA Revisions Report QA Issue" at bounding box center [811, 131] width 1042 height 33
click at [553, 133] on span "QA Revisions" at bounding box center [592, 131] width 81 height 17
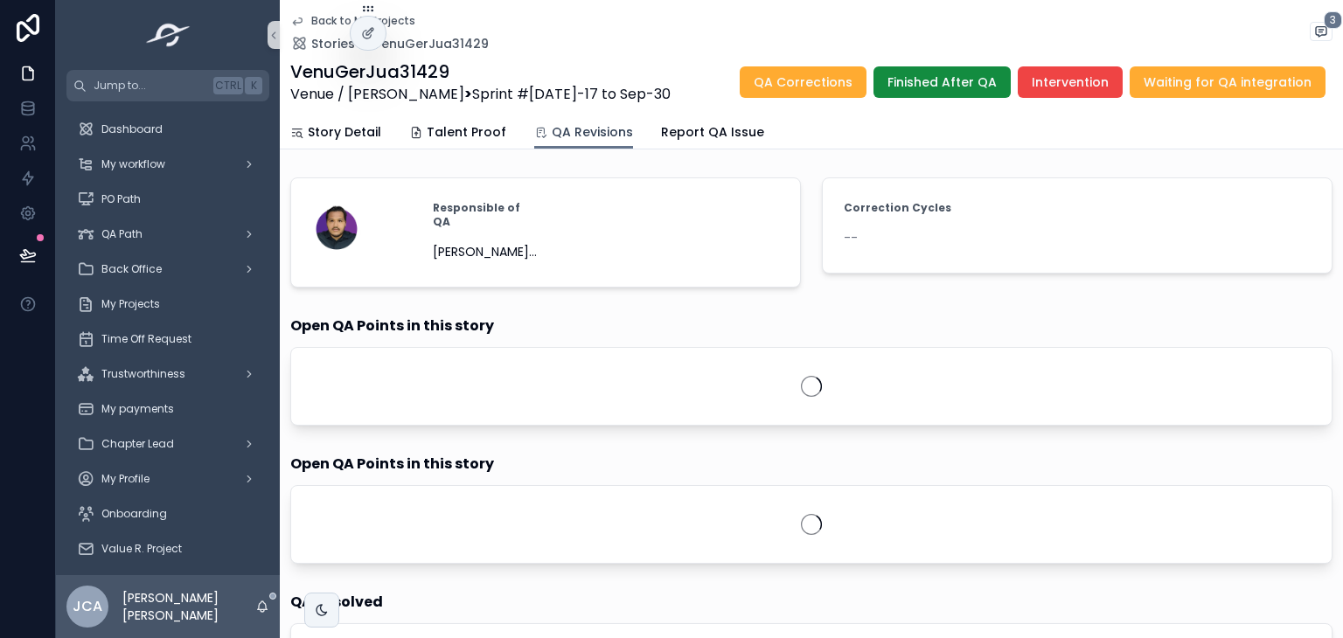
scroll to position [435, 0]
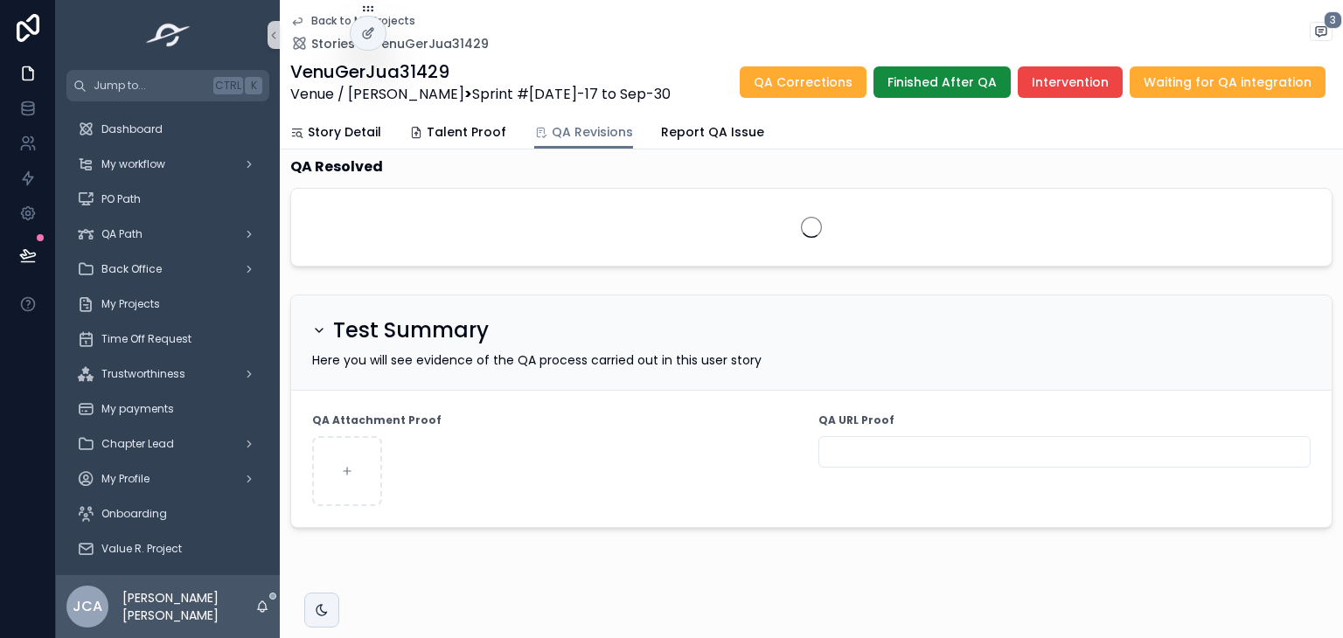
click at [915, 441] on input "scrollable content" at bounding box center [1064, 452] width 490 height 24
paste input "**********"
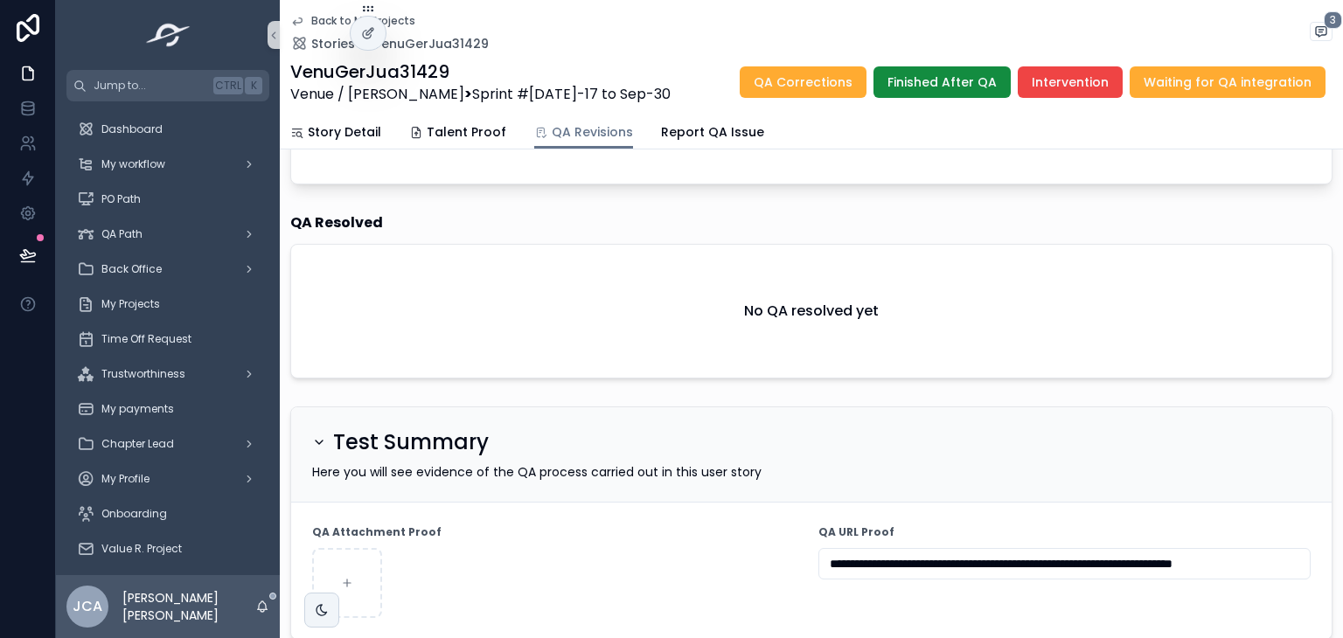
type input "**********"
click at [727, 443] on div "Test Summary" at bounding box center [811, 442] width 998 height 28
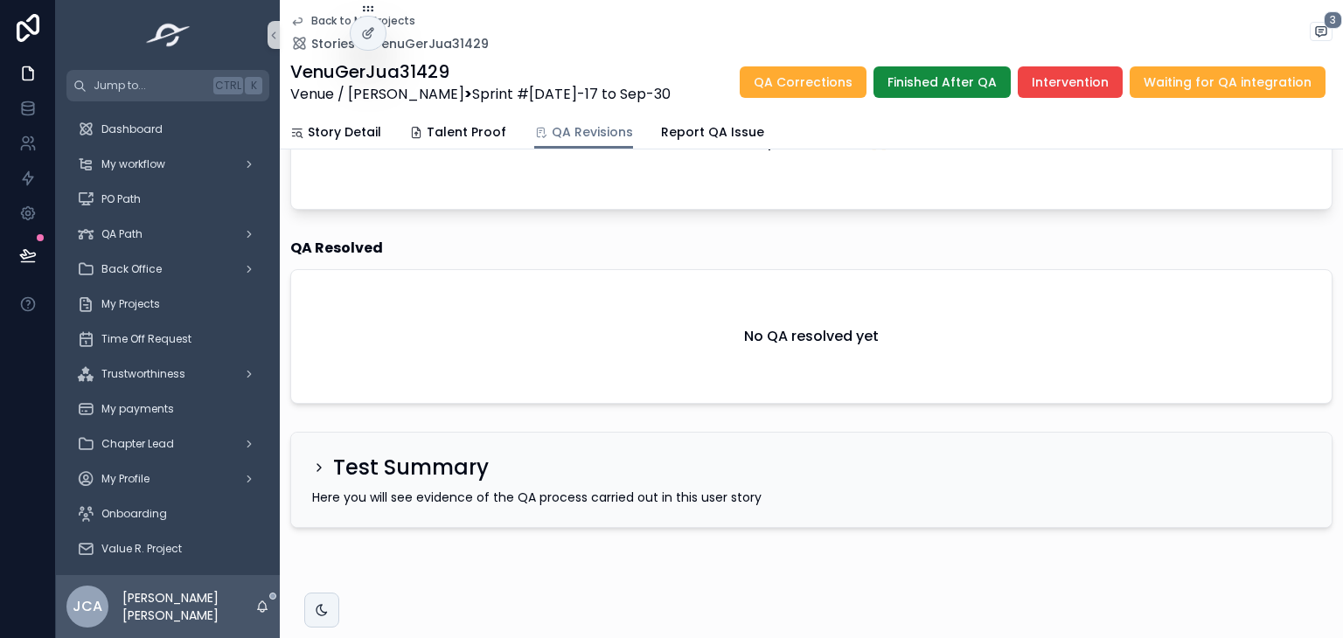
click at [780, 477] on div "Test Summary Here you will see evidence of the QA process carried out in this u…" at bounding box center [811, 480] width 1040 height 94
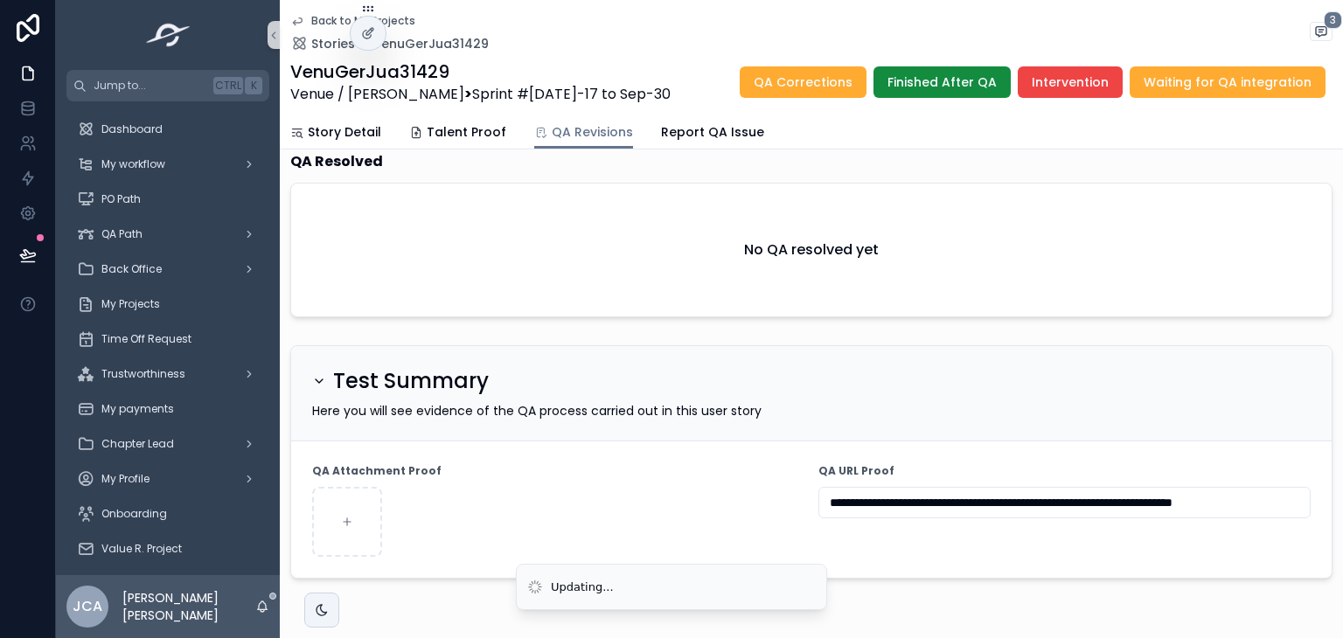
scroll to position [603, 0]
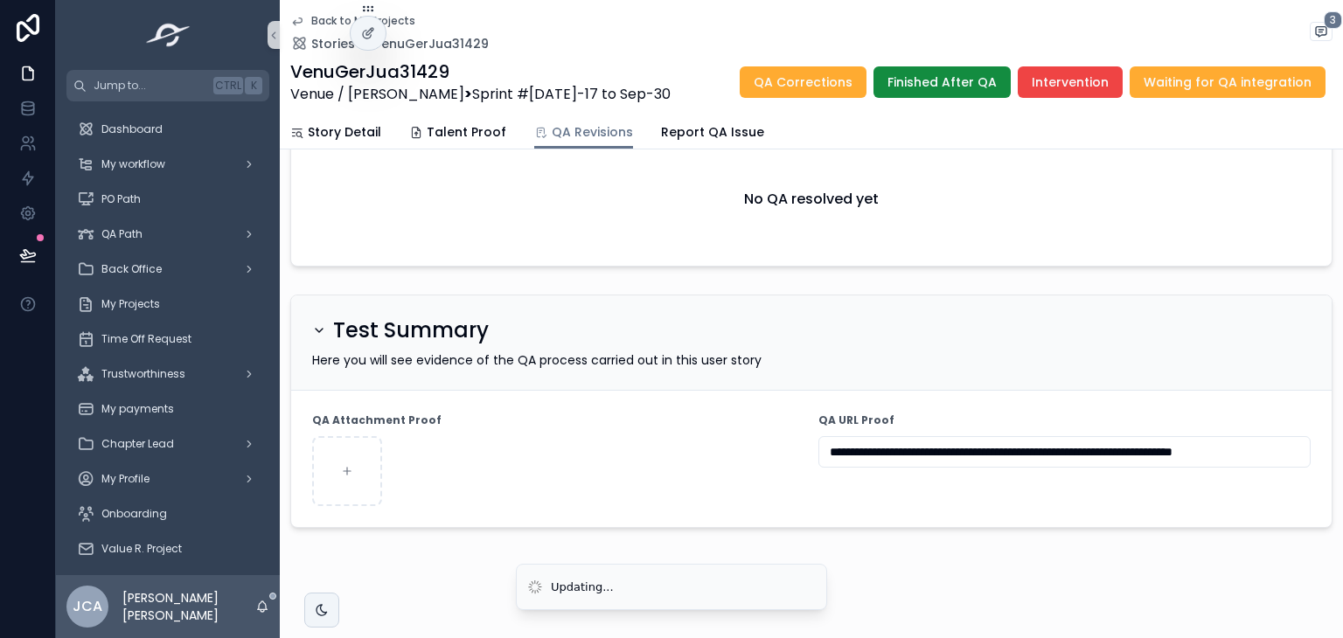
click at [737, 416] on div "QA Attachment Proof" at bounding box center [558, 420] width 492 height 17
click at [1273, 78] on span "Waiting for QA integration" at bounding box center [1228, 81] width 168 height 17
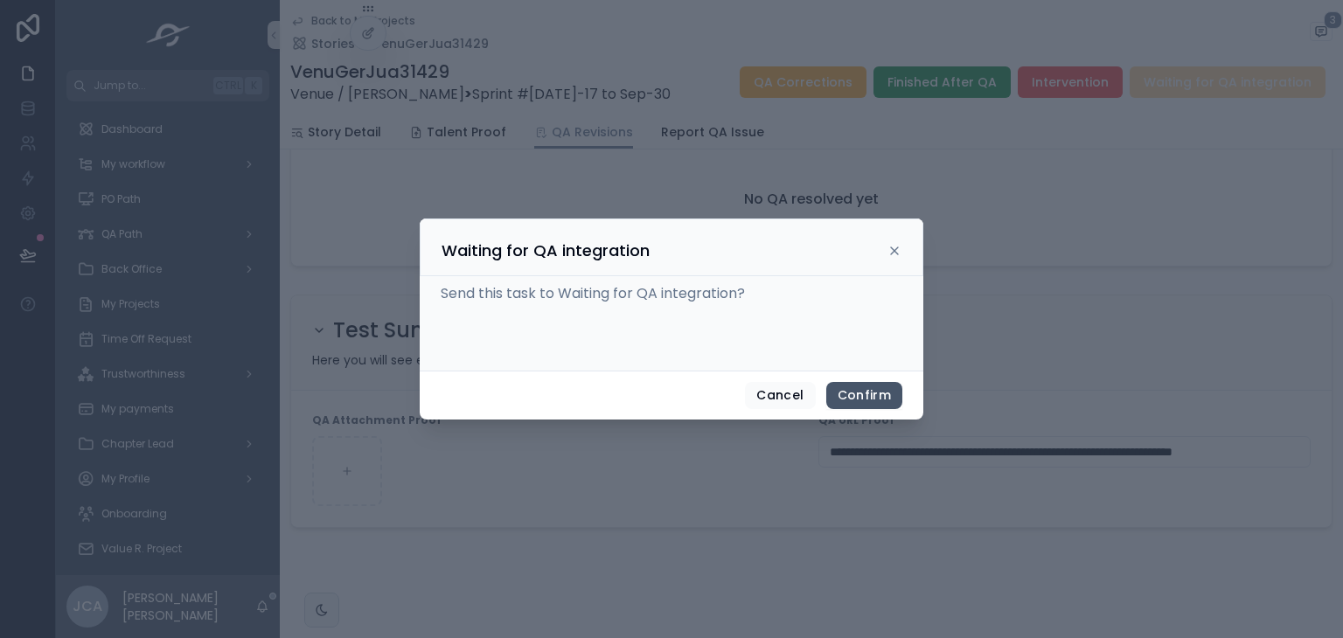
click at [845, 389] on button "Confirm" at bounding box center [864, 396] width 76 height 28
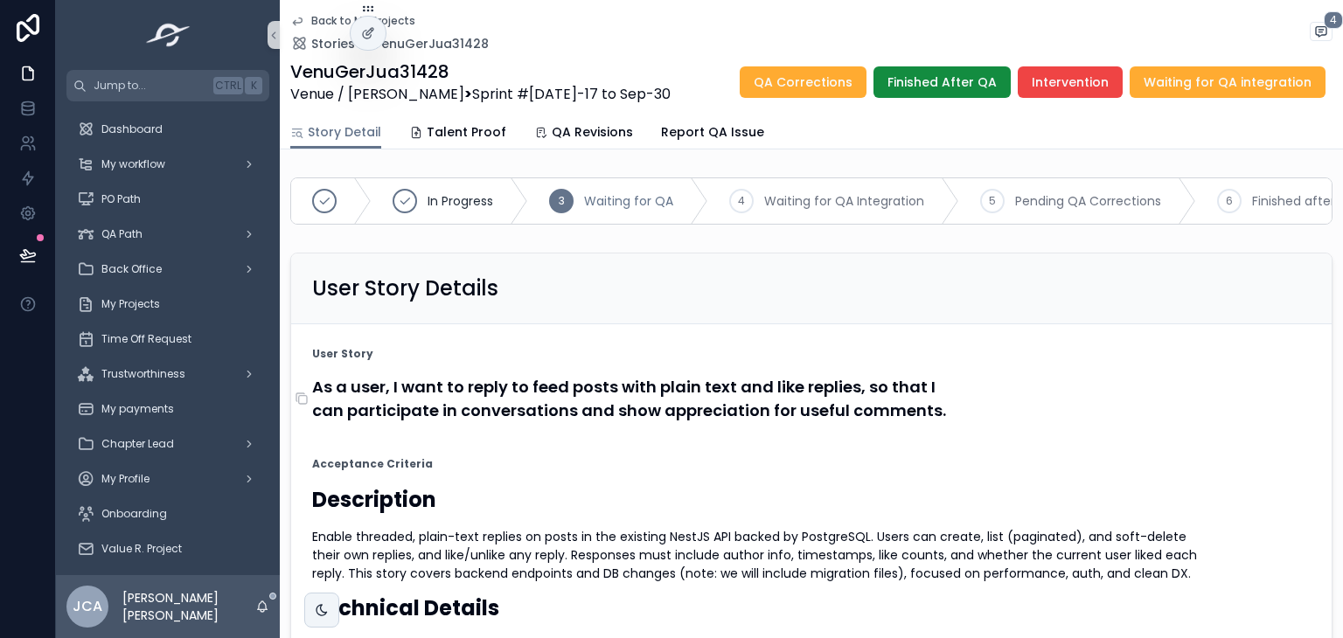
click at [337, 394] on h4 "As a user, I want to reply to feed posts with plain text and like replies, so t…" at bounding box center [811, 398] width 998 height 47
click at [336, 422] on h4 "As a user, I want to reply to feed posts with plain text and like replies, so t…" at bounding box center [811, 398] width 998 height 47
click at [302, 406] on icon "scrollable content" at bounding box center [302, 399] width 14 height 14
click at [465, 129] on span "Talent Proof" at bounding box center [467, 131] width 80 height 17
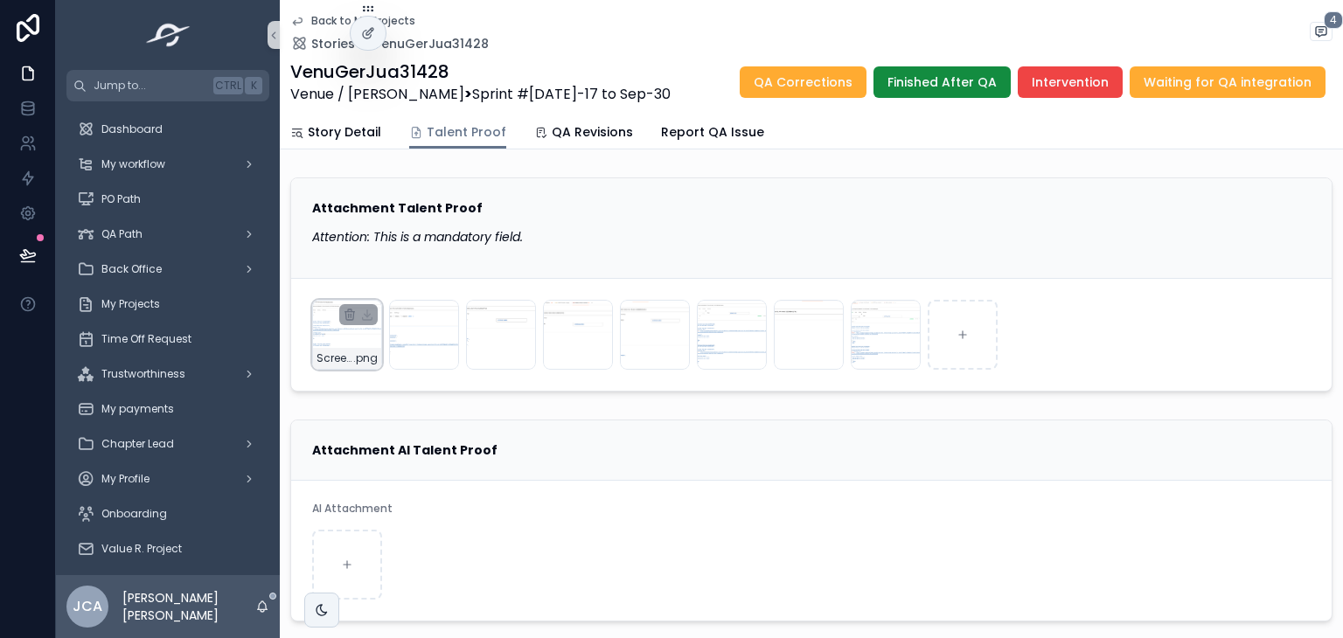
click at [357, 349] on div "Screenshot-2025-09-18-at-4.34.18-PM .png" at bounding box center [347, 358] width 68 height 21
click at [552, 138] on span "QA Revisions" at bounding box center [592, 131] width 81 height 17
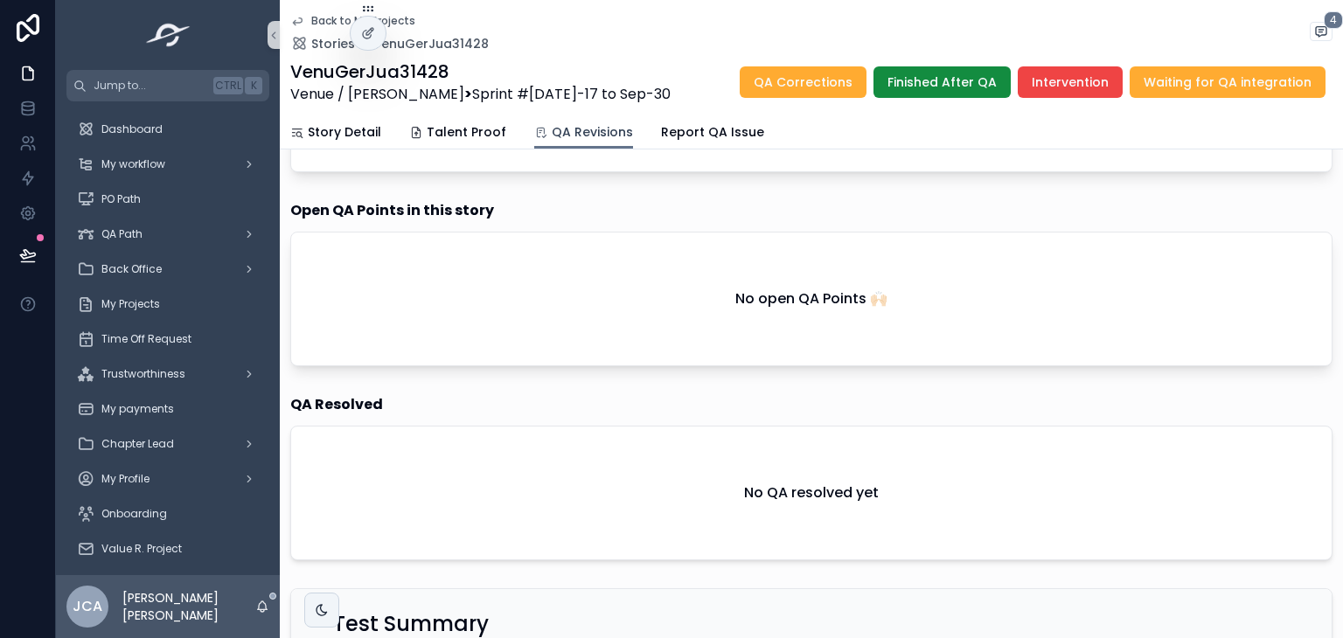
scroll to position [603, 0]
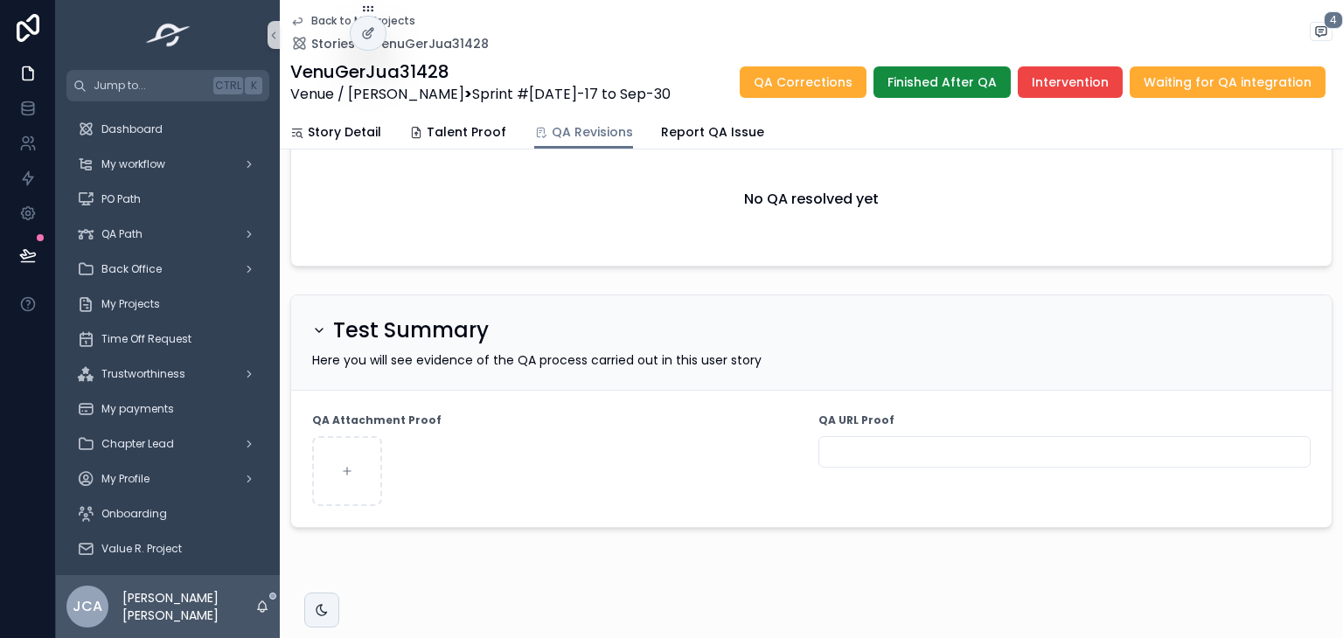
click at [938, 447] on input "scrollable content" at bounding box center [1064, 452] width 490 height 24
paste input "**********"
type input "**********"
click at [760, 442] on div "scrollable content" at bounding box center [558, 471] width 492 height 70
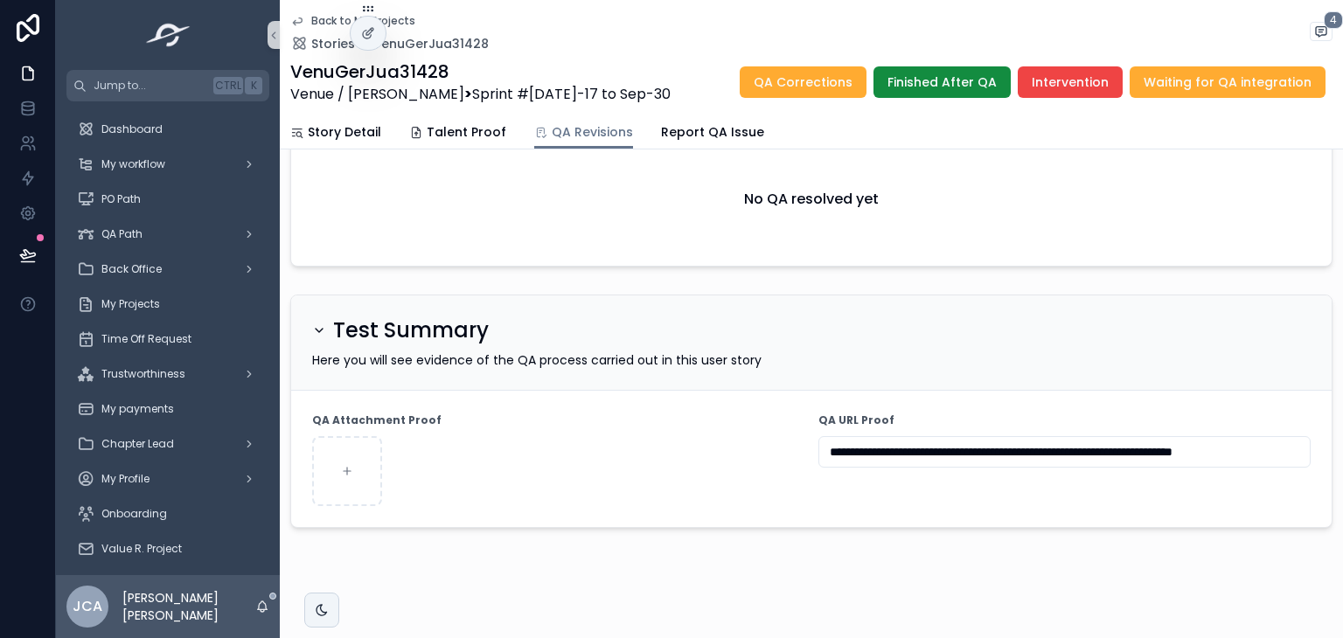
scroll to position [0, 0]
click at [1231, 77] on button "Waiting for QA integration" at bounding box center [1228, 81] width 196 height 31
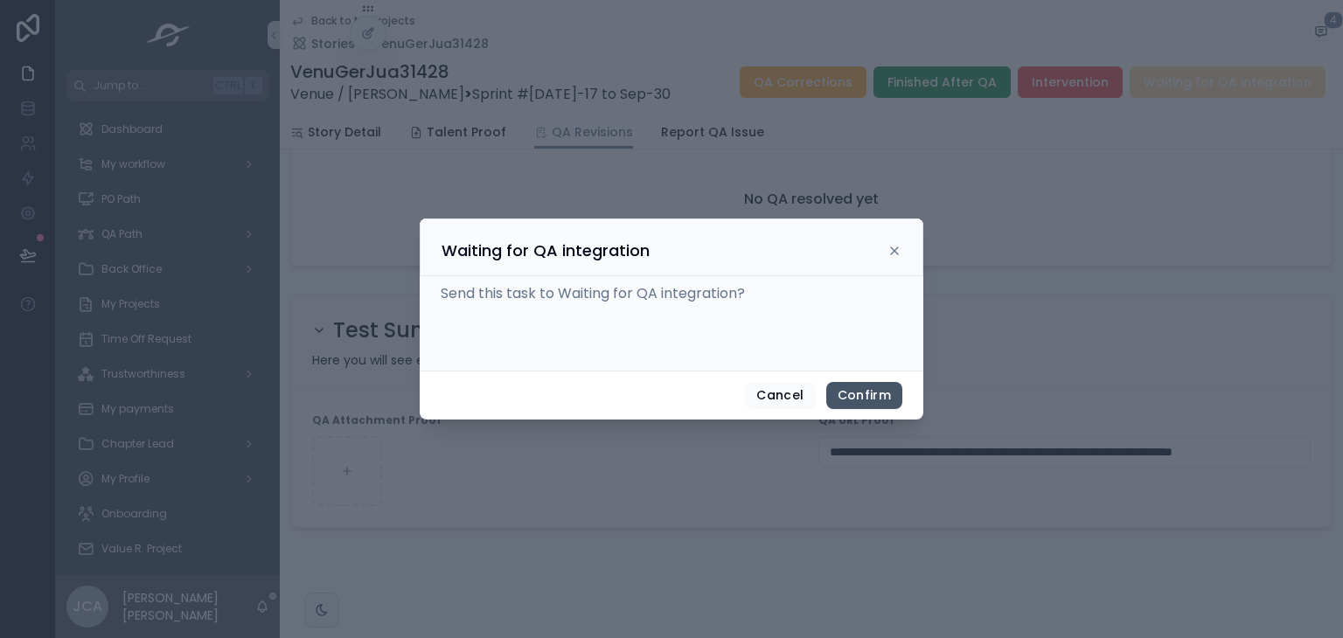
click at [866, 384] on button "Confirm" at bounding box center [864, 396] width 76 height 28
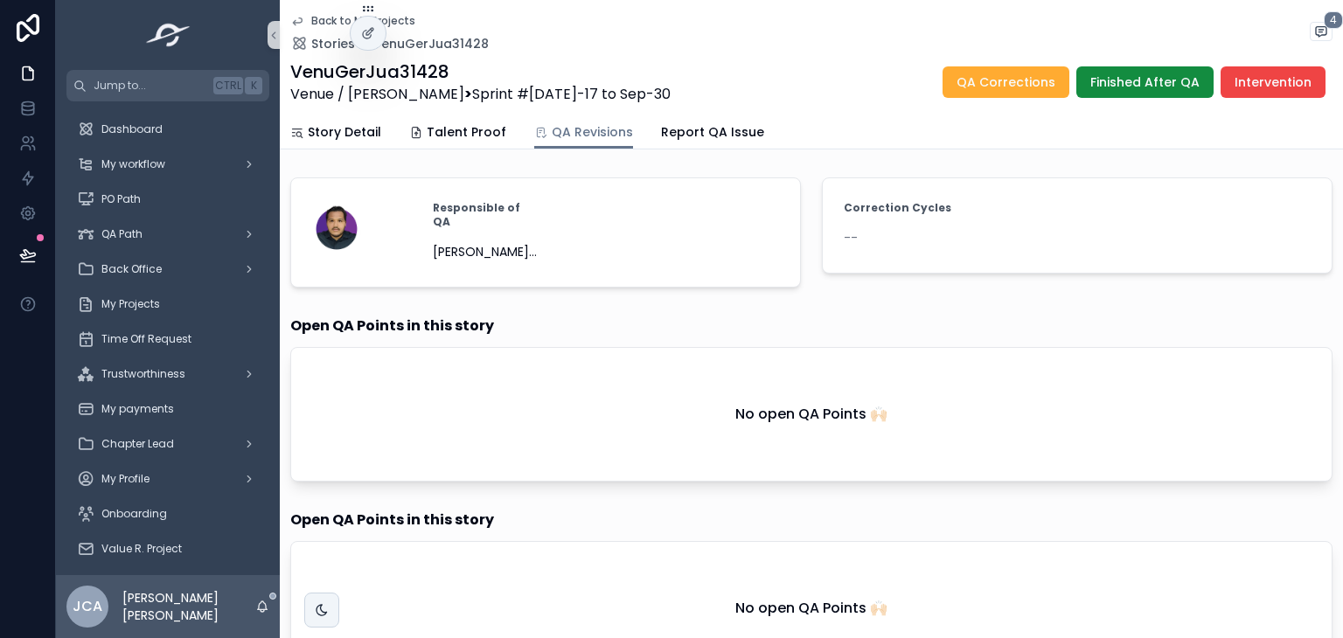
click at [381, 157] on div "**********" at bounding box center [811, 625] width 1063 height 1250
click at [365, 121] on link "Story Detail" at bounding box center [335, 133] width 91 height 35
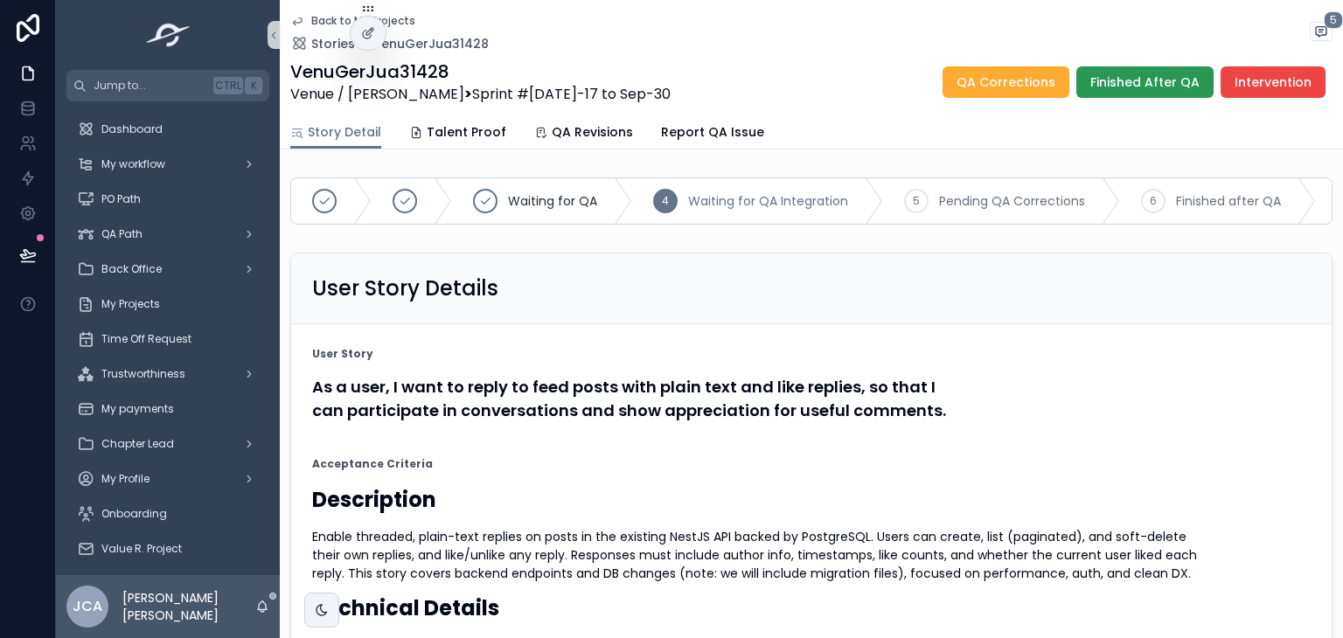
click at [1175, 69] on button "Finished After QA" at bounding box center [1144, 81] width 137 height 31
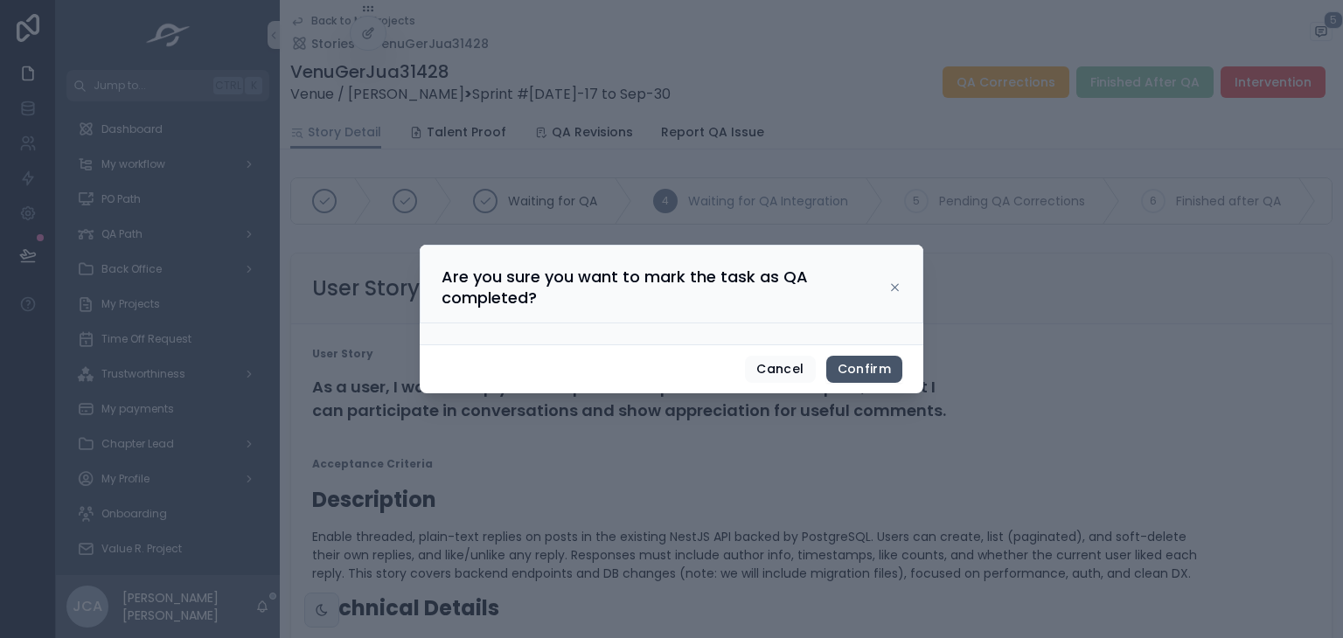
click at [873, 366] on button "Confirm" at bounding box center [864, 370] width 76 height 28
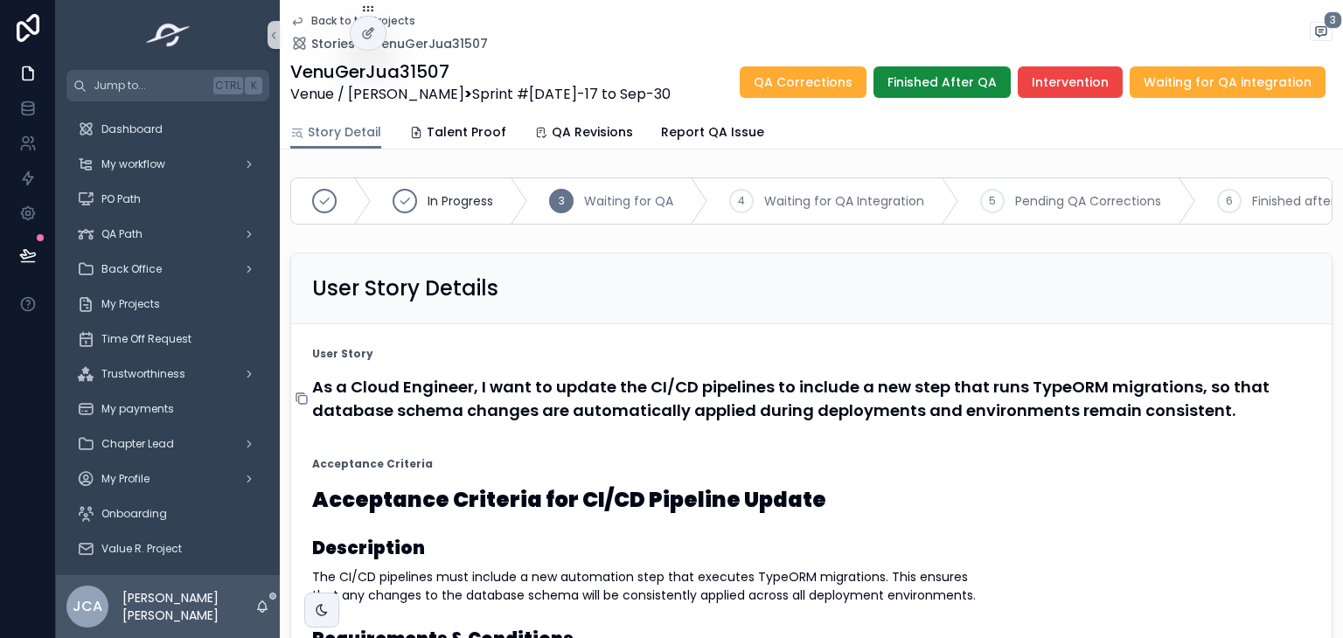
click at [308, 406] on icon "scrollable content" at bounding box center [302, 399] width 14 height 14
click at [446, 127] on span "Talent Proof" at bounding box center [467, 131] width 80 height 17
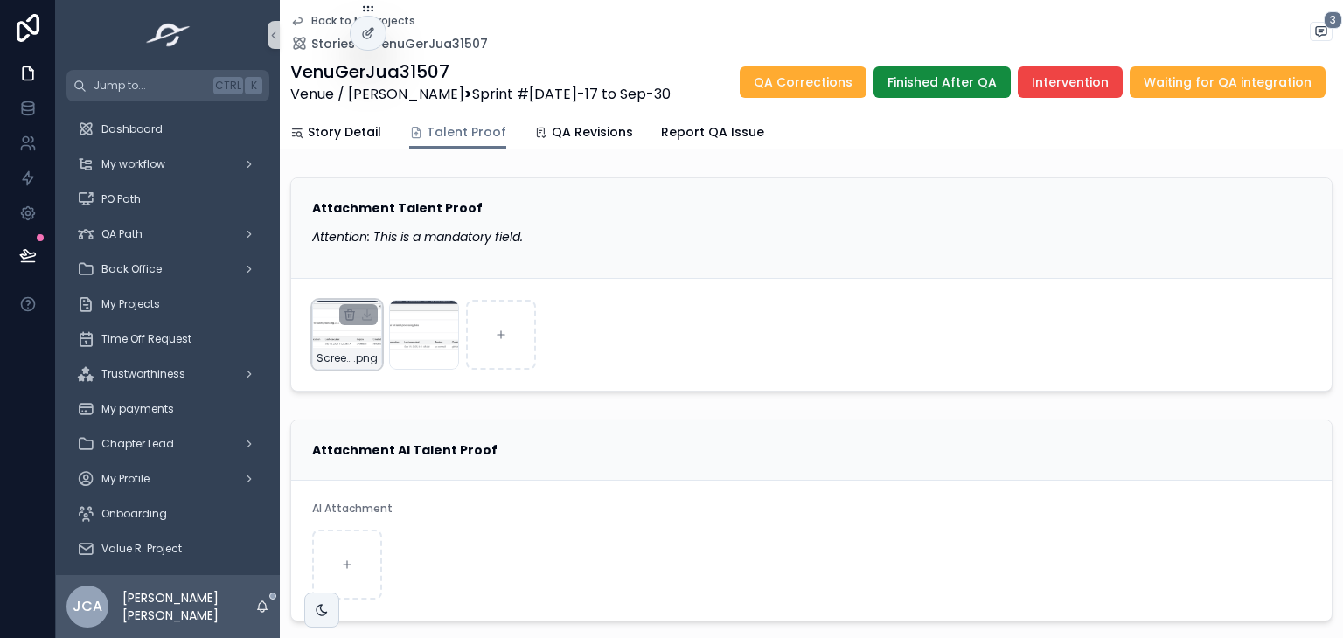
click at [343, 344] on div "Screenshot-2025-09-19-at-2.21.02-PM .png" at bounding box center [347, 335] width 70 height 70
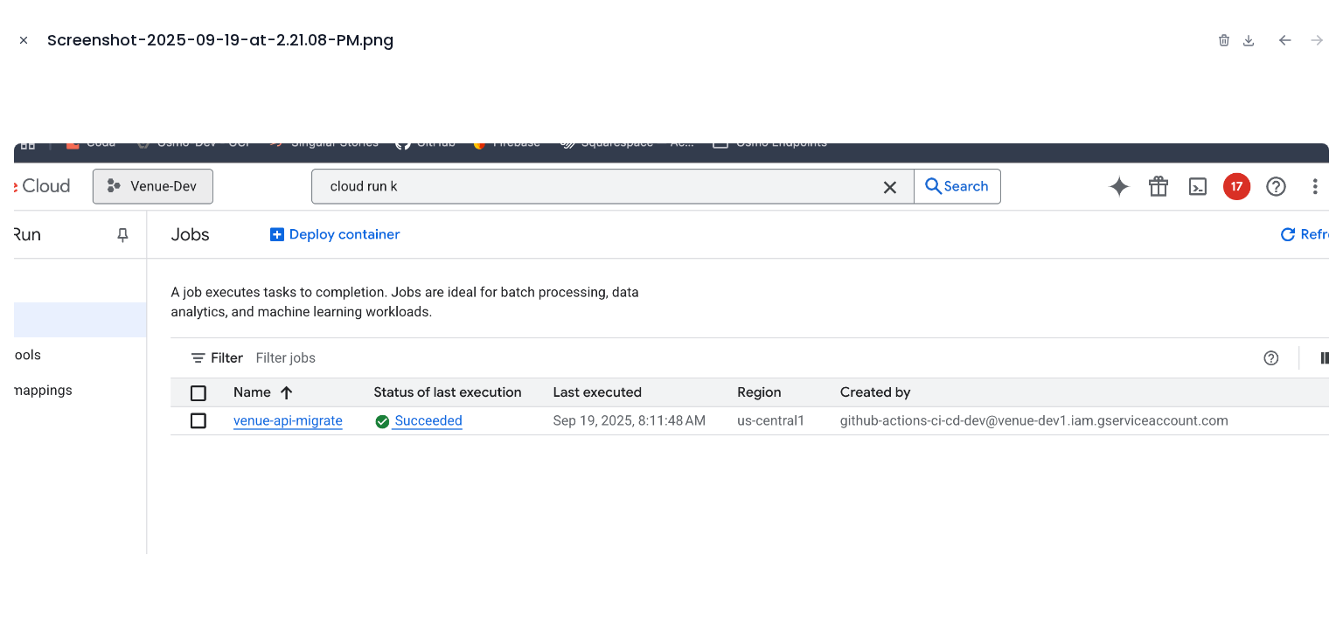
click at [21, 43] on icon "Close modal" at bounding box center [24, 41] width 6 height 6
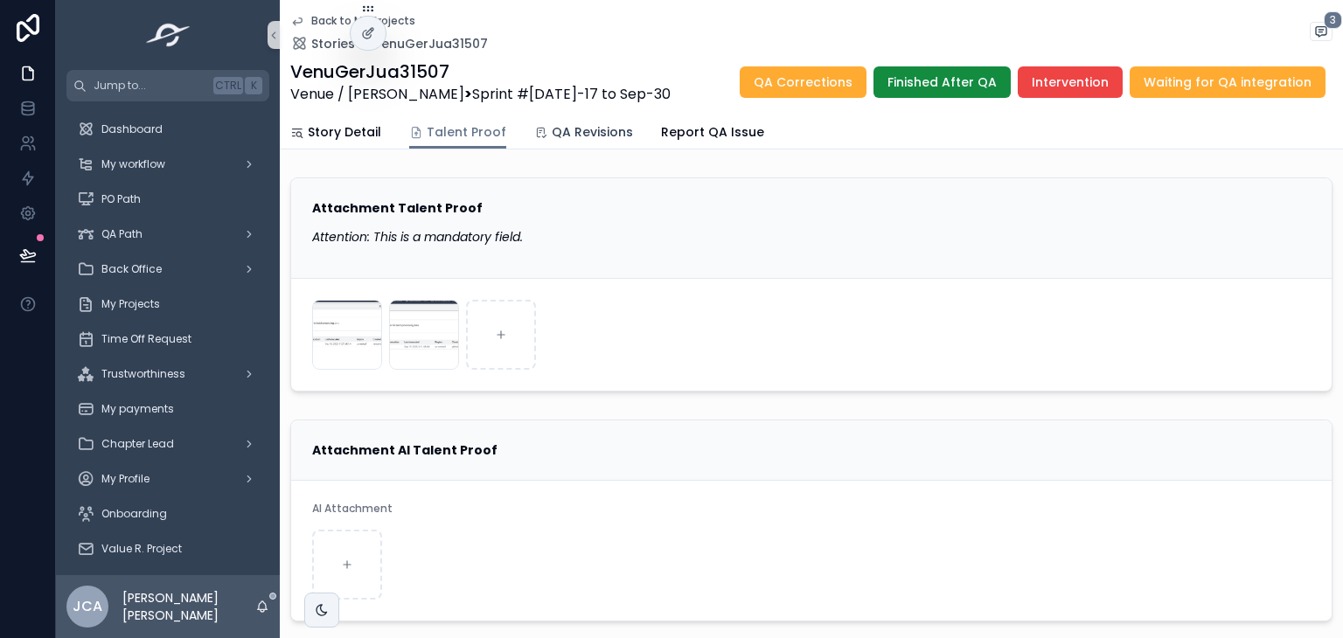
click at [576, 127] on span "QA Revisions" at bounding box center [592, 131] width 81 height 17
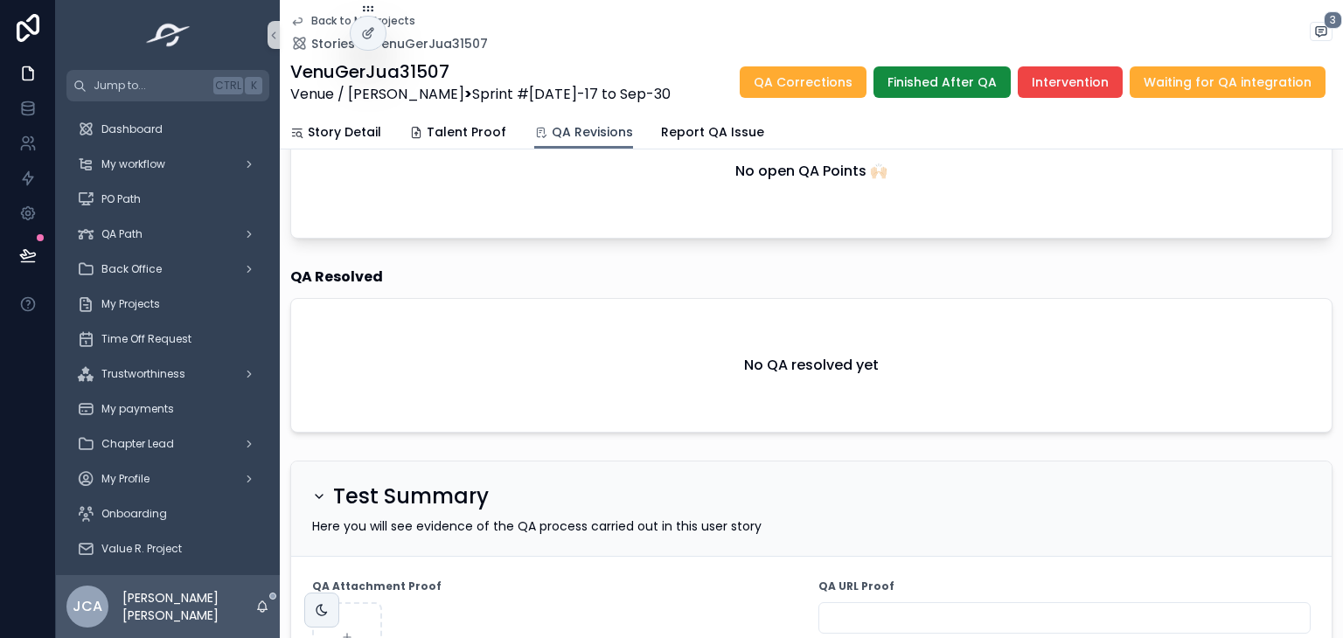
scroll to position [603, 0]
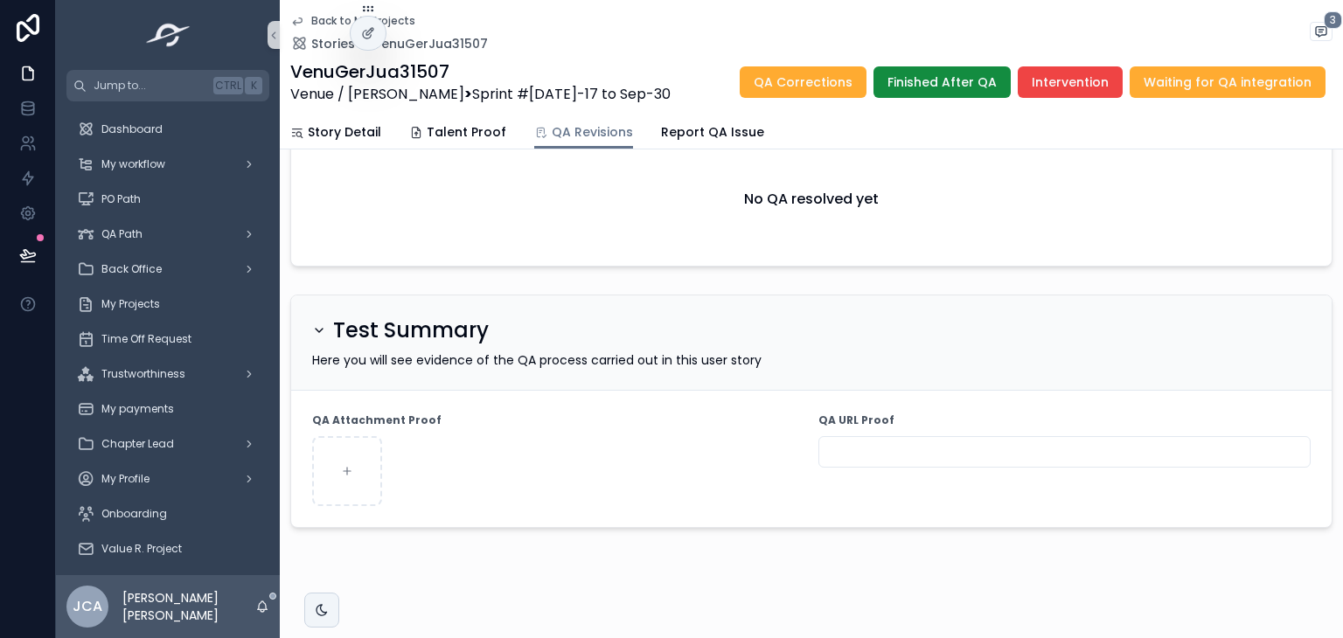
click at [979, 421] on div "QA URL Proof" at bounding box center [1064, 459] width 492 height 94
click at [966, 440] on input "scrollable content" at bounding box center [1064, 452] width 490 height 24
paste input "**********"
type input "**********"
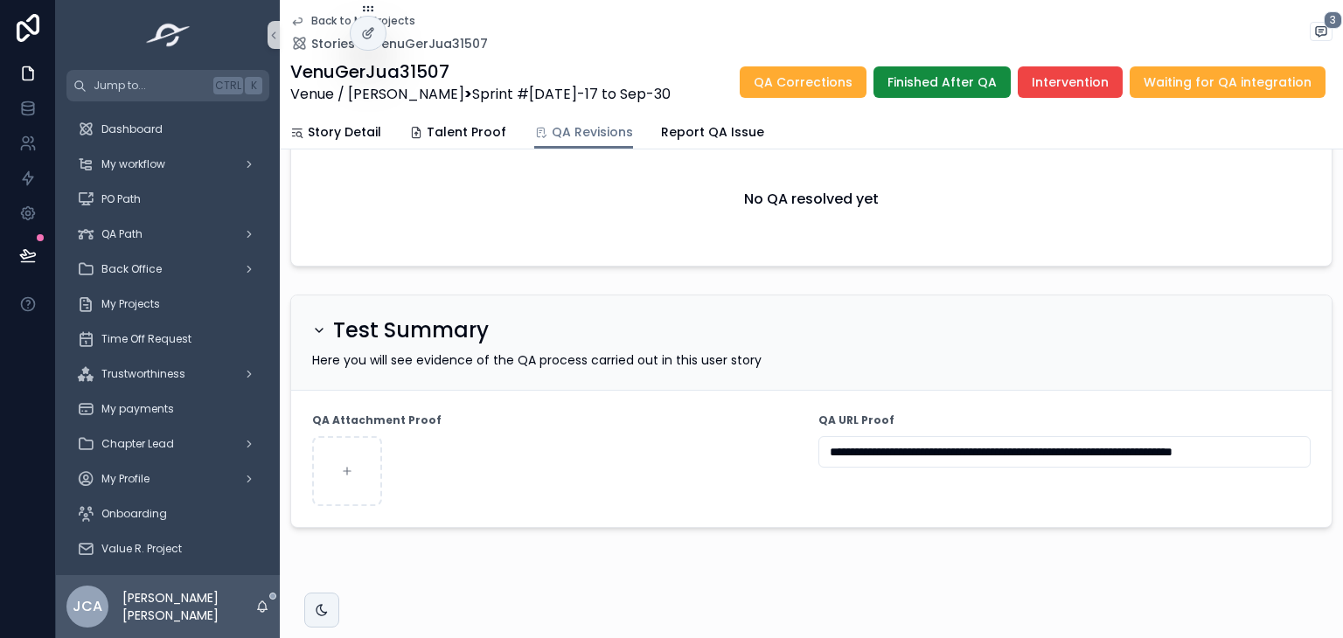
click at [670, 450] on div "scrollable content" at bounding box center [558, 471] width 492 height 70
click at [937, 99] on div "VenuGerJua31507 Venue / [PERSON_NAME] > Sprint #[DATE]-17 to Sep-30 QA Correcti…" at bounding box center [811, 81] width 1042 height 45
click at [938, 94] on button "Finished After QA" at bounding box center [941, 81] width 137 height 31
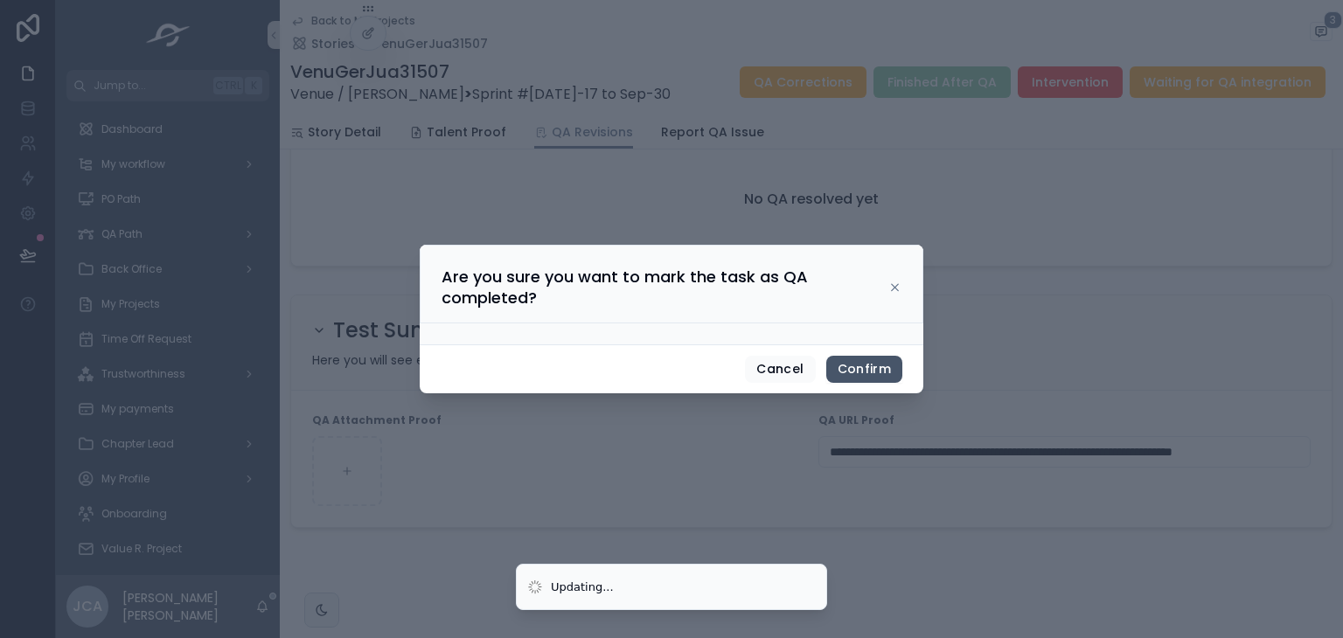
click at [862, 372] on button "Confirm" at bounding box center [864, 370] width 76 height 28
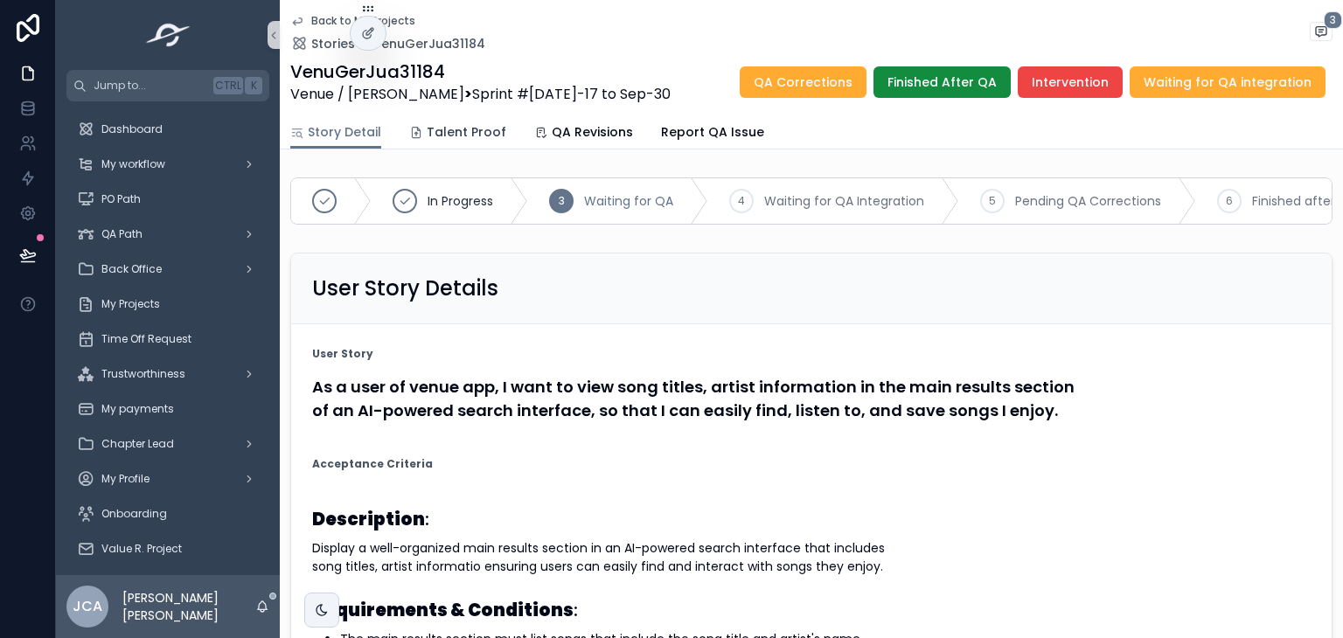
click at [444, 116] on link "Talent Proof" at bounding box center [457, 133] width 97 height 35
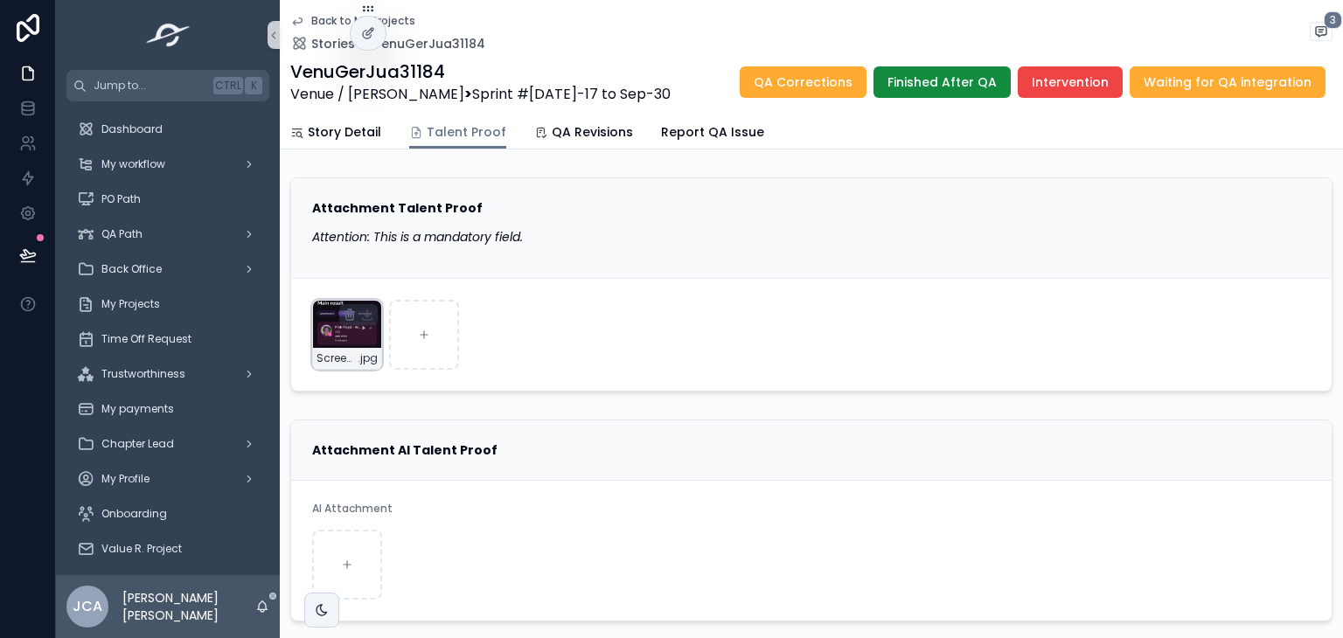
click at [317, 335] on div "Screenshot_20250923_151159_com_venuemediamusicapp_app_dev_MainActivity .jpg" at bounding box center [347, 335] width 70 height 70
click at [343, 137] on span "Story Detail" at bounding box center [344, 131] width 73 height 17
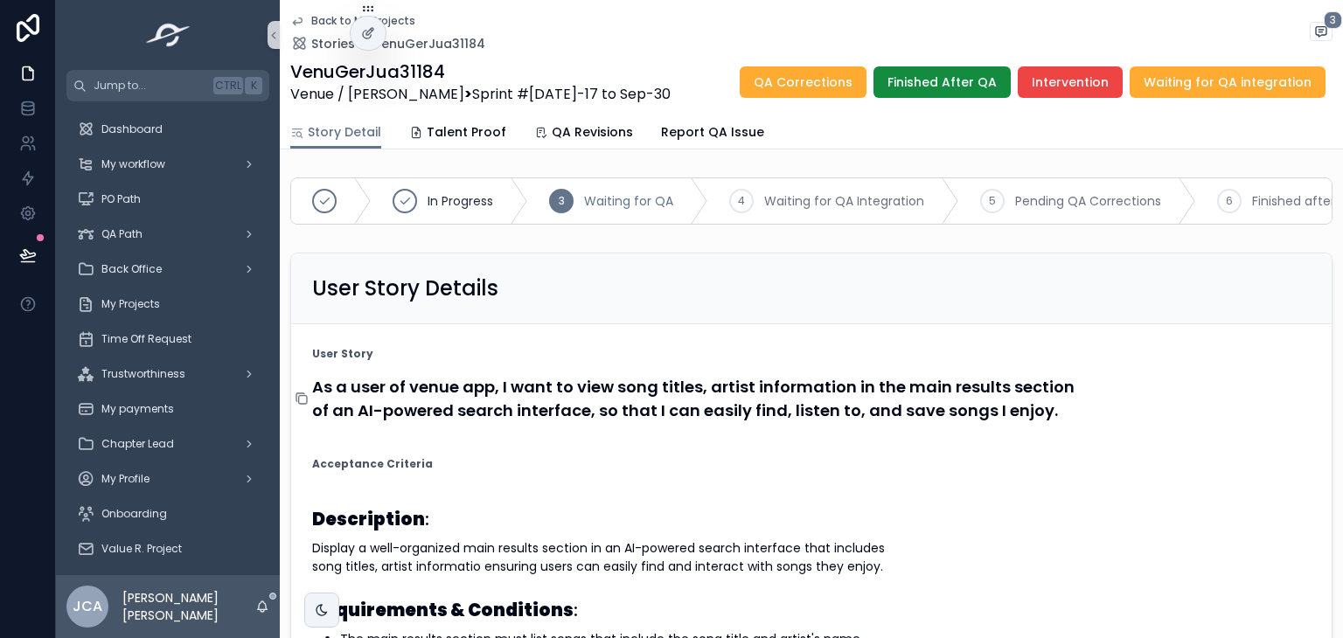
click at [297, 406] on icon "scrollable content" at bounding box center [302, 399] width 14 height 14
click at [338, 404] on h4 "As a user of venue app, I want to view song titles, artist information in the m…" at bounding box center [811, 398] width 998 height 47
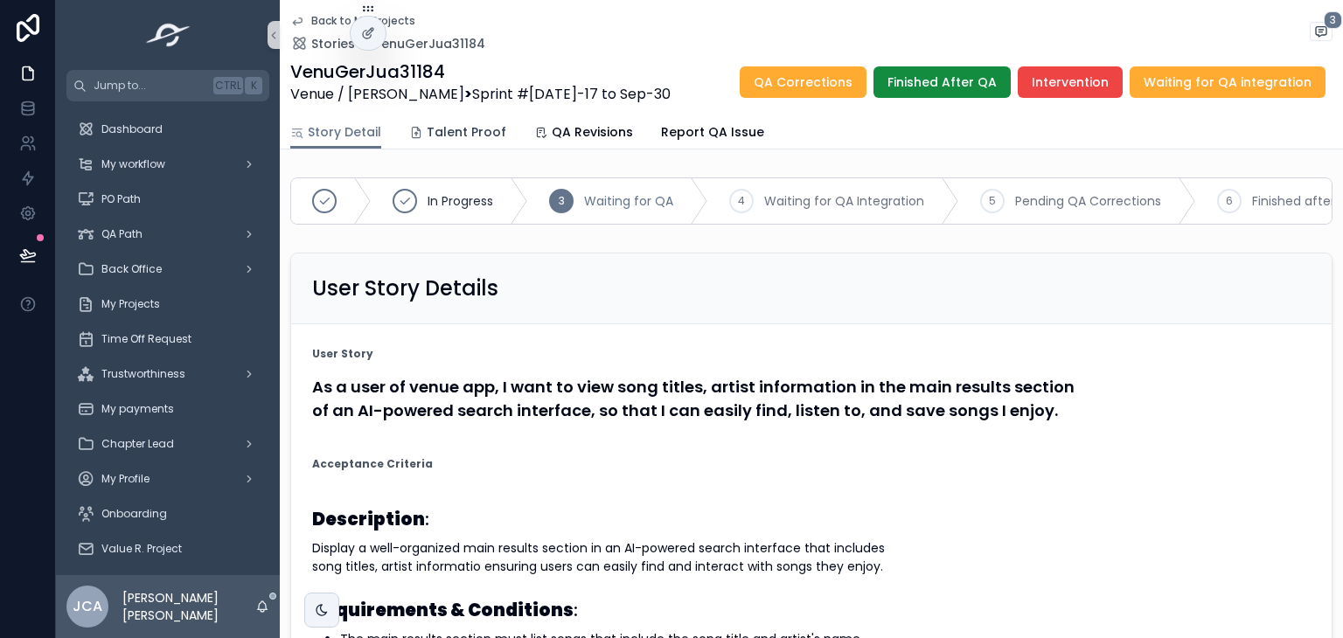
click at [451, 128] on span "Talent Proof" at bounding box center [467, 131] width 80 height 17
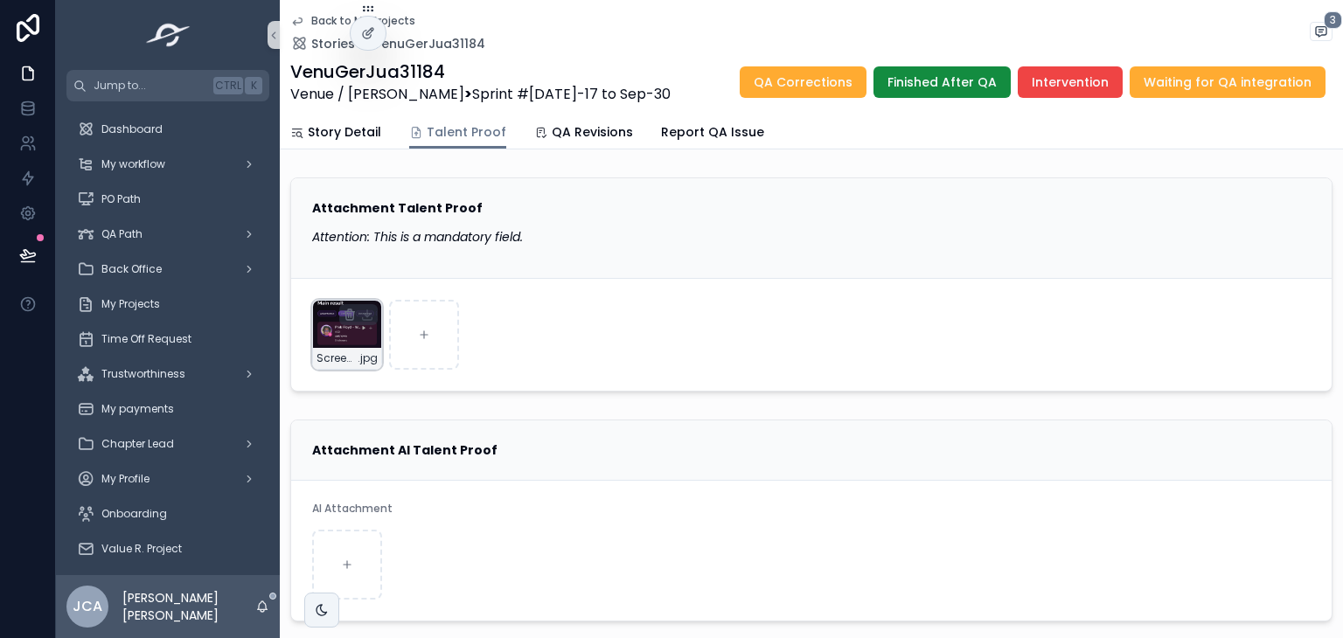
click at [338, 348] on div "Screenshot_20250923_151159_com_venuemediamusicapp_app_dev_MainActivity .jpg" at bounding box center [347, 358] width 68 height 21
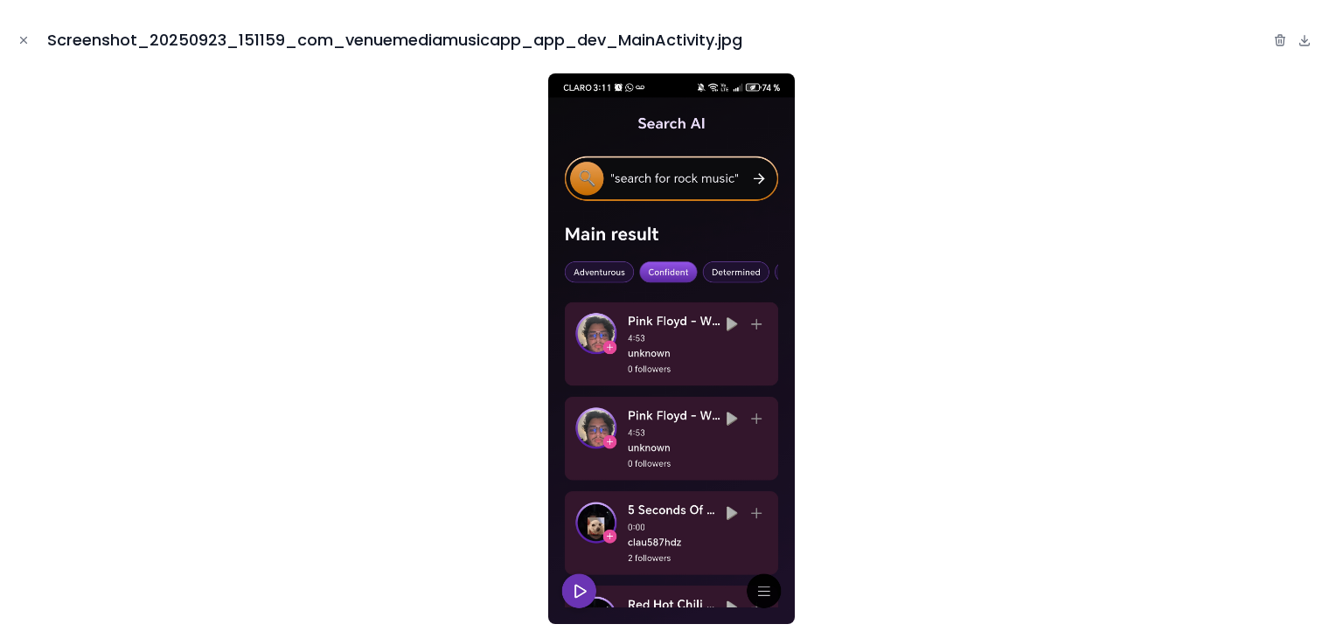
click at [254, 126] on div at bounding box center [671, 348] width 1315 height 551
click at [30, 46] on button "Close modal" at bounding box center [23, 40] width 19 height 19
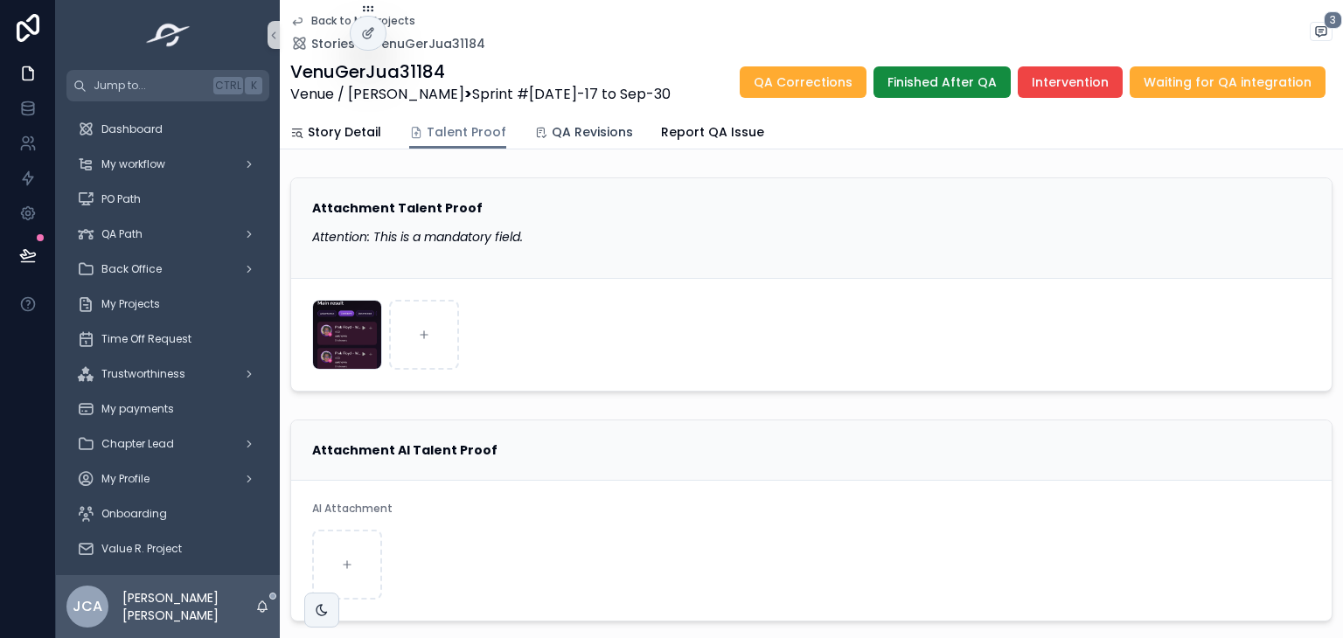
click at [552, 127] on span "QA Revisions" at bounding box center [592, 131] width 81 height 17
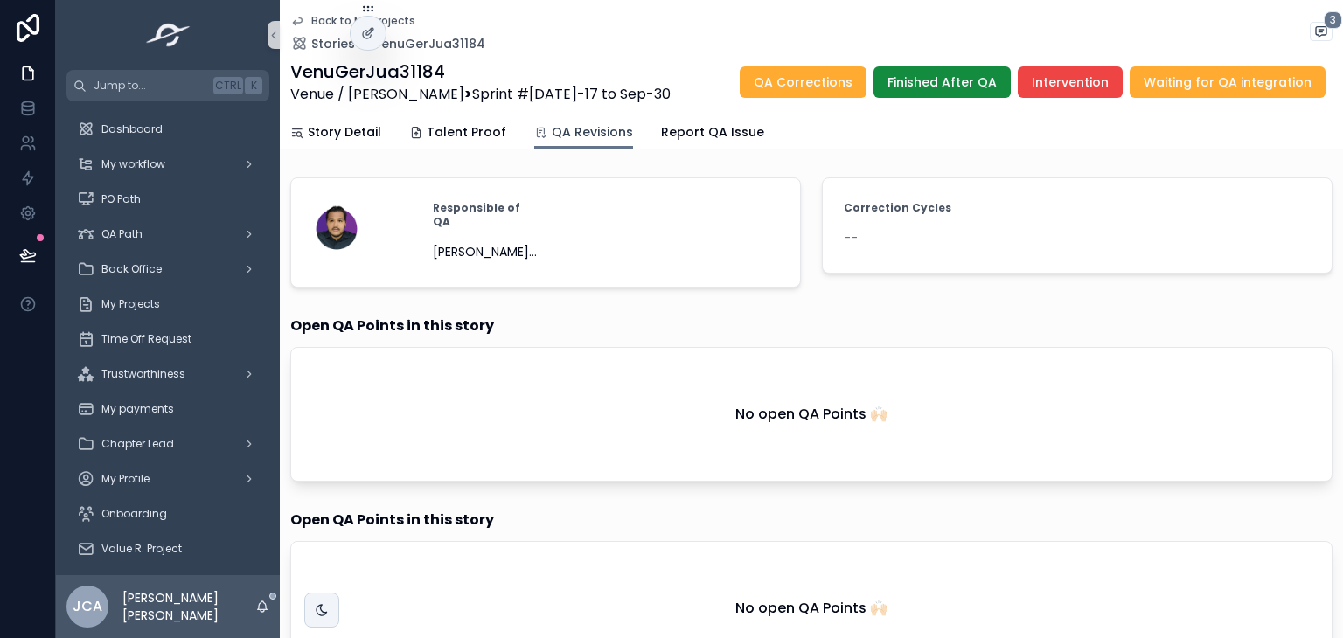
scroll to position [603, 0]
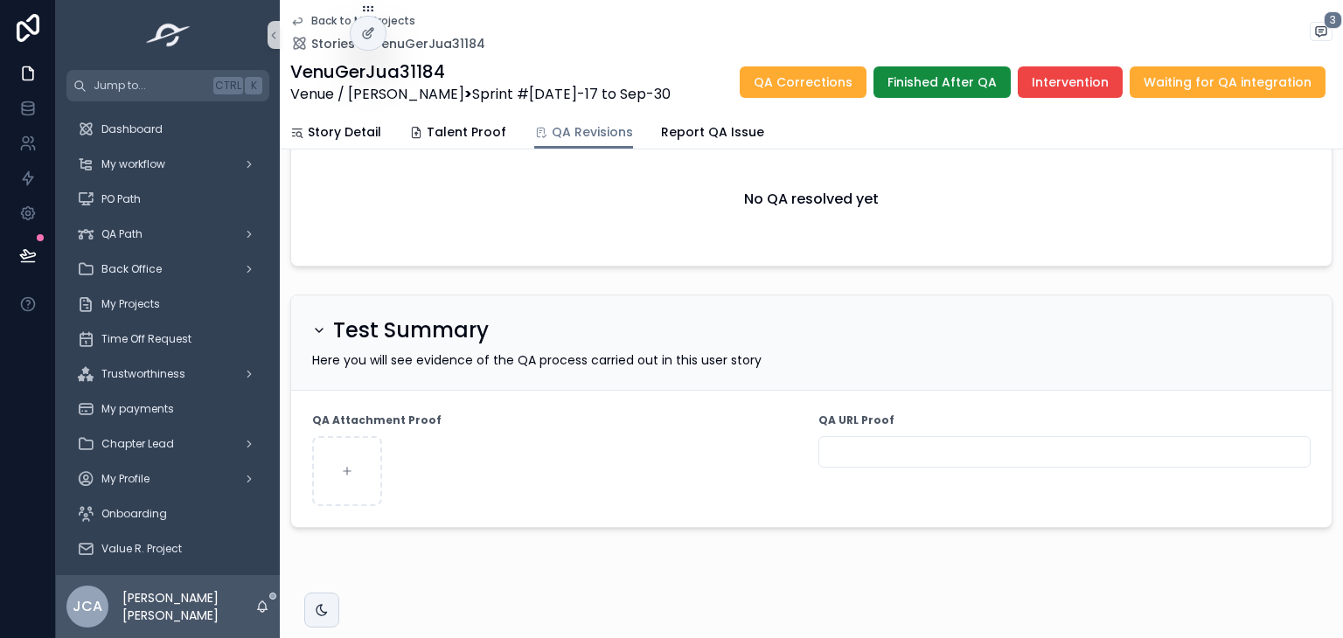
click at [956, 462] on div "QA URL Proof" at bounding box center [1064, 459] width 492 height 94
click at [963, 447] on input "scrollable content" at bounding box center [1064, 452] width 490 height 24
paste input "**********"
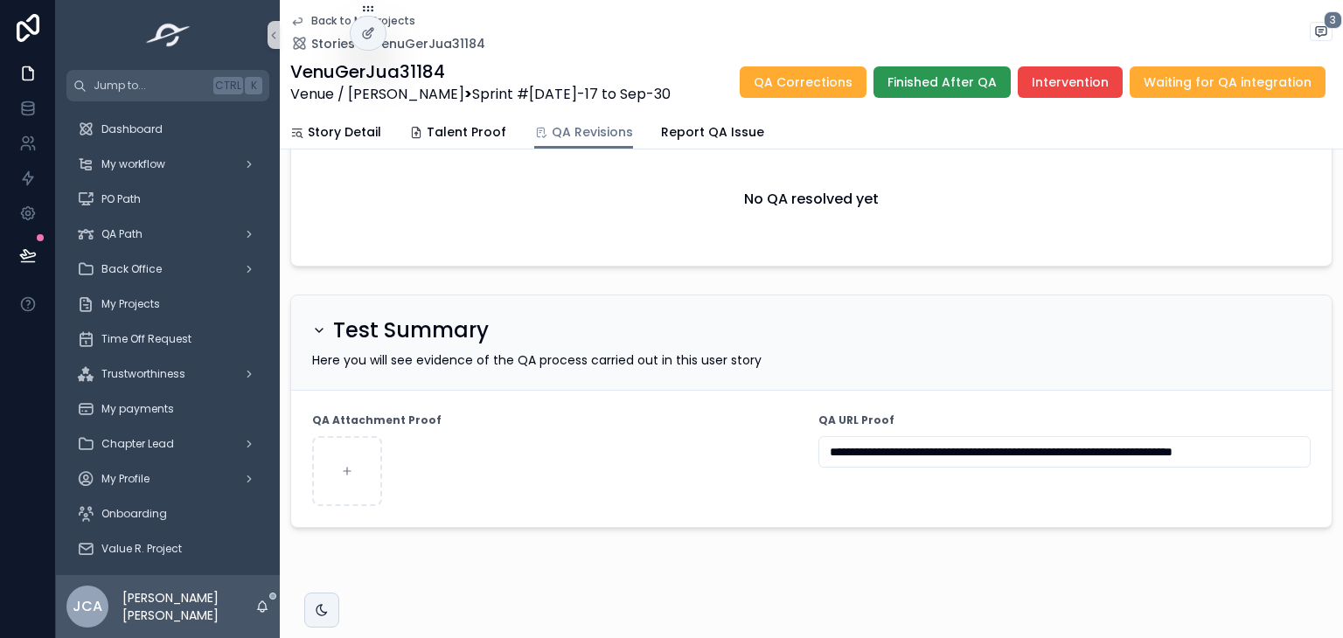
type input "**********"
click at [954, 76] on span "Finished After QA" at bounding box center [941, 81] width 109 height 17
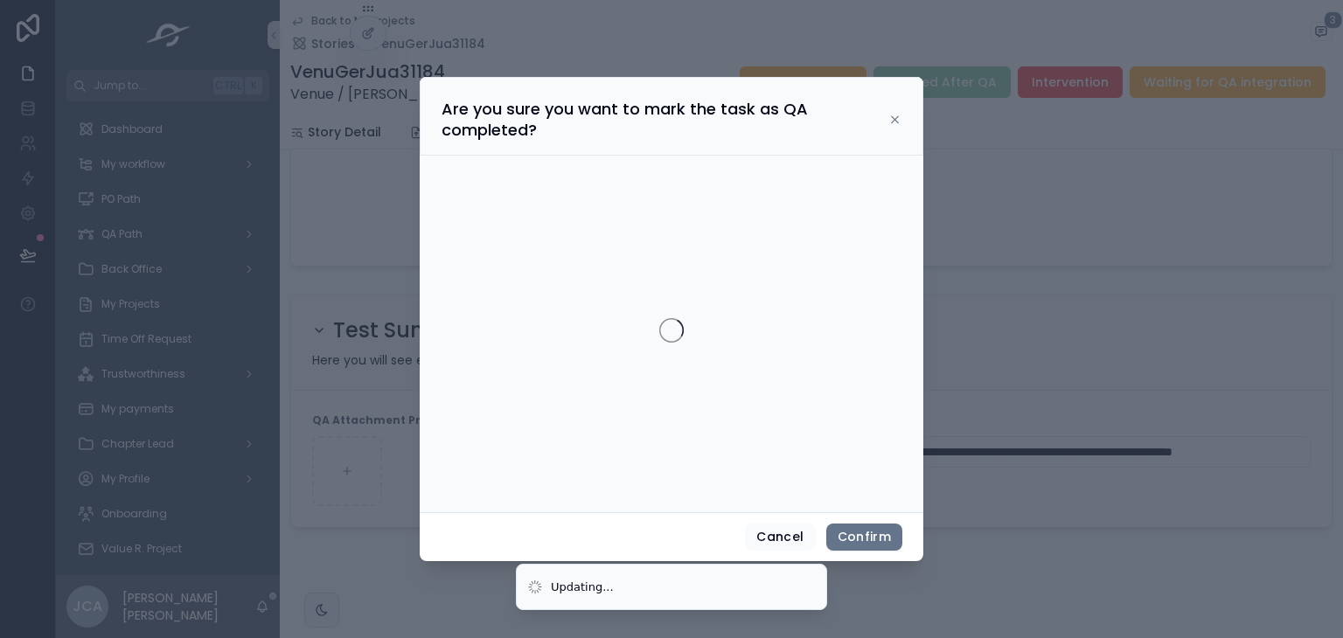
scroll to position [0, 0]
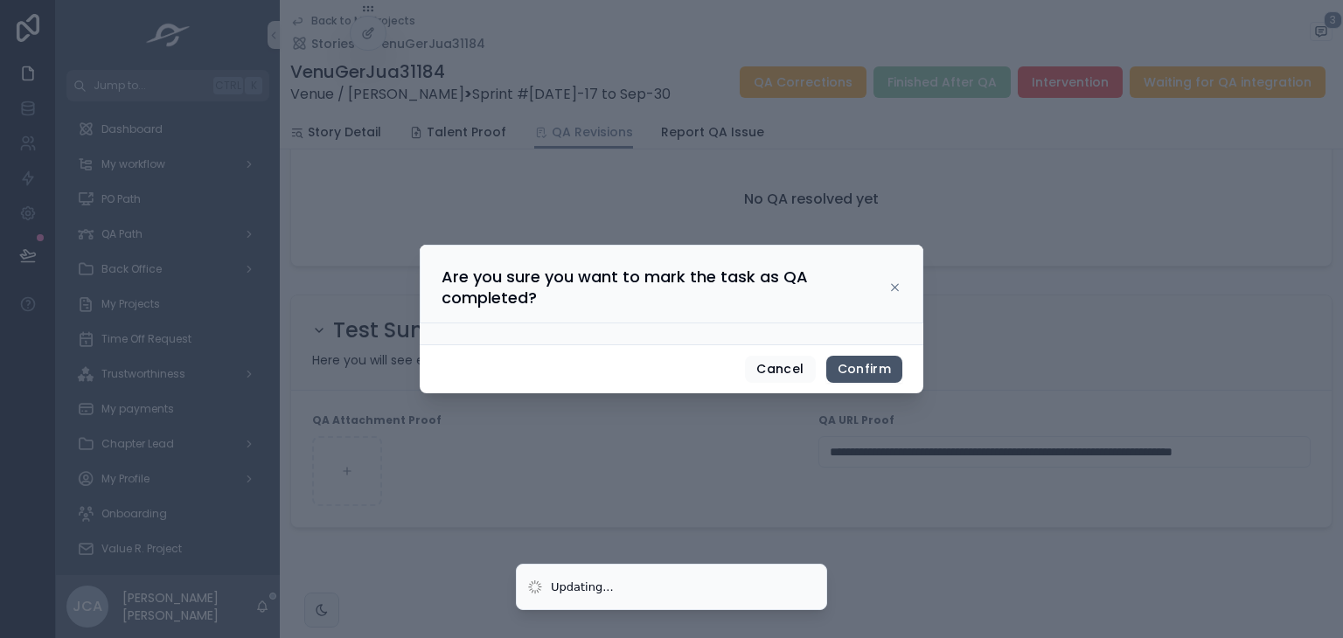
click at [857, 356] on button "Confirm" at bounding box center [864, 370] width 76 height 28
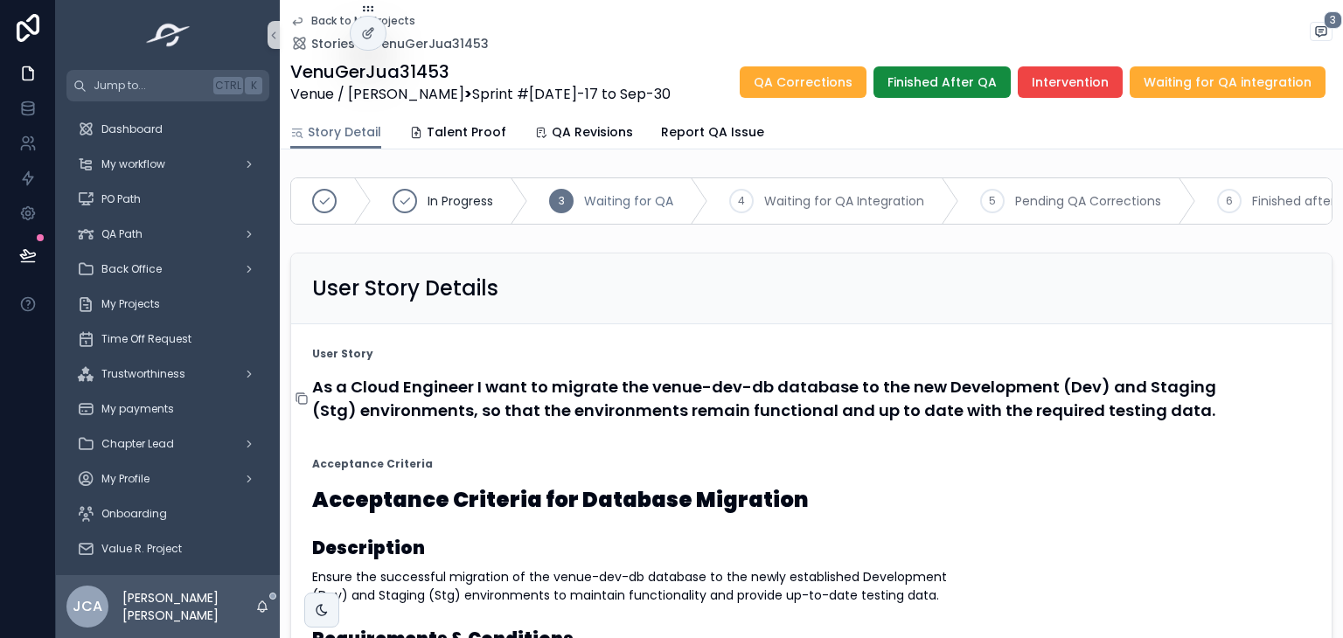
click at [304, 406] on icon "scrollable content" at bounding box center [302, 399] width 14 height 14
click at [421, 128] on div "Talent Proof" at bounding box center [457, 131] width 97 height 17
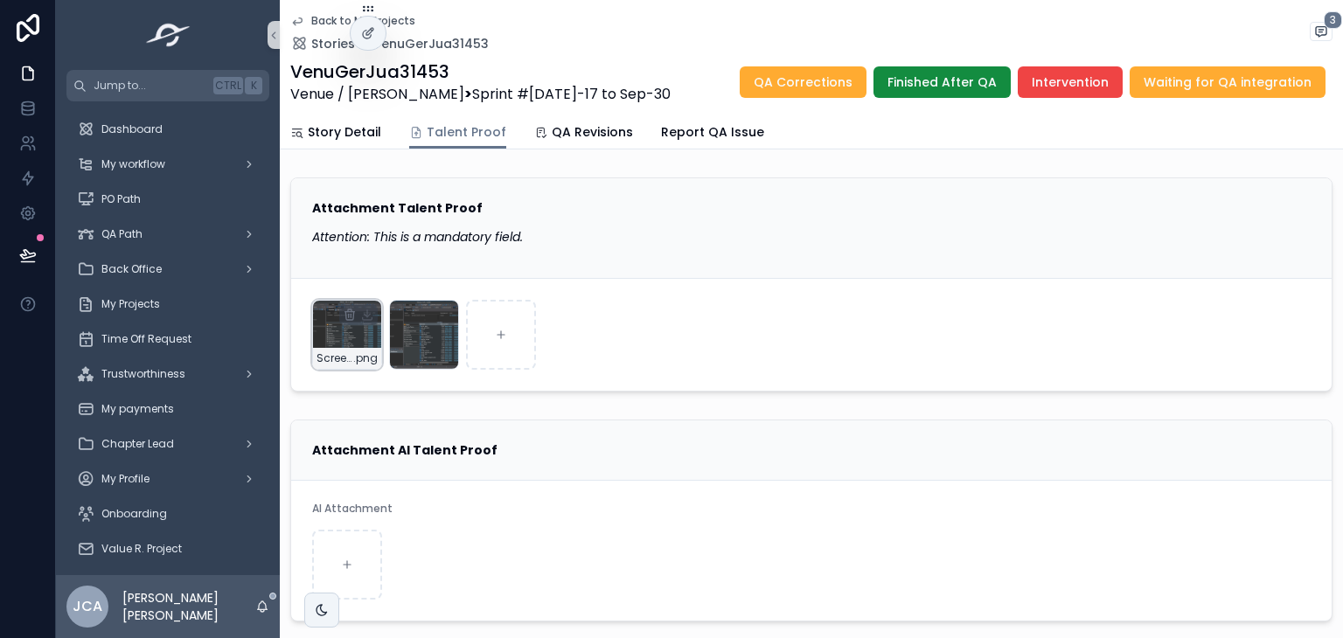
click at [352, 338] on div "Screenshot-2025-09-19-at-1.59.46-PM .png" at bounding box center [347, 335] width 70 height 70
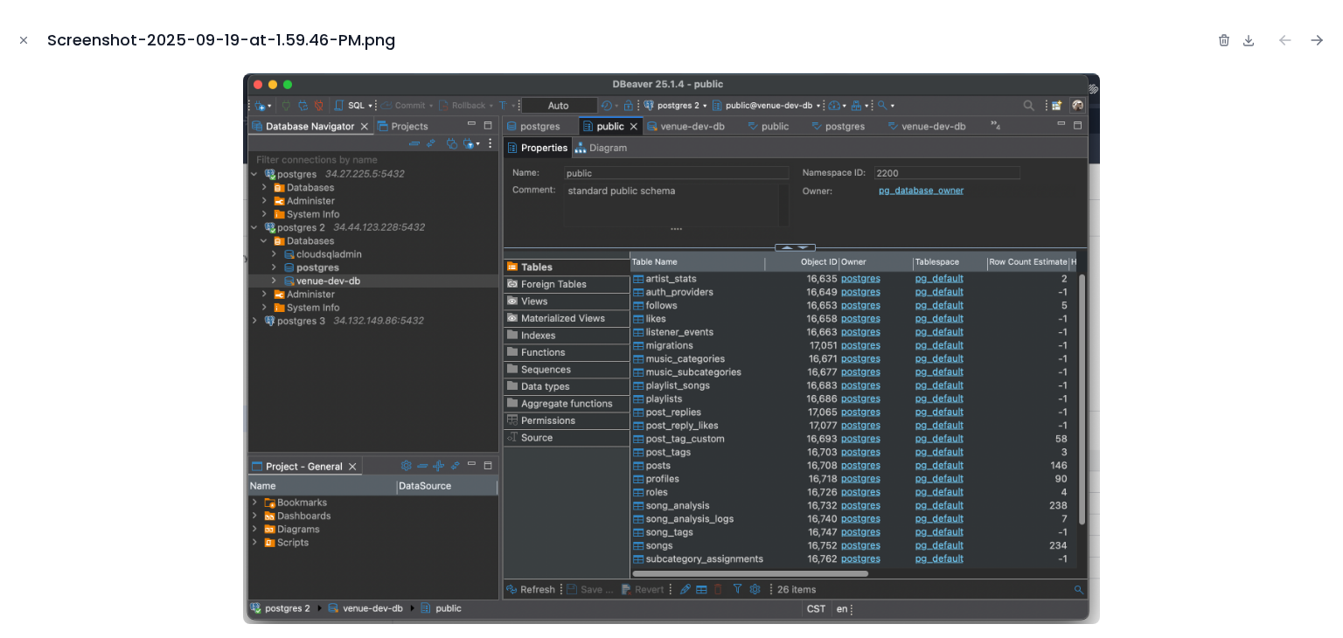
drag, startPoint x: 585, startPoint y: 330, endPoint x: 450, endPoint y: 389, distance: 146.8
click at [450, 389] on img at bounding box center [671, 348] width 856 height 551
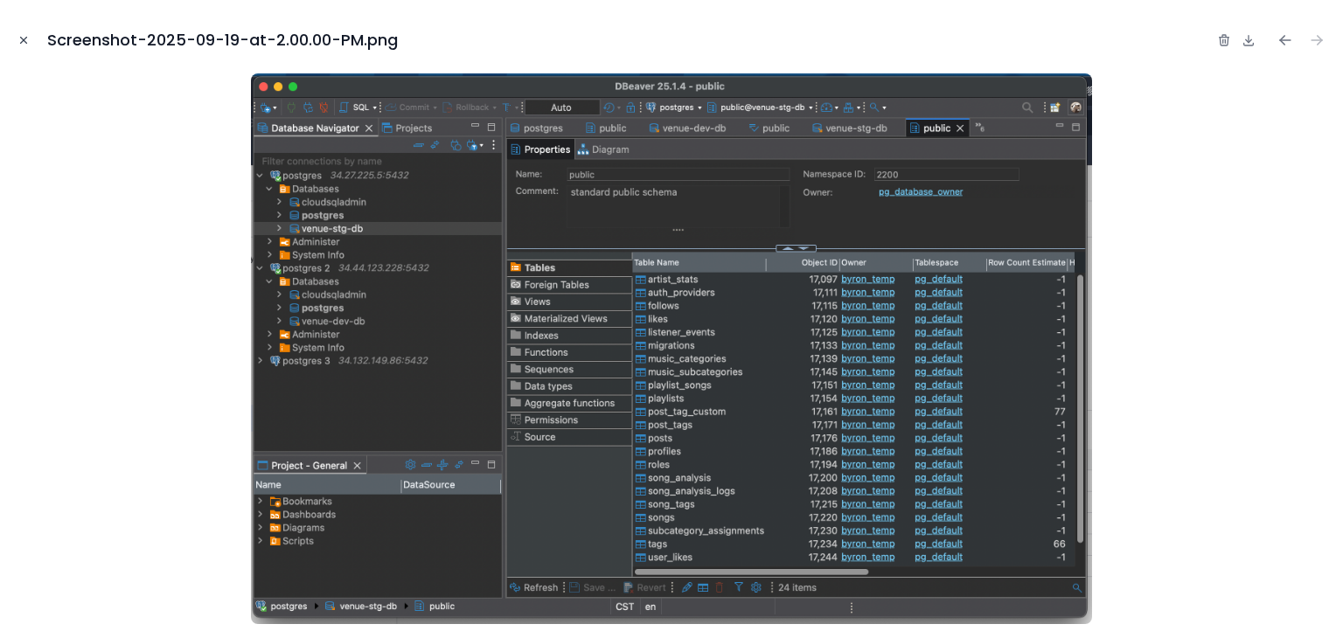
click at [29, 42] on icon "Close modal" at bounding box center [23, 40] width 12 height 12
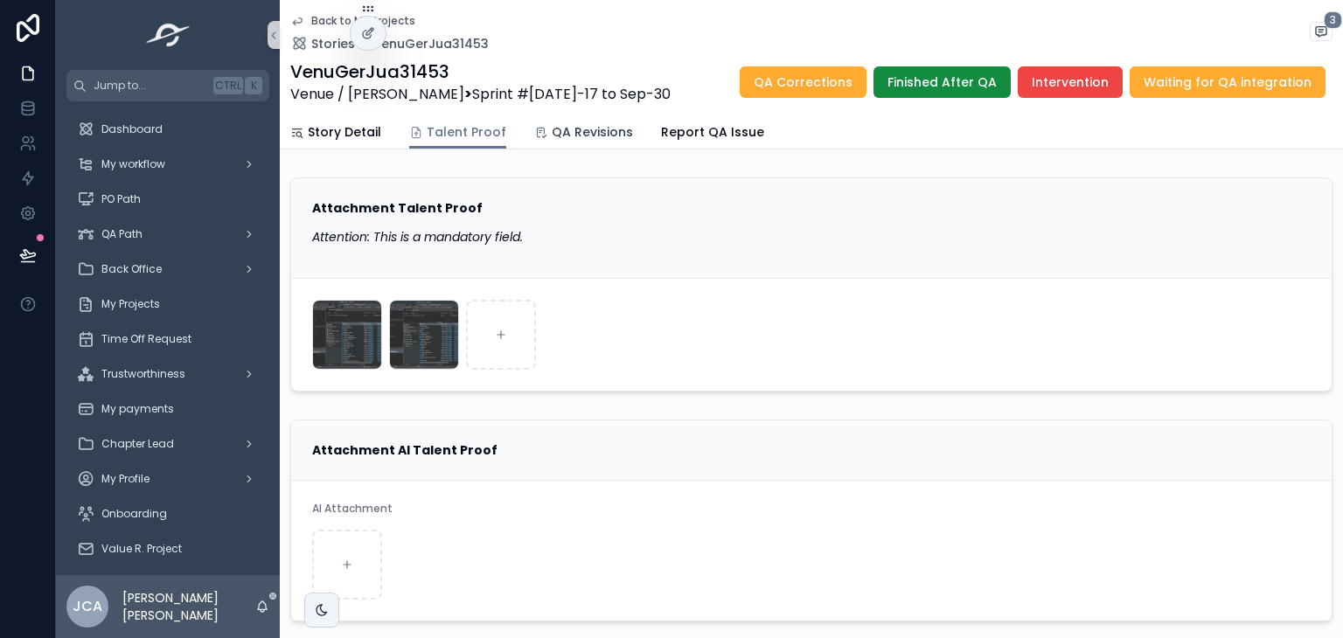
click at [541, 127] on div "QA Revisions" at bounding box center [583, 131] width 99 height 17
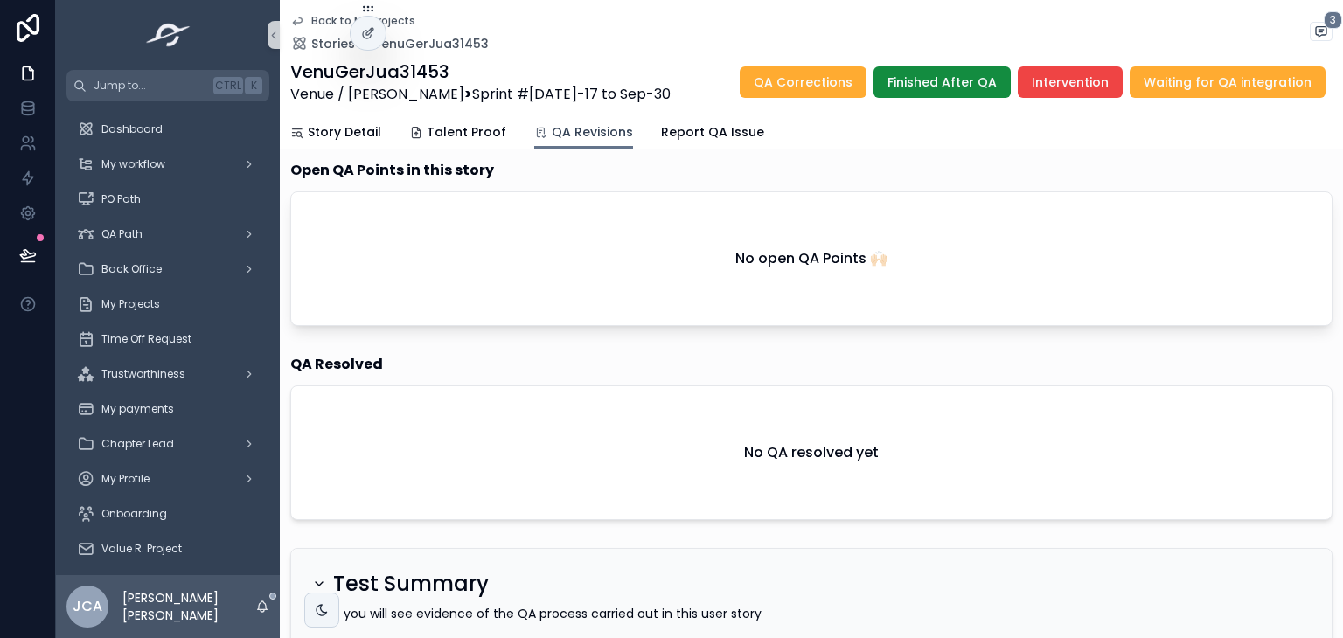
scroll to position [603, 0]
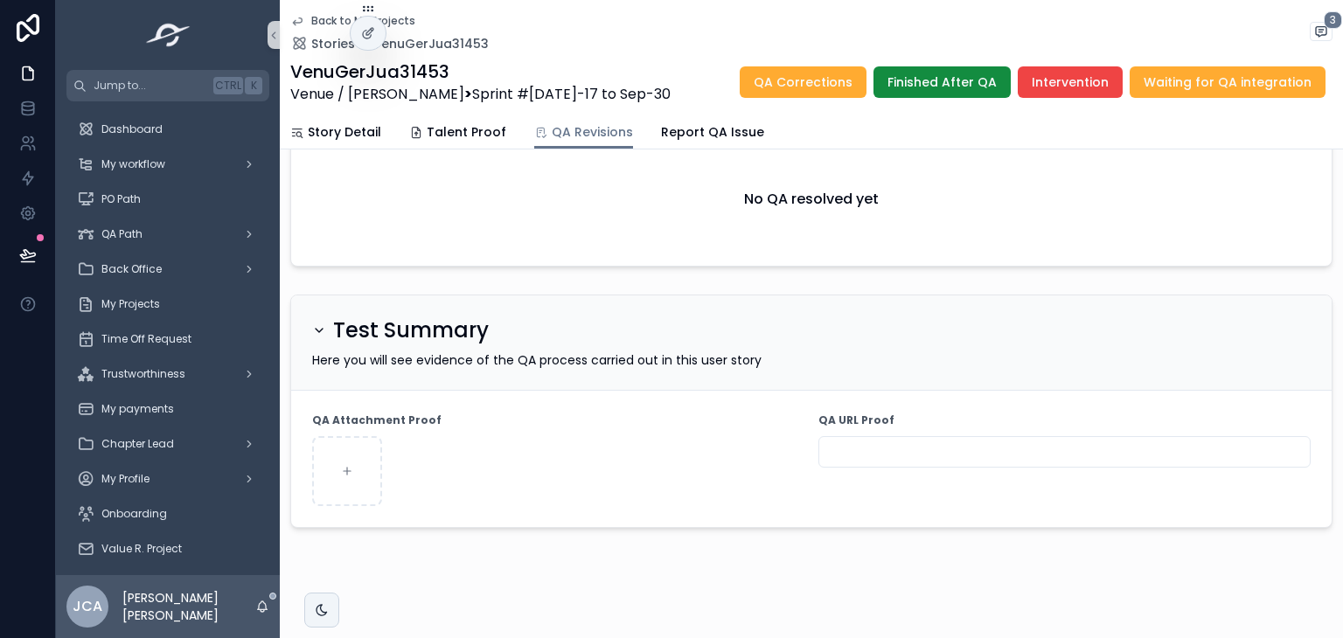
click at [965, 444] on input "scrollable content" at bounding box center [1064, 452] width 490 height 24
paste input "**********"
type input "**********"
click at [750, 450] on div "scrollable content" at bounding box center [558, 471] width 492 height 70
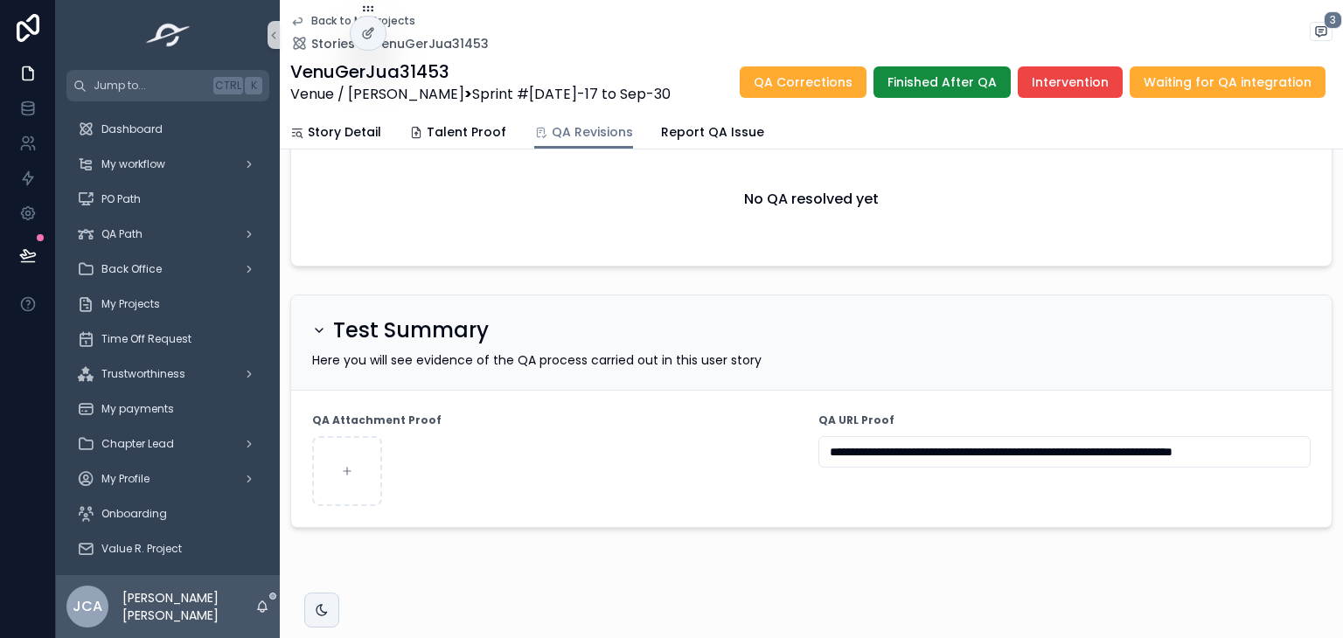
scroll to position [0, 0]
click at [964, 84] on span "Finished After QA" at bounding box center [941, 81] width 109 height 17
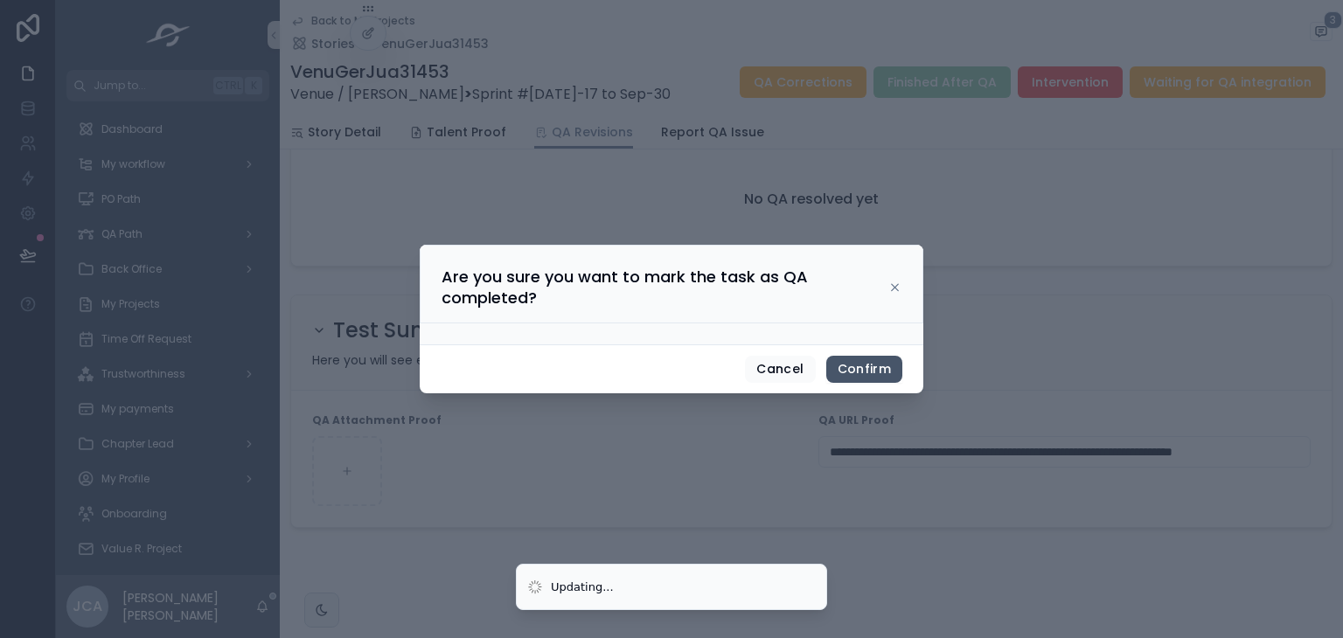
click at [860, 374] on button "Confirm" at bounding box center [864, 370] width 76 height 28
